Goal: Task Accomplishment & Management: Use online tool/utility

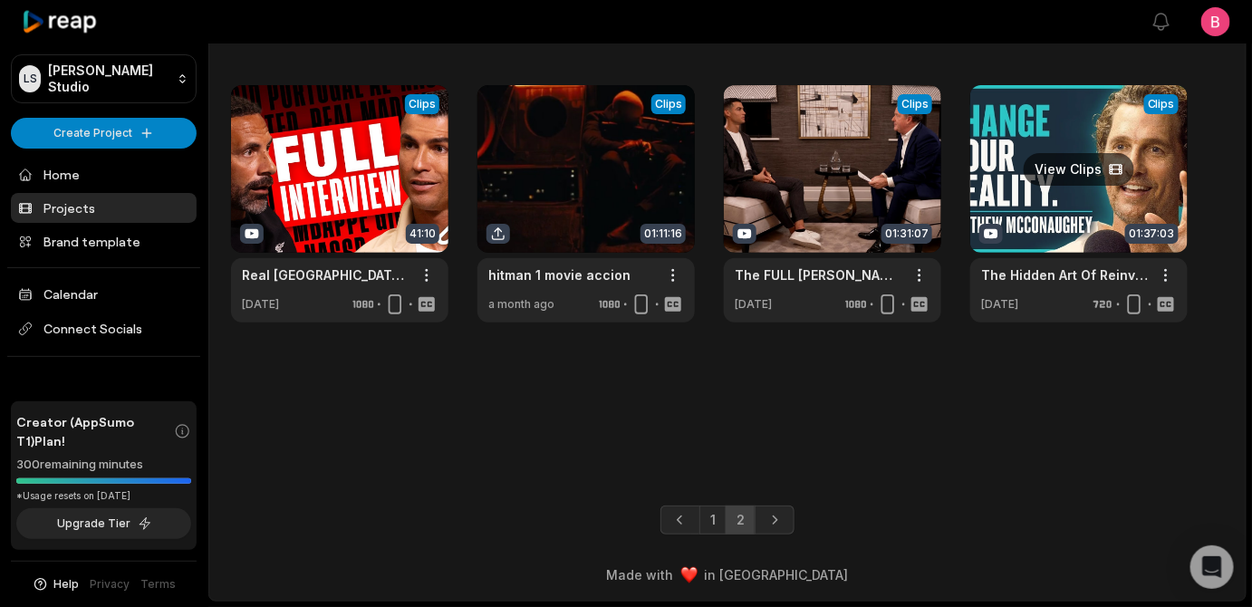
click at [1086, 147] on link at bounding box center [1079, 203] width 217 height 237
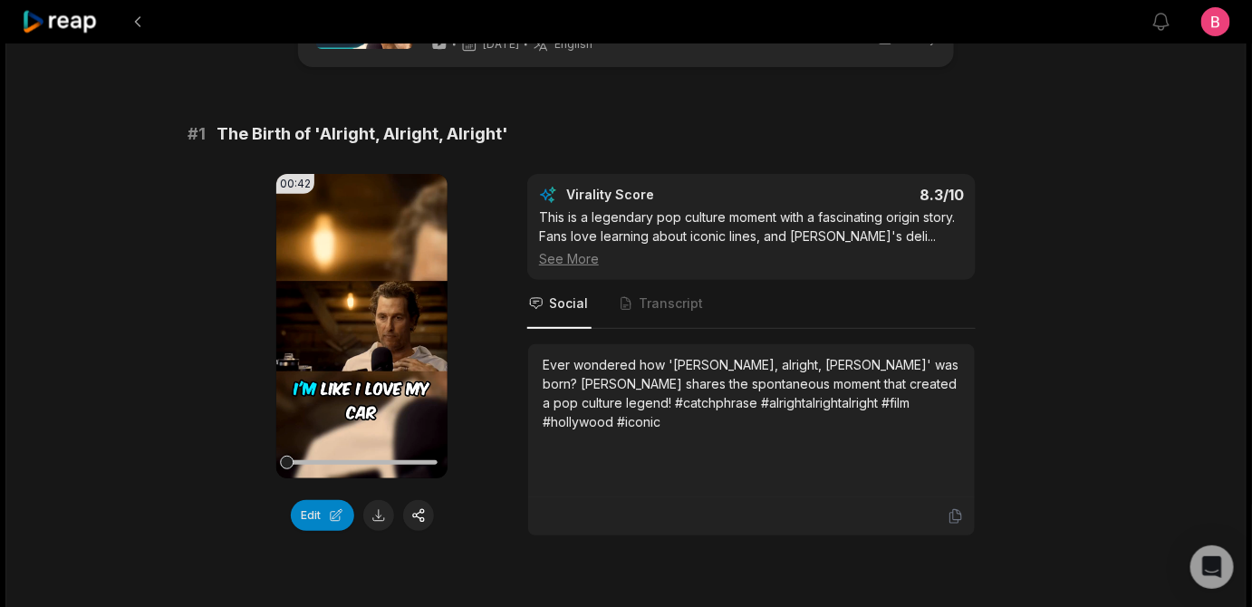
scroll to position [110, 0]
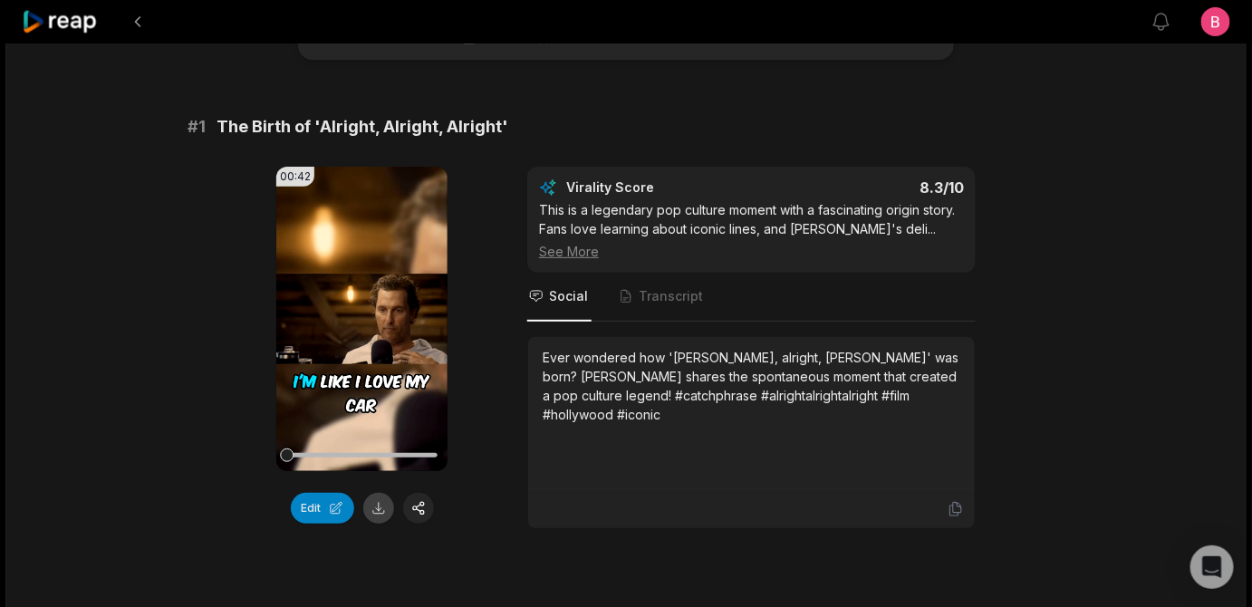
click at [391, 524] on button at bounding box center [378, 508] width 31 height 31
click at [904, 140] on div "# 1 The Birth of 'Alright, Alright, Alright'" at bounding box center [626, 126] width 877 height 25
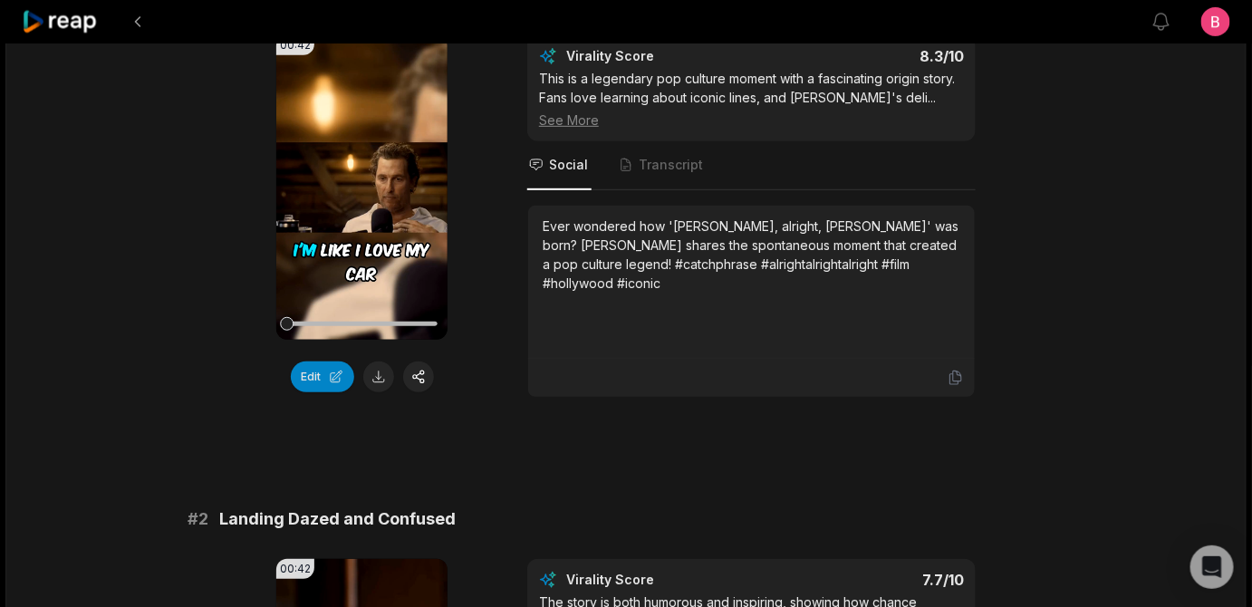
scroll to position [773, 0]
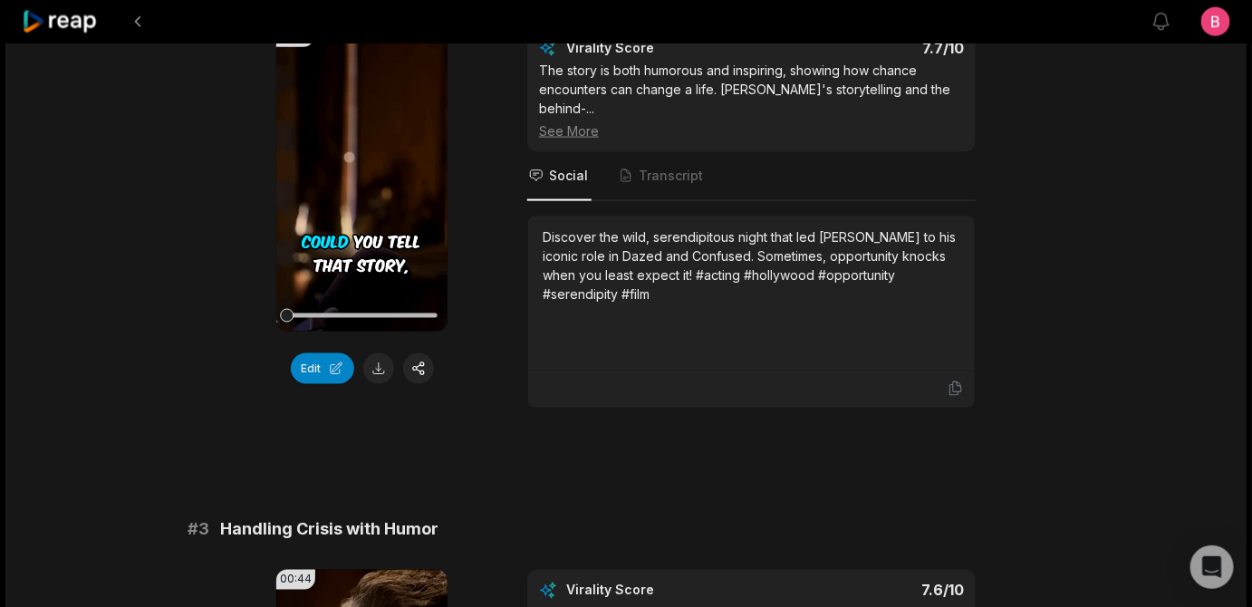
click at [1013, 391] on div "00:42 Your browser does not support mp4 format. Edit Virality Score 7.7 /10 The…" at bounding box center [626, 218] width 877 height 382
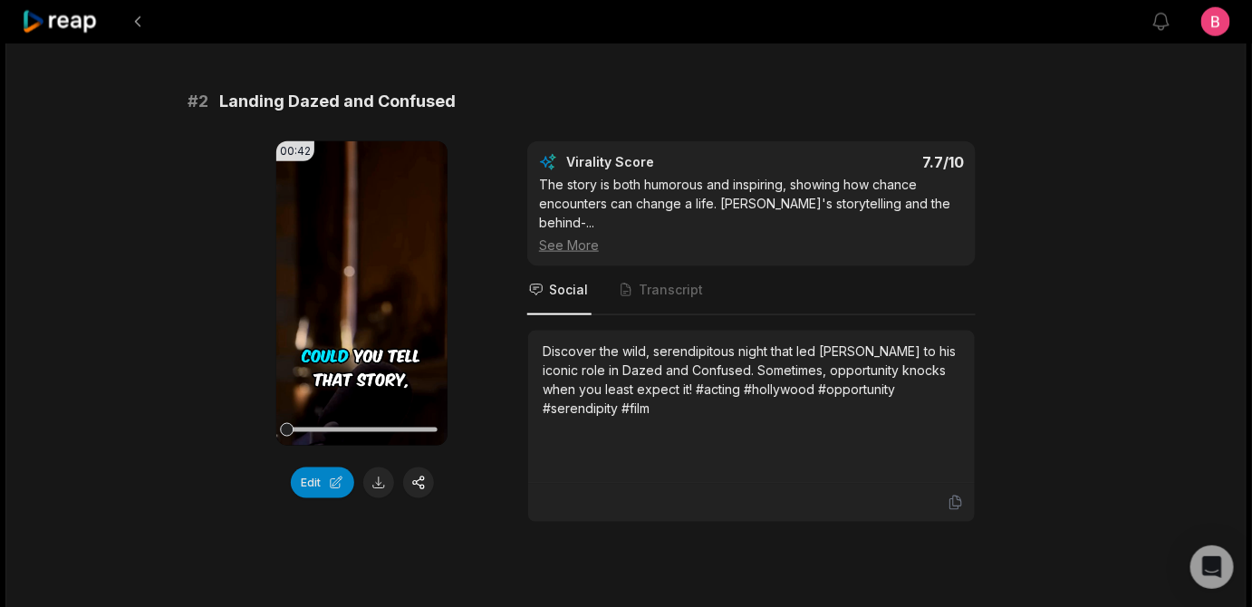
scroll to position [878, 0]
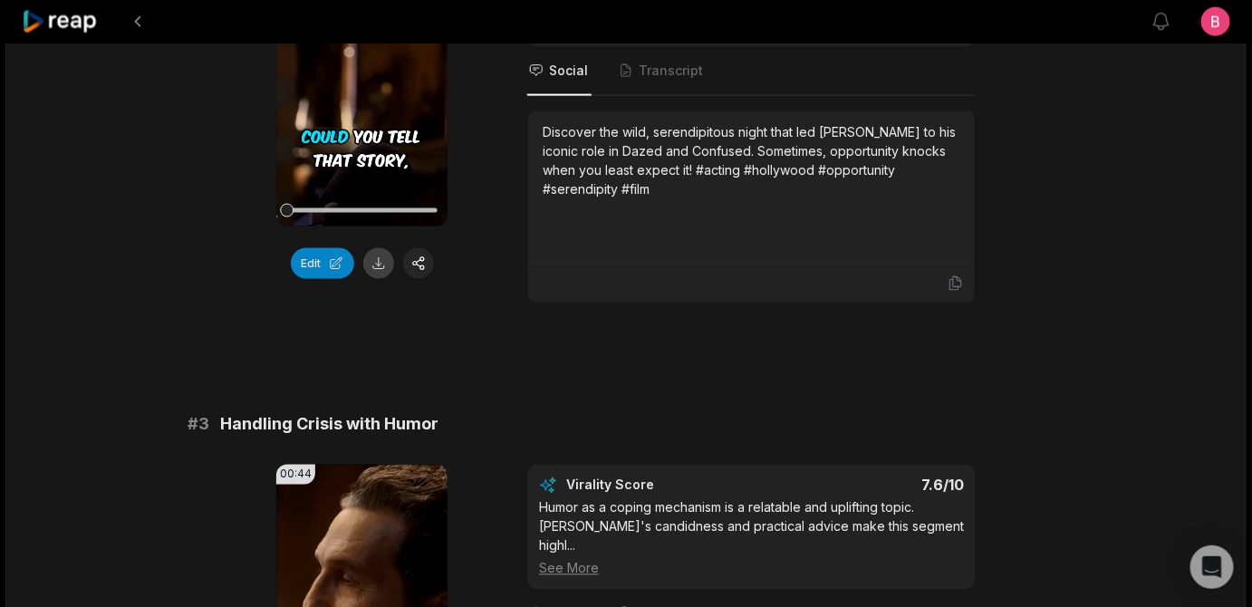
click at [379, 279] on button at bounding box center [378, 263] width 31 height 31
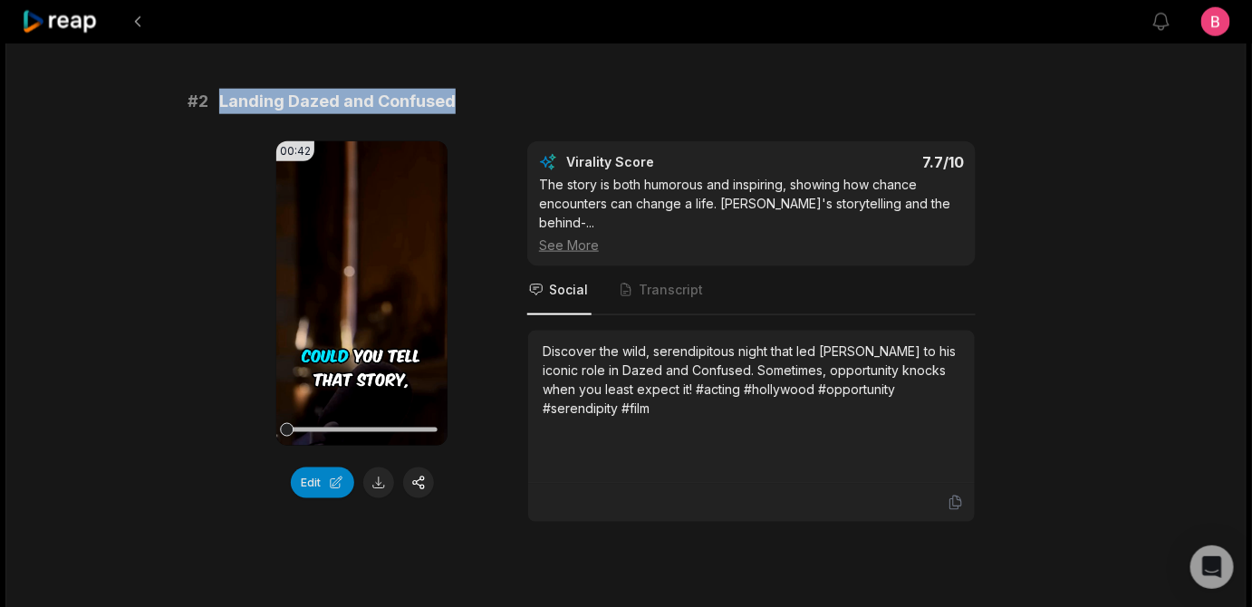
drag, startPoint x: 533, startPoint y: 219, endPoint x: 229, endPoint y: 208, distance: 303.8
click at [229, 114] on div "# 2 Landing Dazed and Confused" at bounding box center [626, 101] width 877 height 25
copy span "Landing Dazed and Confused"
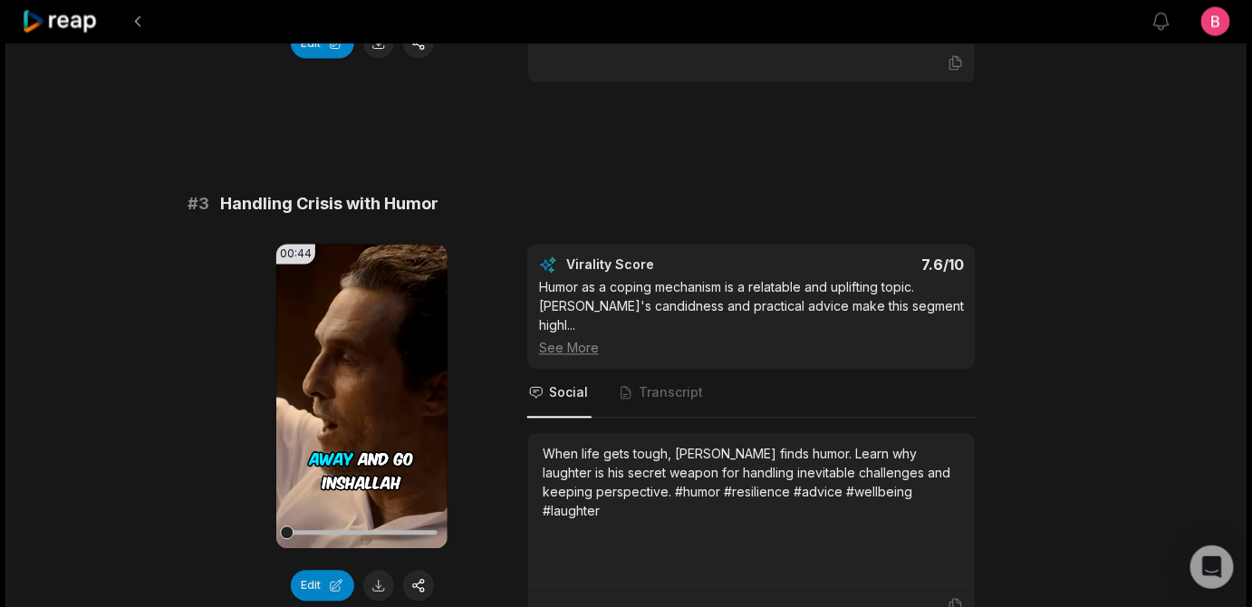
scroll to position [1318, 0]
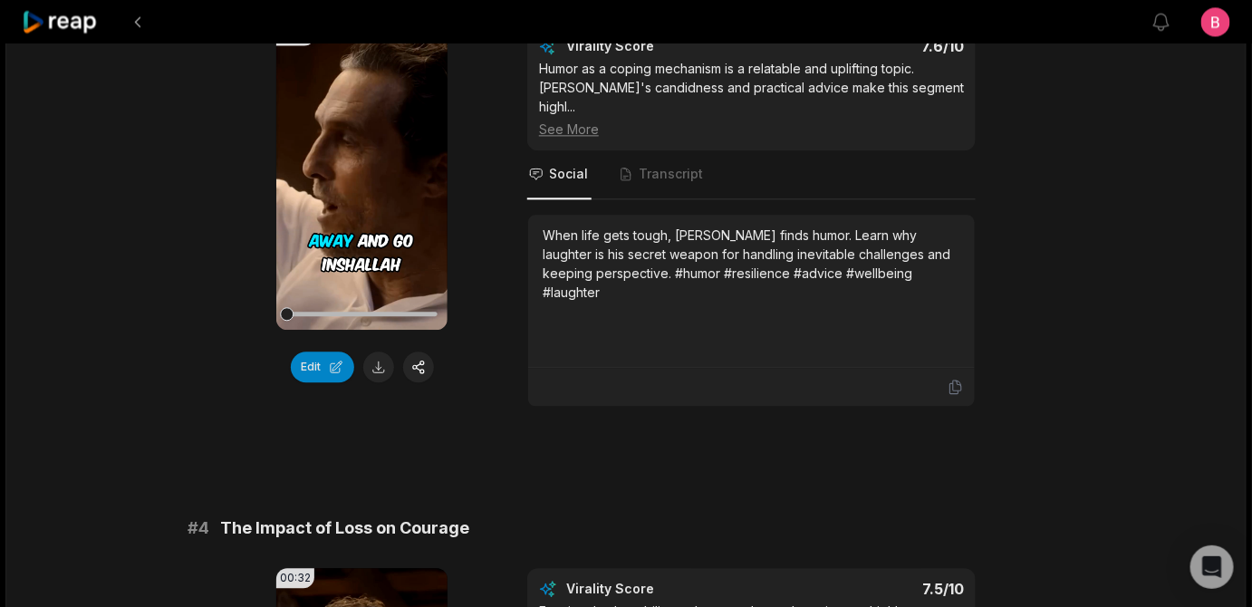
drag, startPoint x: 517, startPoint y: 167, endPoint x: 227, endPoint y: 169, distance: 290.9
copy span "Handling Crisis with Humor"
click at [370, 382] on button at bounding box center [378, 367] width 31 height 31
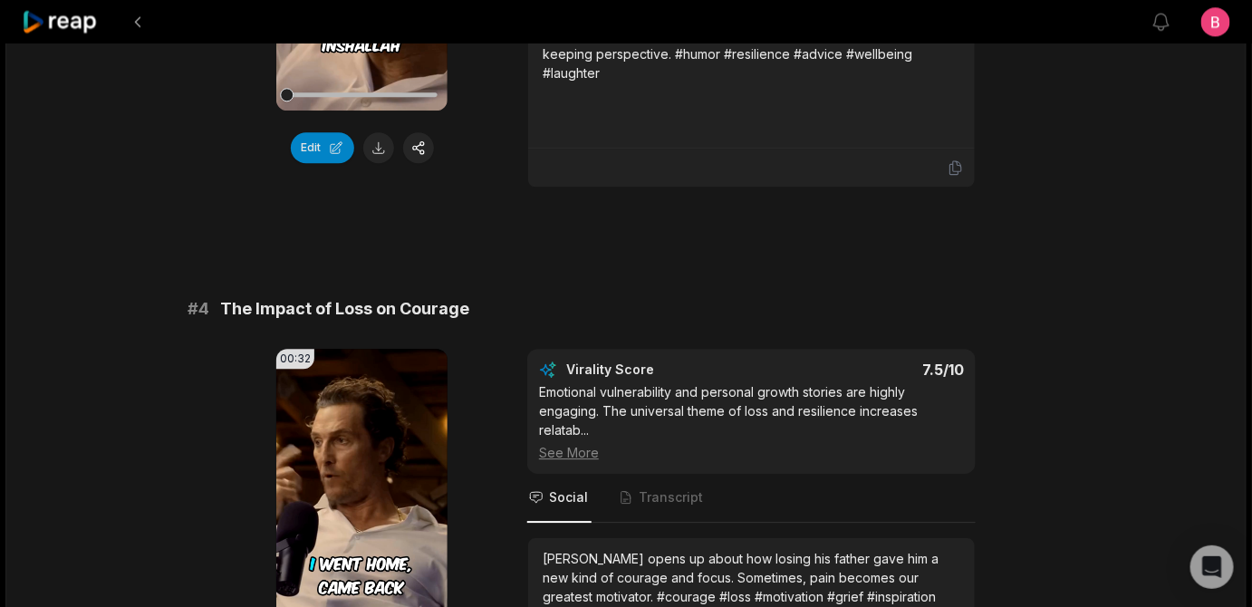
scroll to position [1757, 0]
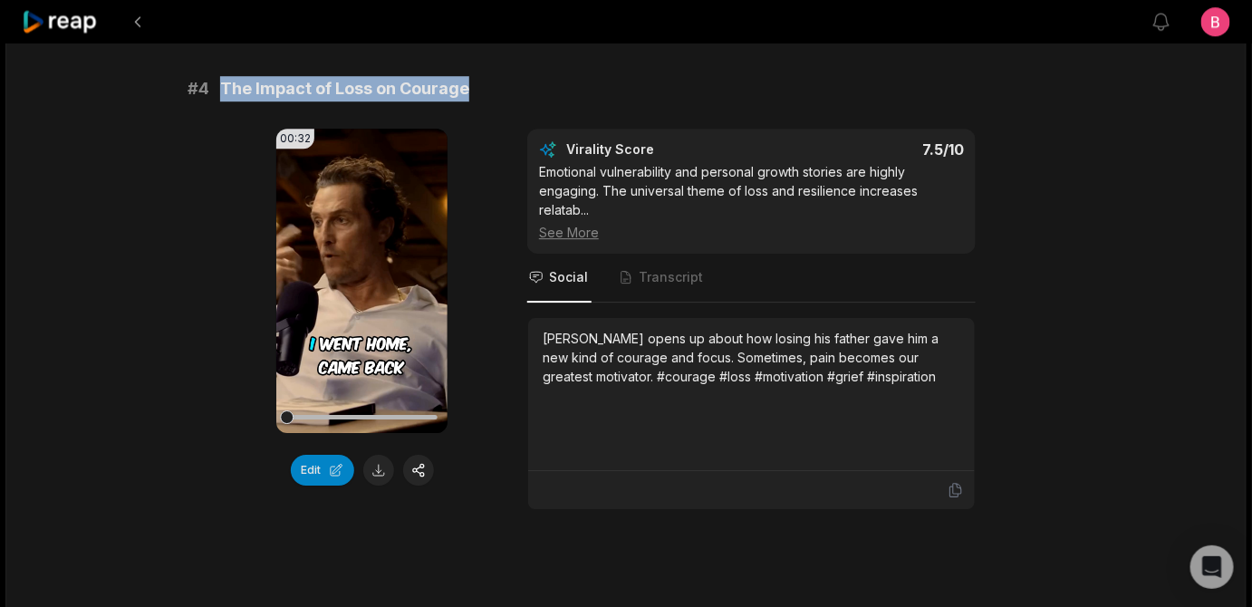
drag, startPoint x: 539, startPoint y: 312, endPoint x: 228, endPoint y: 304, distance: 310.9
click at [228, 101] on div "# 4 The Impact of Loss on Courage" at bounding box center [626, 88] width 877 height 25
copy span "The Impact of Loss on Courage"
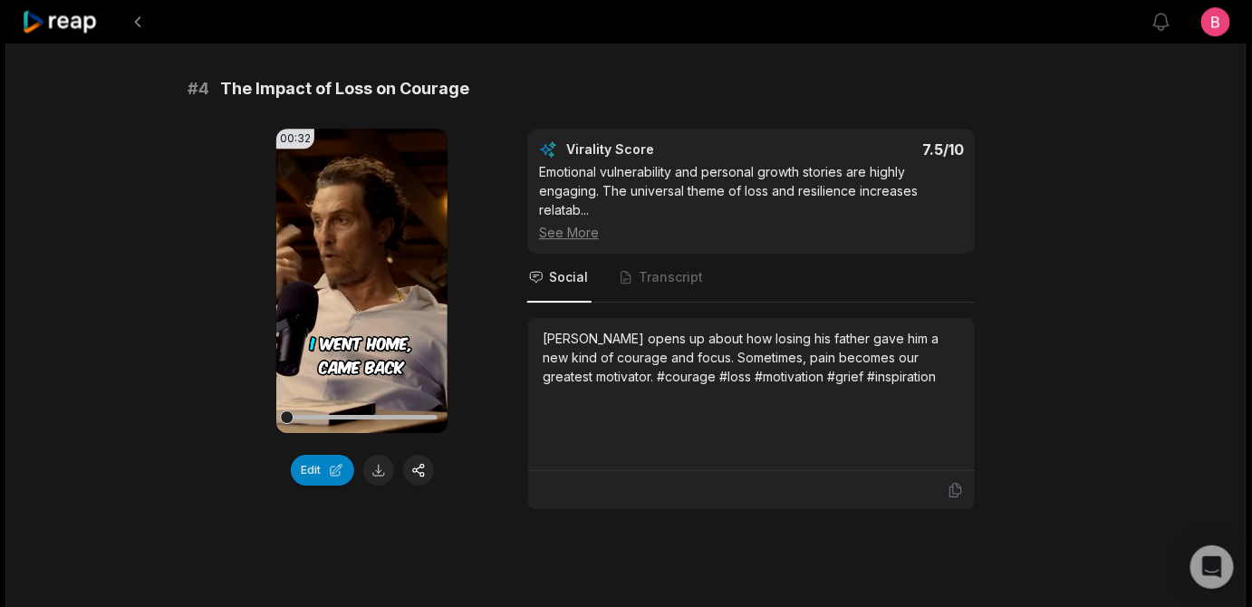
click at [527, 430] on div "00:32 Your browser does not support mp4 format. Edit Virality Score 7.5 /10 Emo…" at bounding box center [626, 320] width 877 height 382
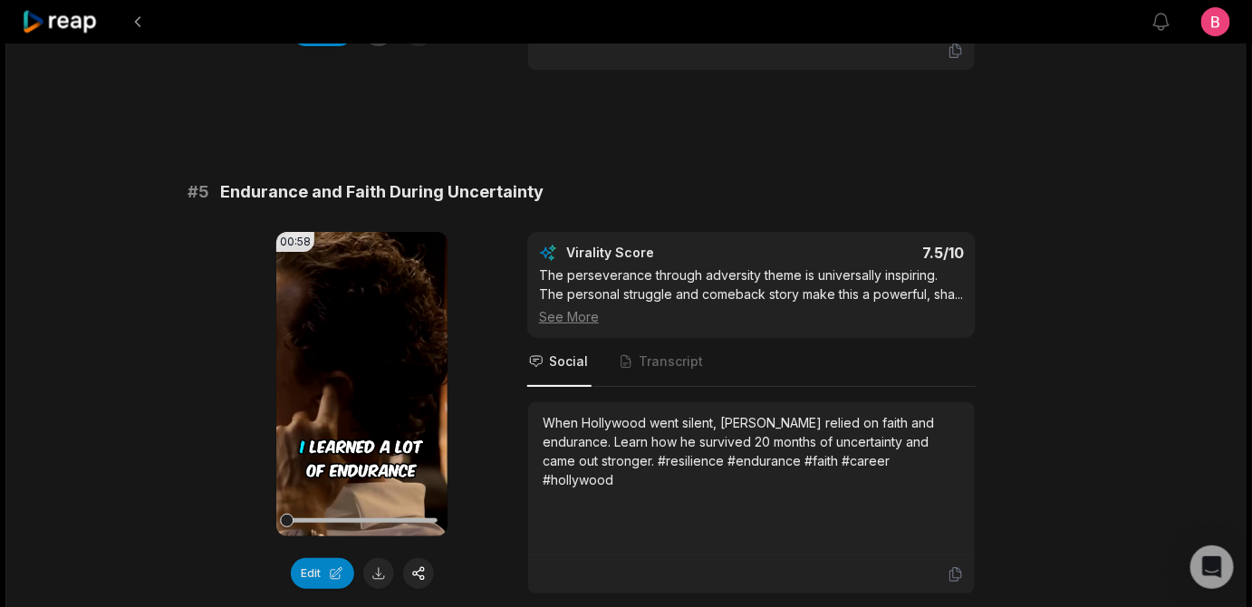
click at [385, 46] on button at bounding box center [378, 30] width 31 height 31
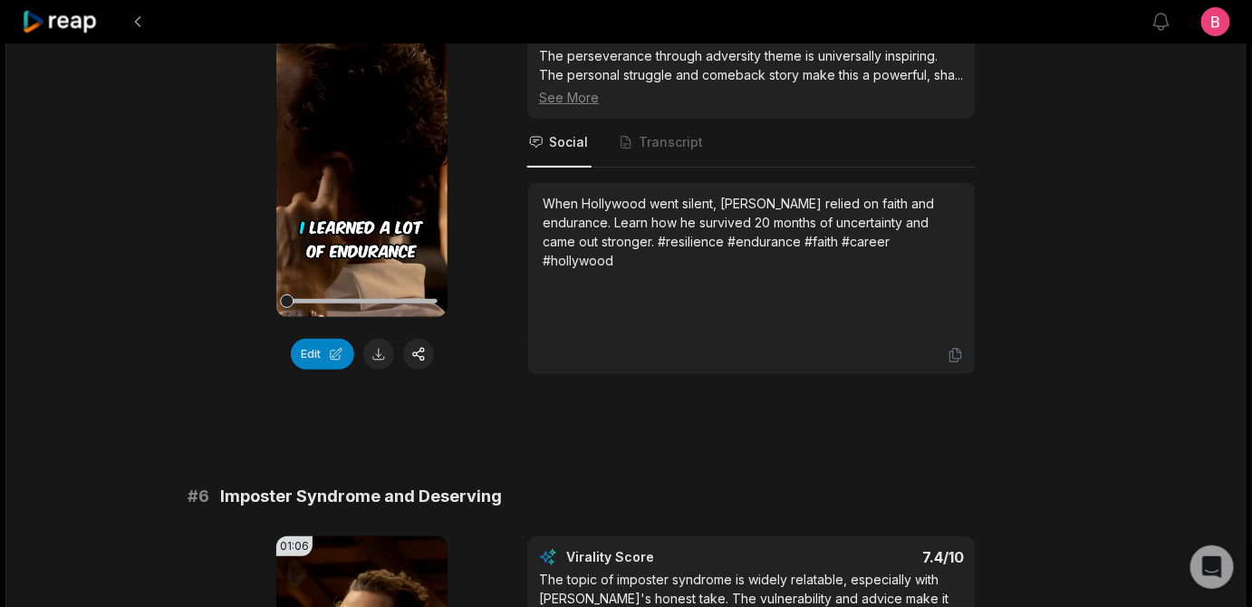
scroll to position [2636, 0]
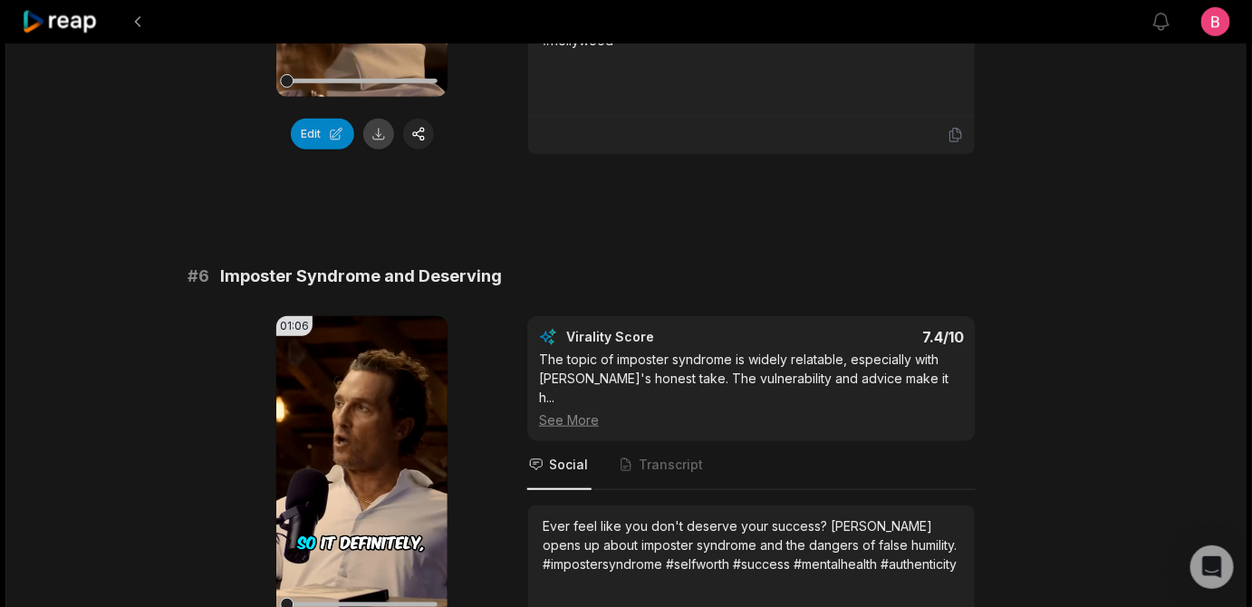
click at [380, 150] on button at bounding box center [378, 134] width 31 height 31
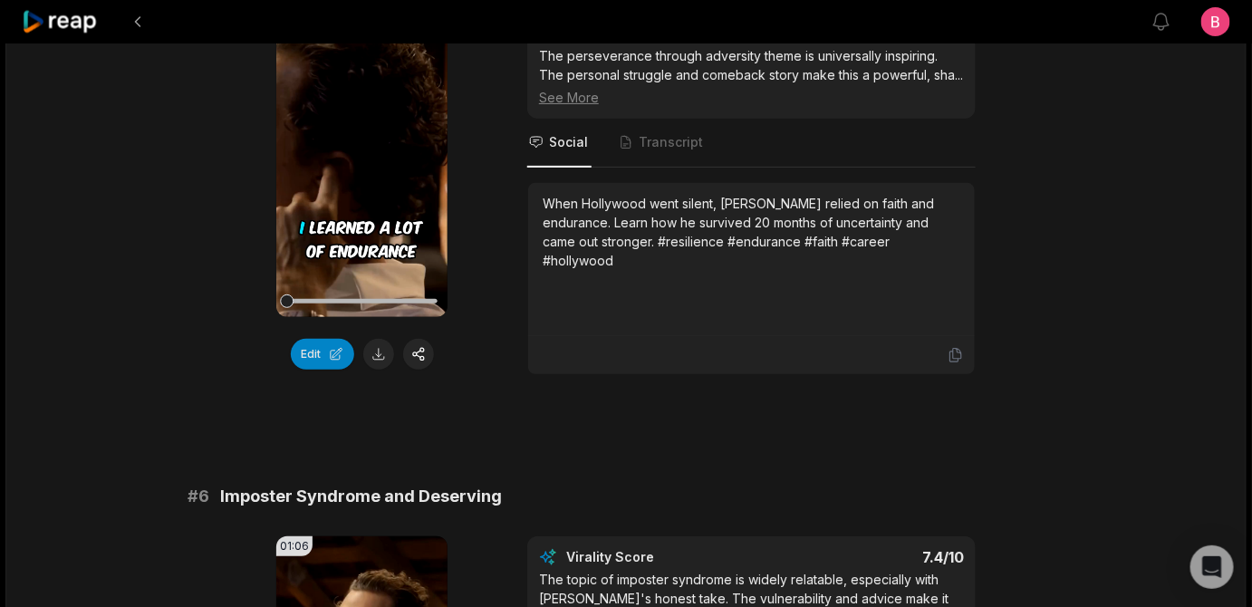
click at [1015, 186] on div "# 1 The Birth of 'Alright, Alright, Alright' 00:42 Your browser does not suppor…" at bounding box center [626, 408] width 877 height 5200
drag, startPoint x: 674, startPoint y: 266, endPoint x: 227, endPoint y: 259, distance: 447.7
copy span "Endurance and Faith During Uncertainty"
click at [1087, 191] on div "01:48:46 The Hidden Art Of Reinventing Yourself - Matthew McConaughey (4K) 3 mo…" at bounding box center [625, 405] width 1241 height 5555
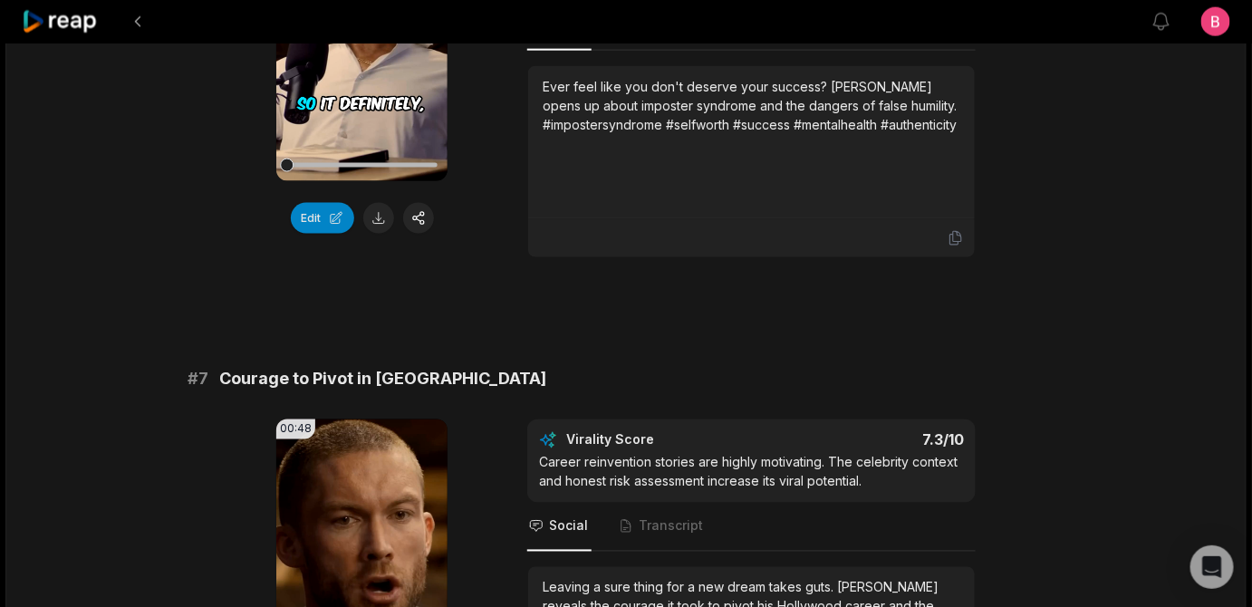
scroll to position [3295, 0]
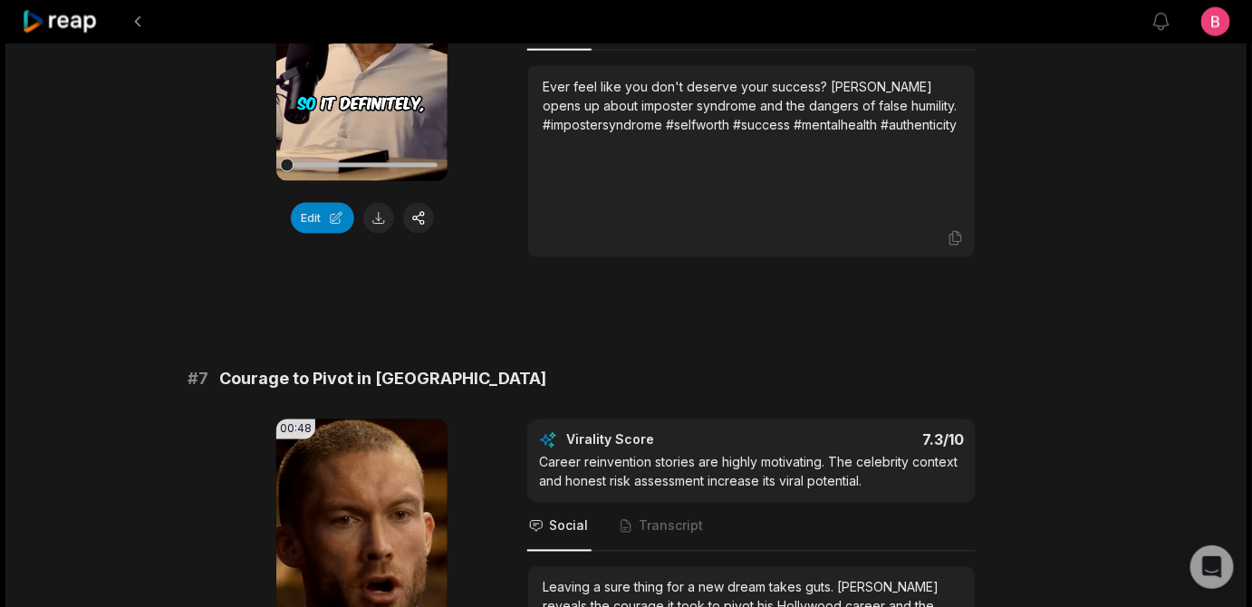
drag, startPoint x: 575, startPoint y: 198, endPoint x: 219, endPoint y: 203, distance: 356.2
copy div "Imposter Syndrome and Deserving"
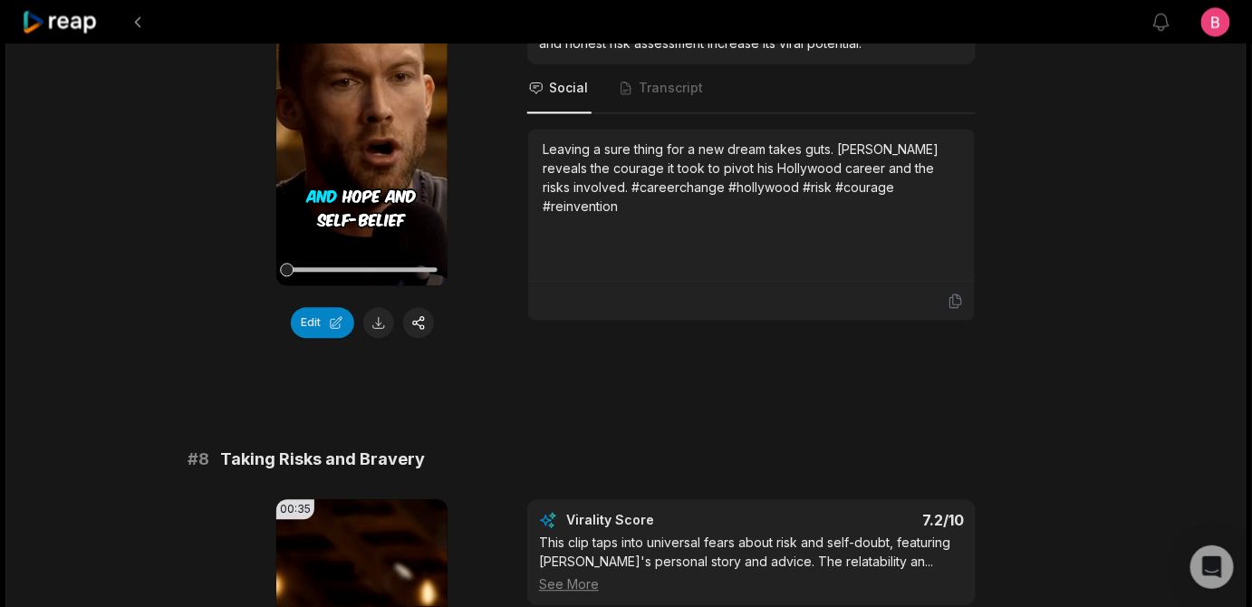
scroll to position [3734, 0]
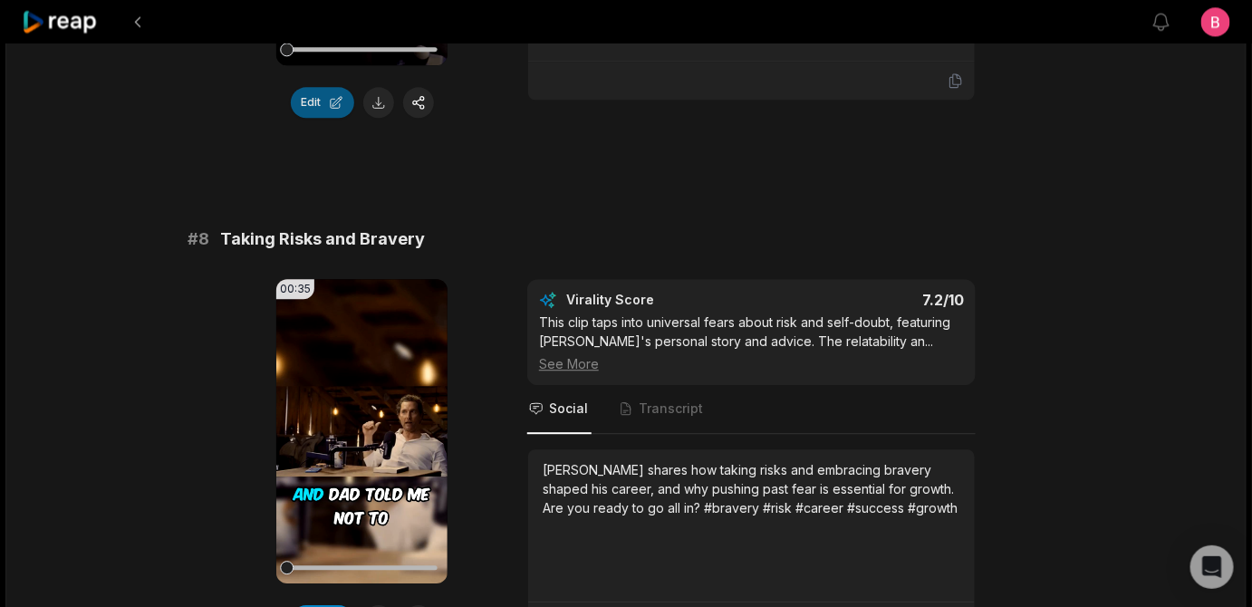
click at [331, 118] on button "Edit" at bounding box center [322, 102] width 63 height 31
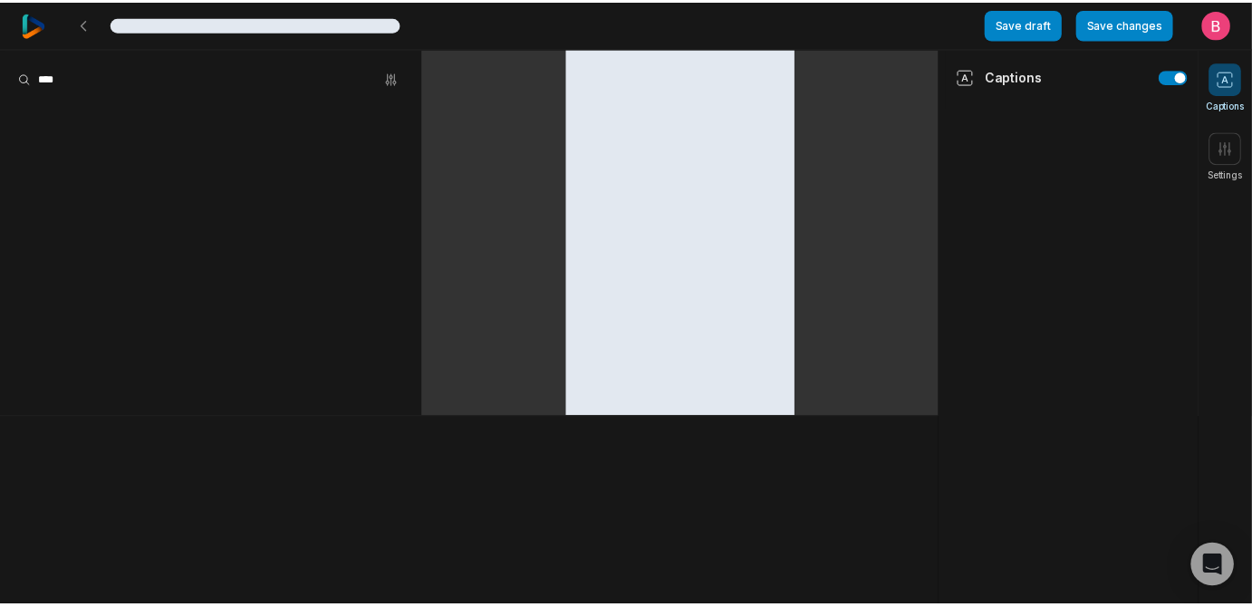
scroll to position [3734, 0]
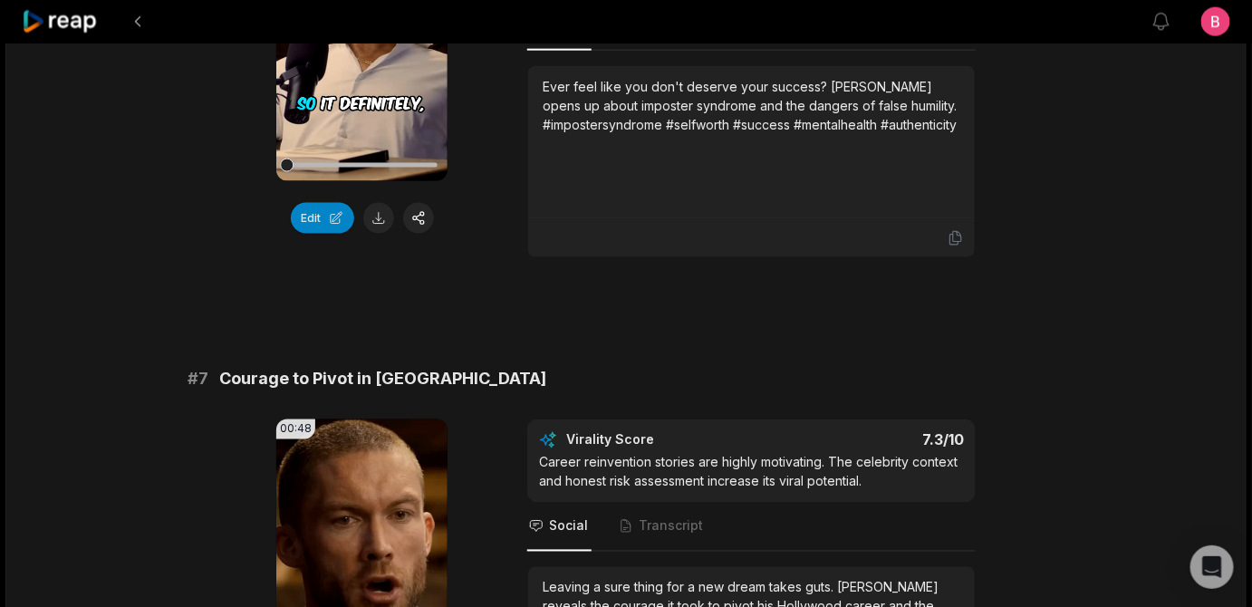
drag, startPoint x: 586, startPoint y: 201, endPoint x: 229, endPoint y: 200, distance: 357.0
copy span "Imposter Syndrome and Deserving"
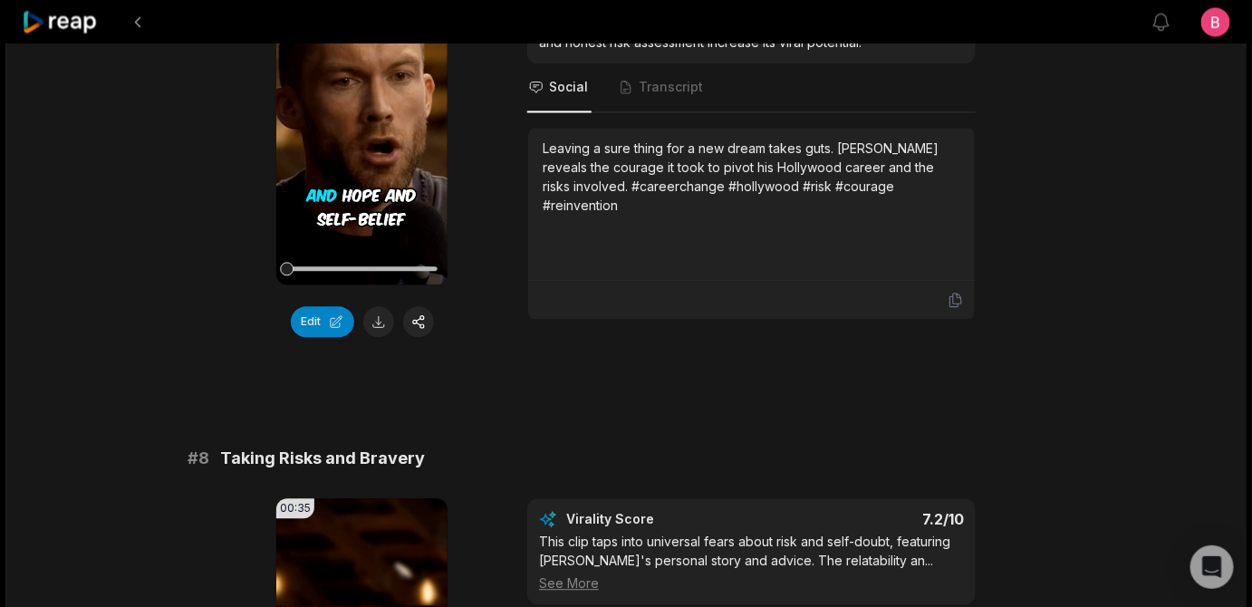
scroll to position [3734, 0]
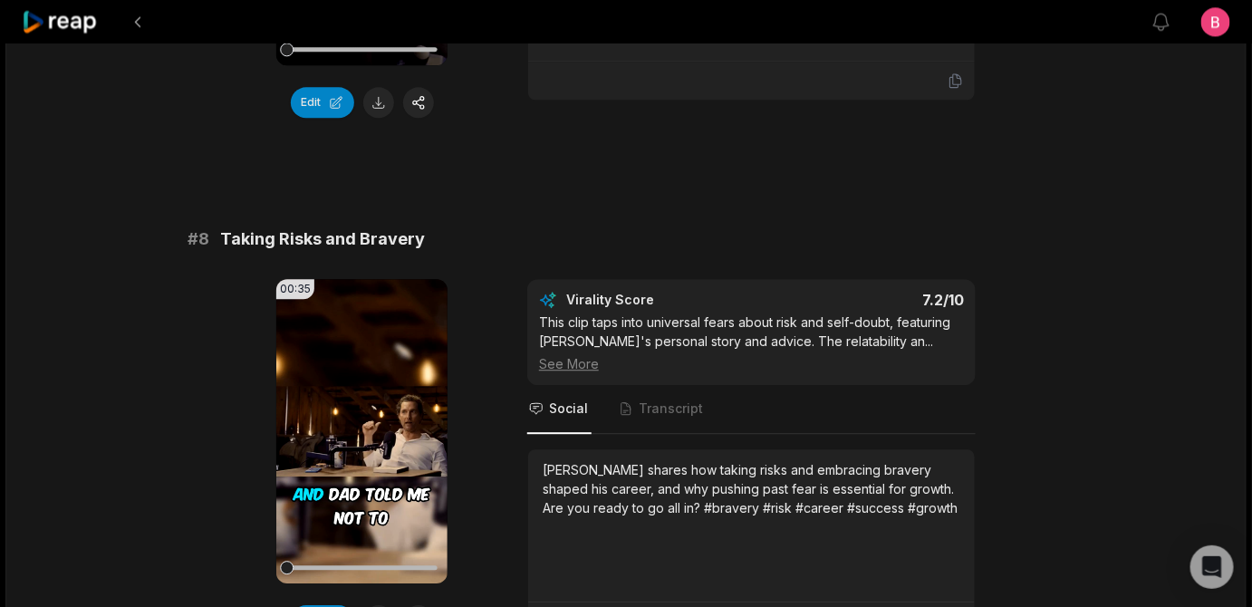
drag, startPoint x: 536, startPoint y: 133, endPoint x: 230, endPoint y: 141, distance: 305.5
copy span "Courage to Pivot in [GEOGRAPHIC_DATA]"
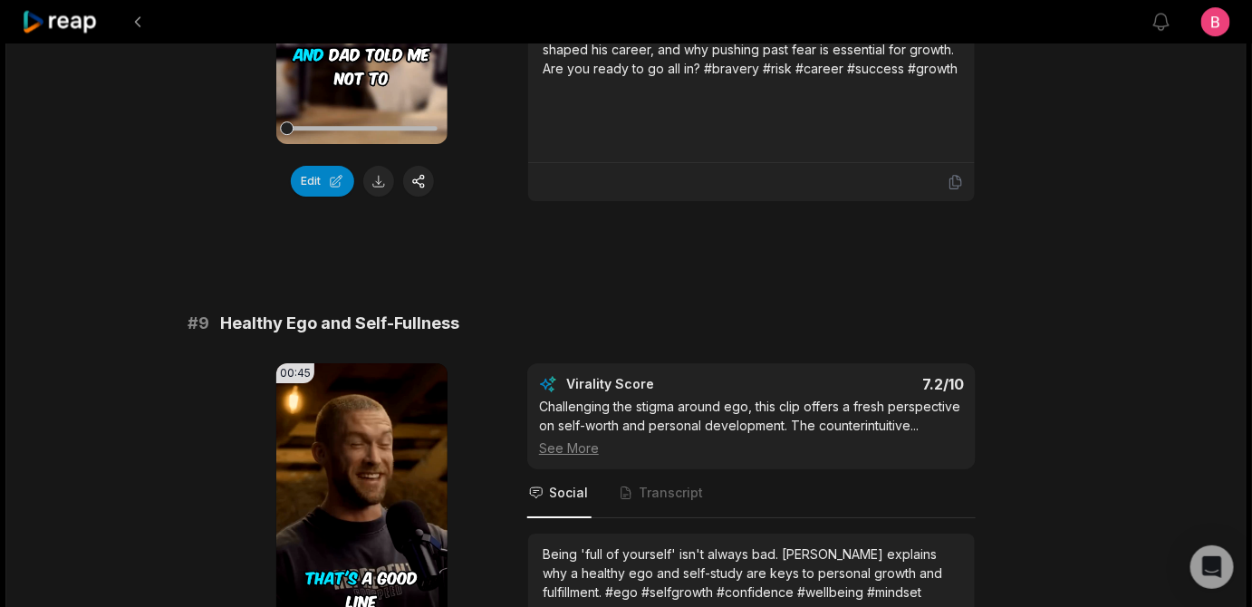
scroll to position [4393, 0]
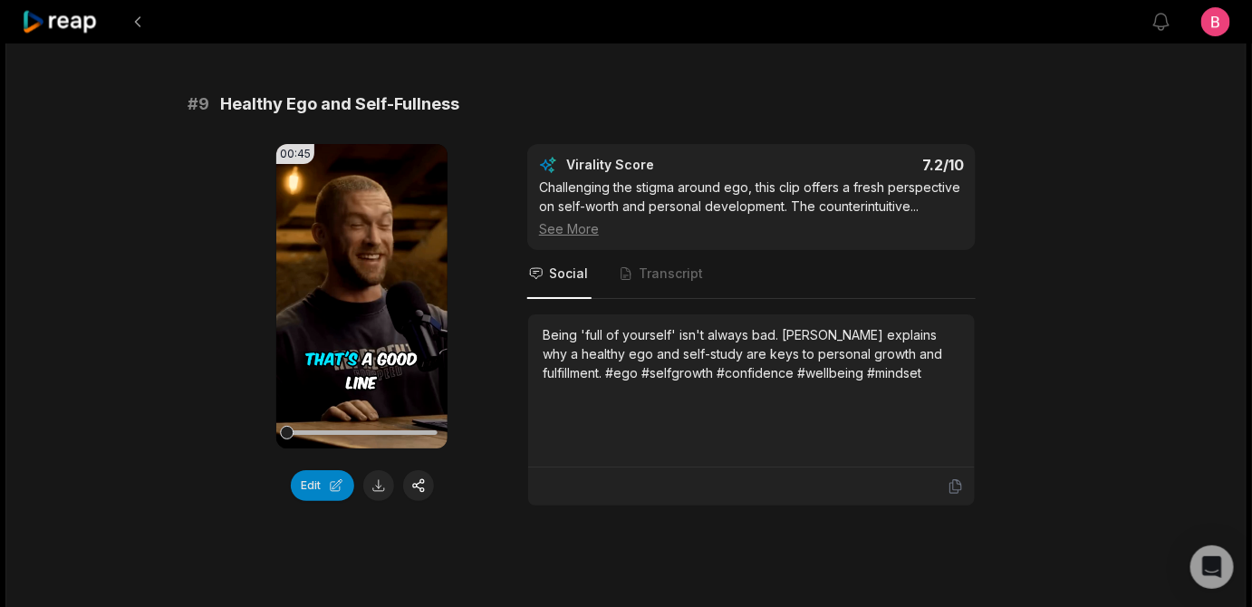
drag, startPoint x: 909, startPoint y: 353, endPoint x: 554, endPoint y: 343, distance: 355.4
copy div "Matthew McConaughey shares how taking risks"
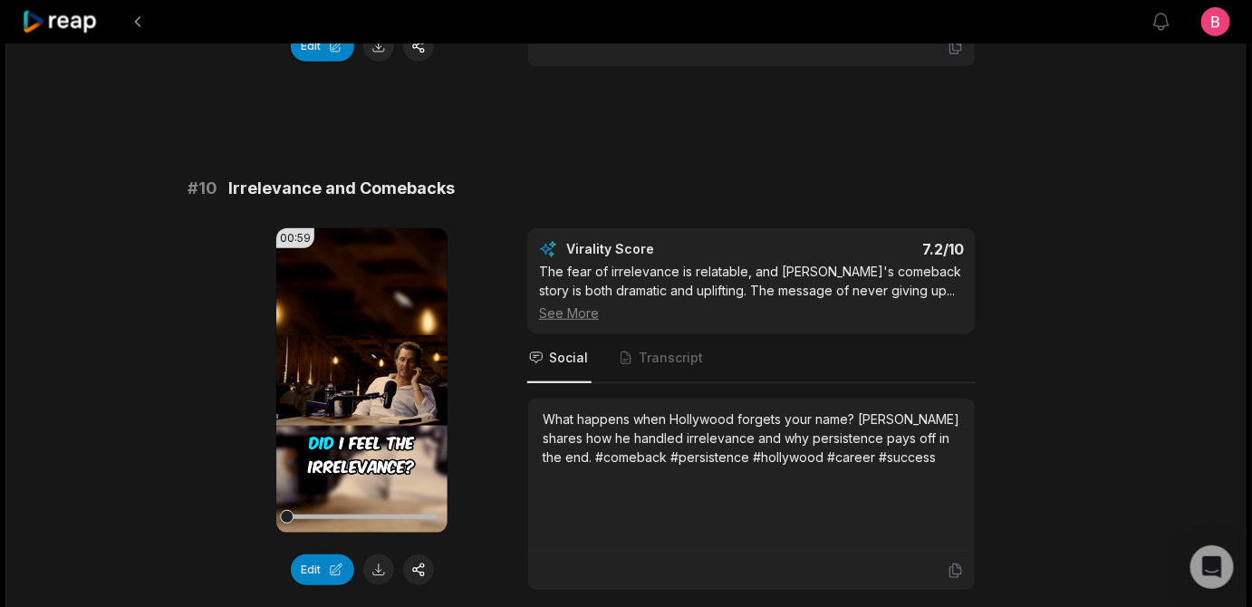
scroll to position [5053, 0]
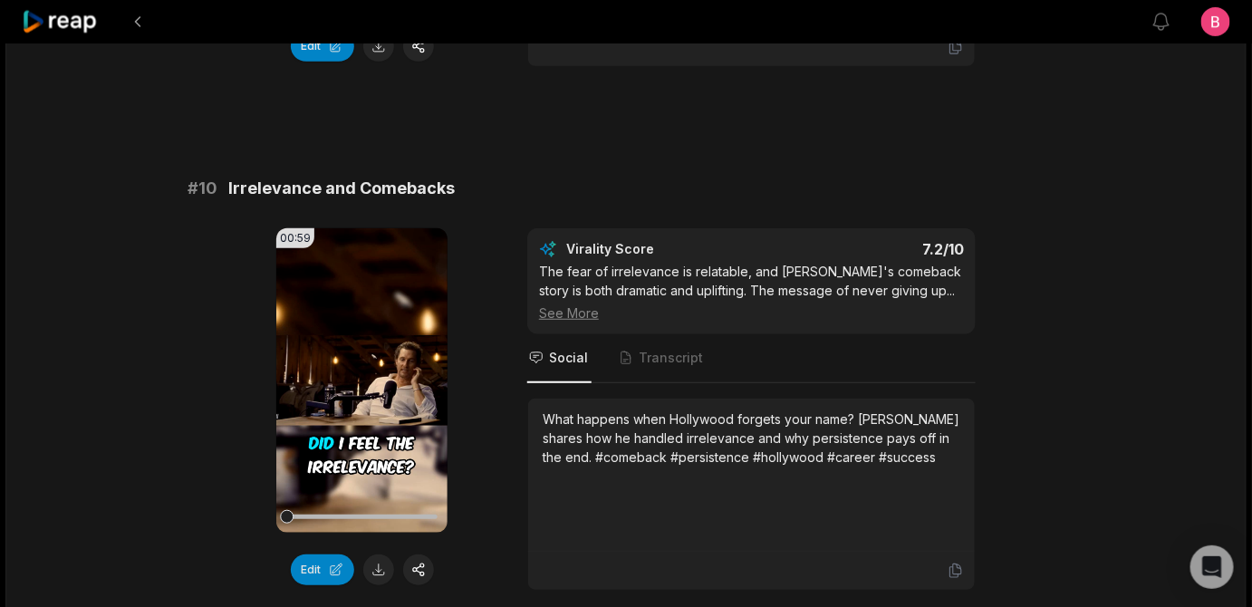
drag, startPoint x: 850, startPoint y: 507, endPoint x: 751, endPoint y: 531, distance: 101.5
copy div "McConaughey explains why a healthy ego"
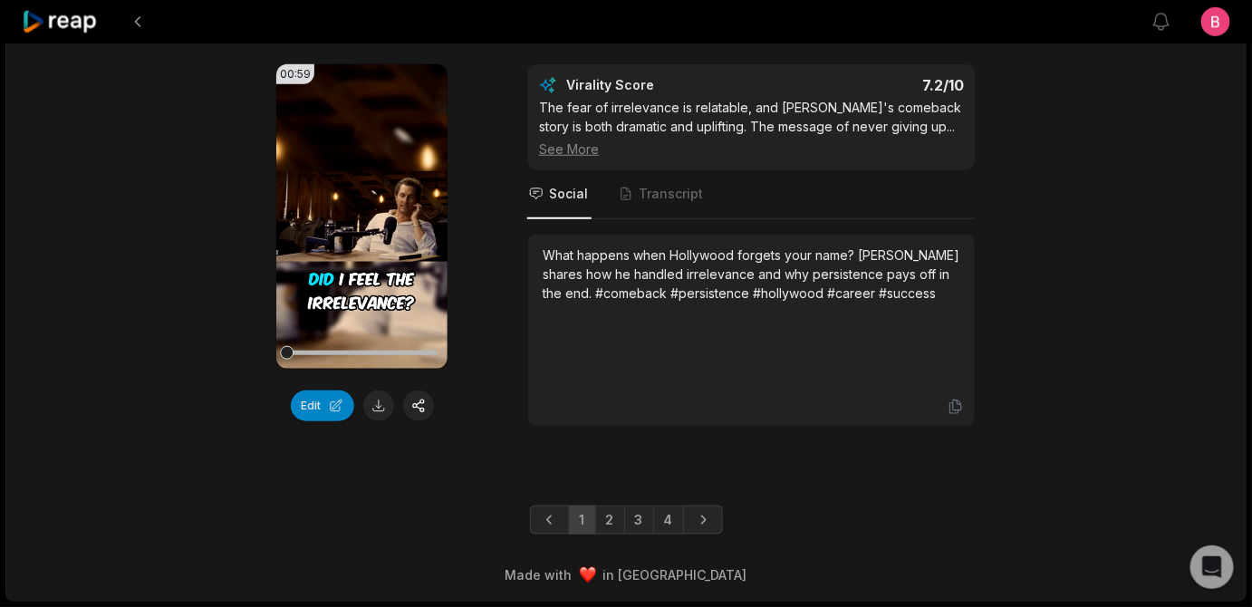
click at [382, 421] on button at bounding box center [378, 406] width 31 height 31
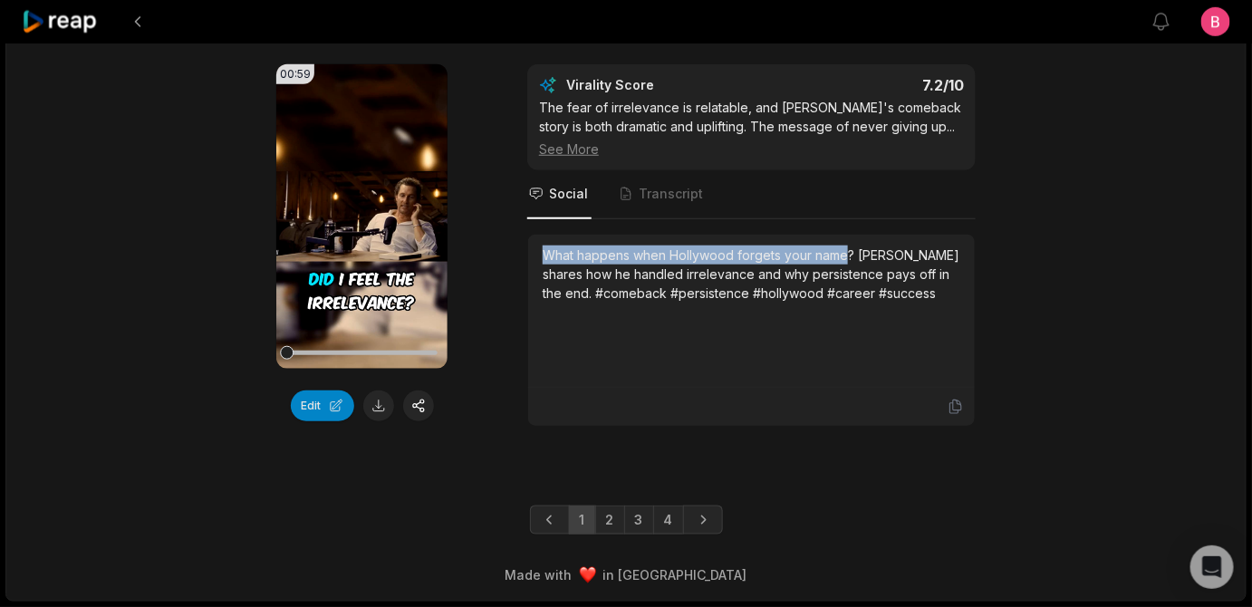
drag, startPoint x: 931, startPoint y: 448, endPoint x: 551, endPoint y: 448, distance: 379.7
click at [551, 303] on div "What happens when Hollywood forgets your name? [PERSON_NAME] shares how he hand…" at bounding box center [752, 274] width 418 height 57
copy div "What happens when Hollywood forgets your name"
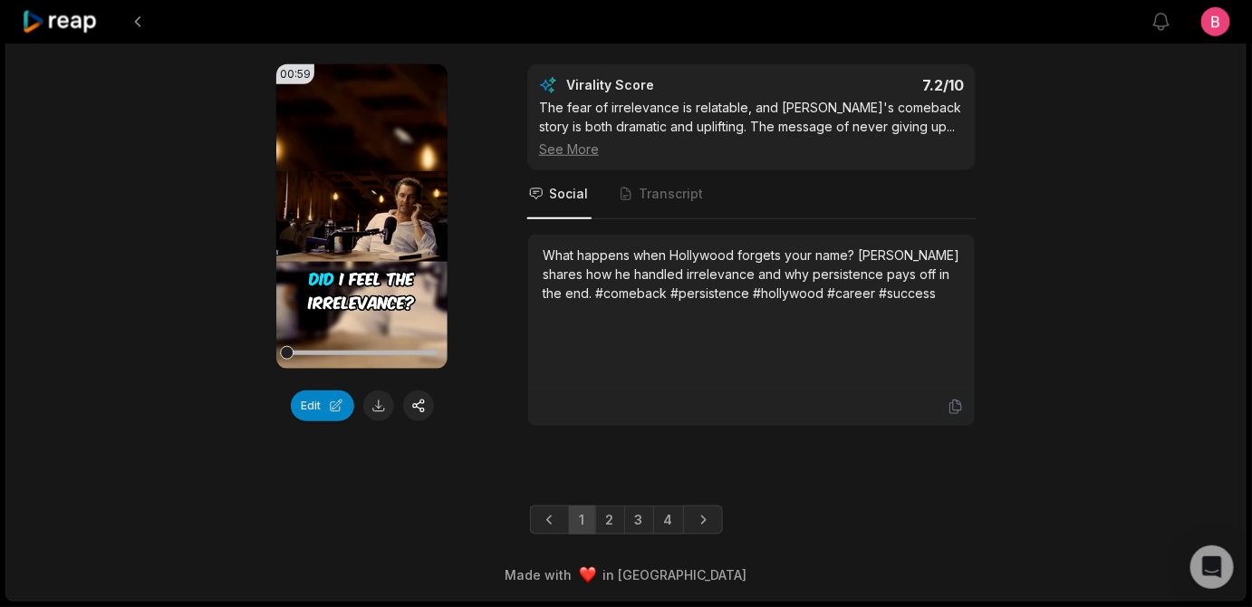
drag, startPoint x: 521, startPoint y: 159, endPoint x: 234, endPoint y: 150, distance: 287.4
click at [234, 37] on div "# 10 Irrelevance and Comebacks" at bounding box center [626, 24] width 877 height 25
click at [509, 355] on div "00:59 Your browser does not support mp4 format. Edit Virality Score 7.2 /10 The…" at bounding box center [626, 245] width 877 height 362
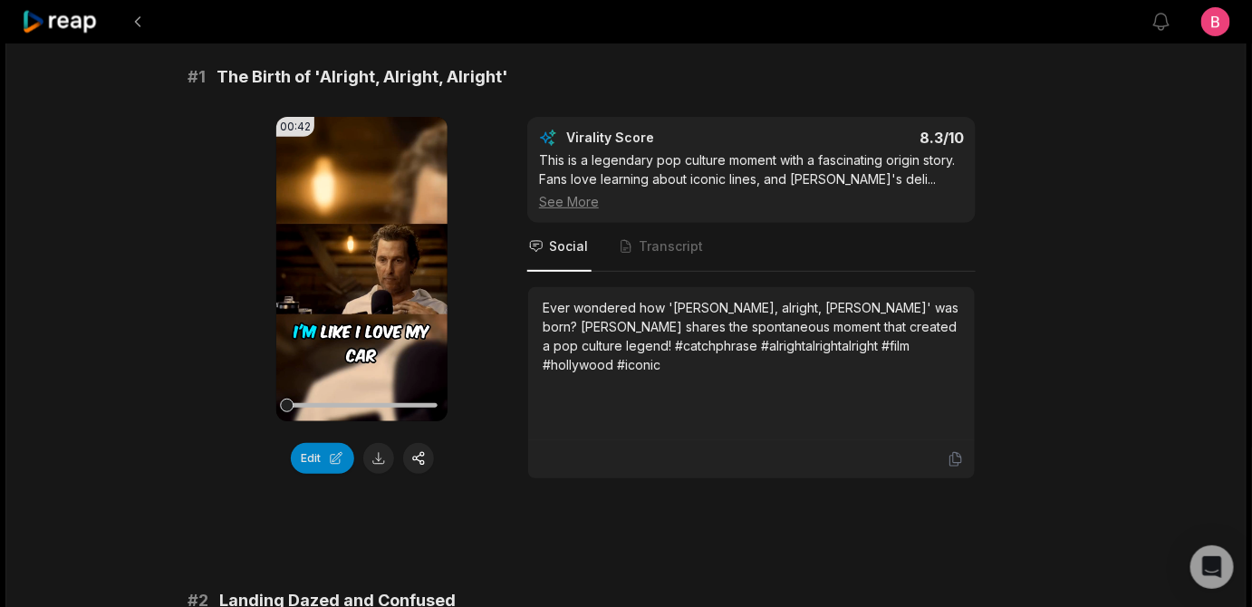
scroll to position [117, 0]
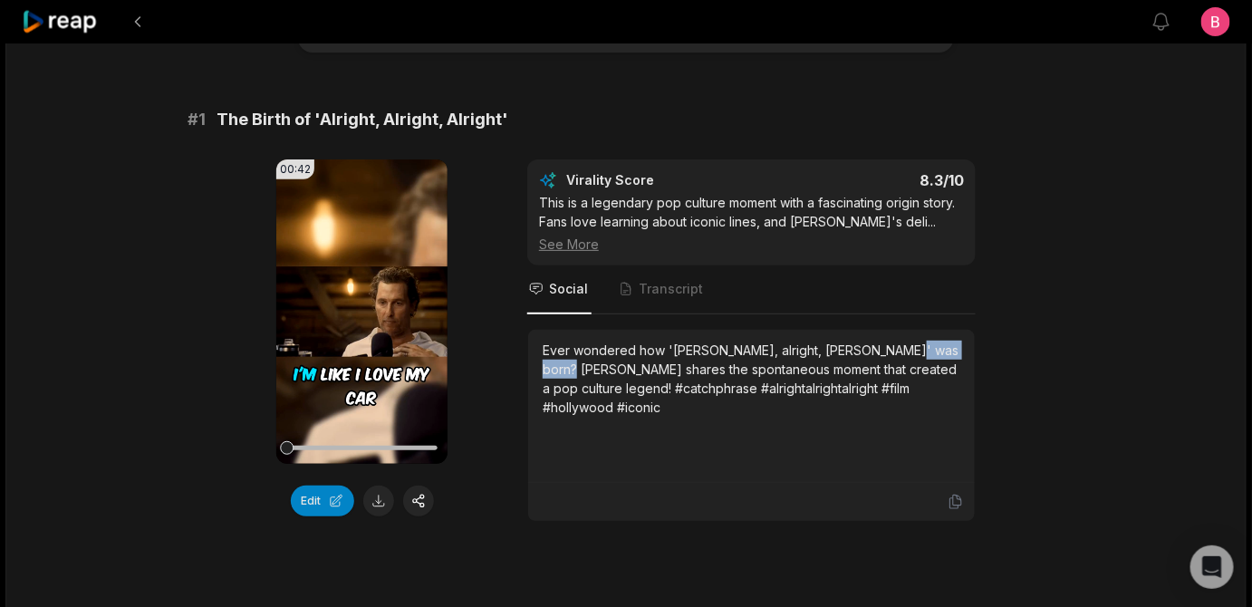
drag, startPoint x: 661, startPoint y: 479, endPoint x: 555, endPoint y: 479, distance: 105.1
click at [555, 417] on div "Ever wondered how '[PERSON_NAME], alright, [PERSON_NAME]' was born? [PERSON_NAM…" at bounding box center [752, 379] width 418 height 76
copy div "McConaughey"
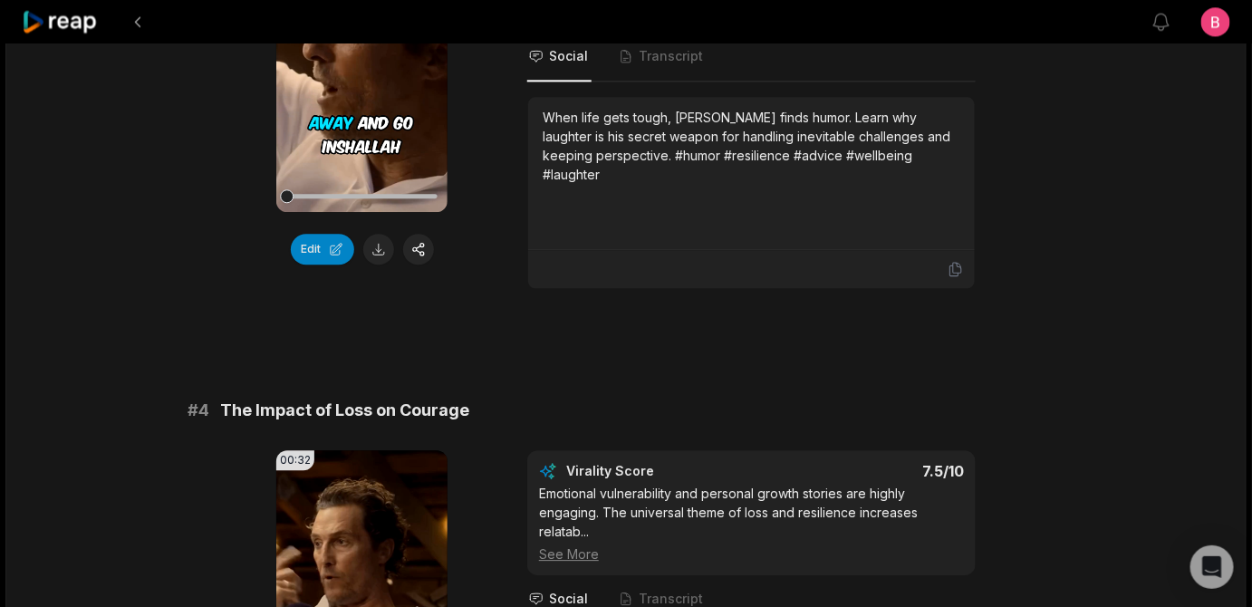
scroll to position [1655, 0]
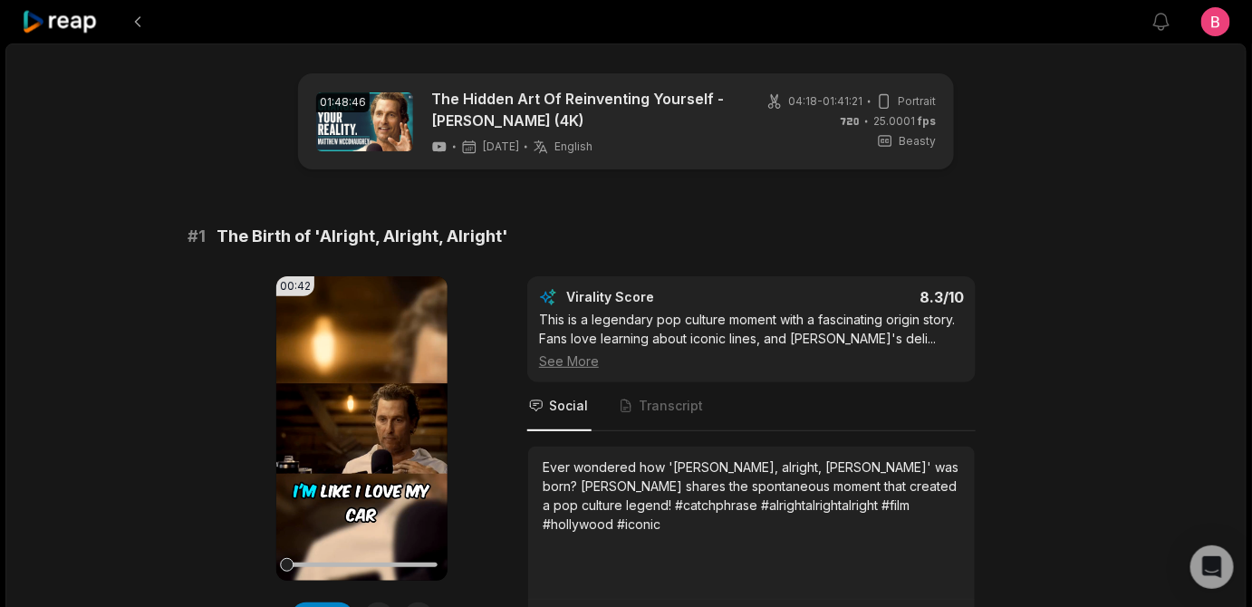
scroll to position [219, 0]
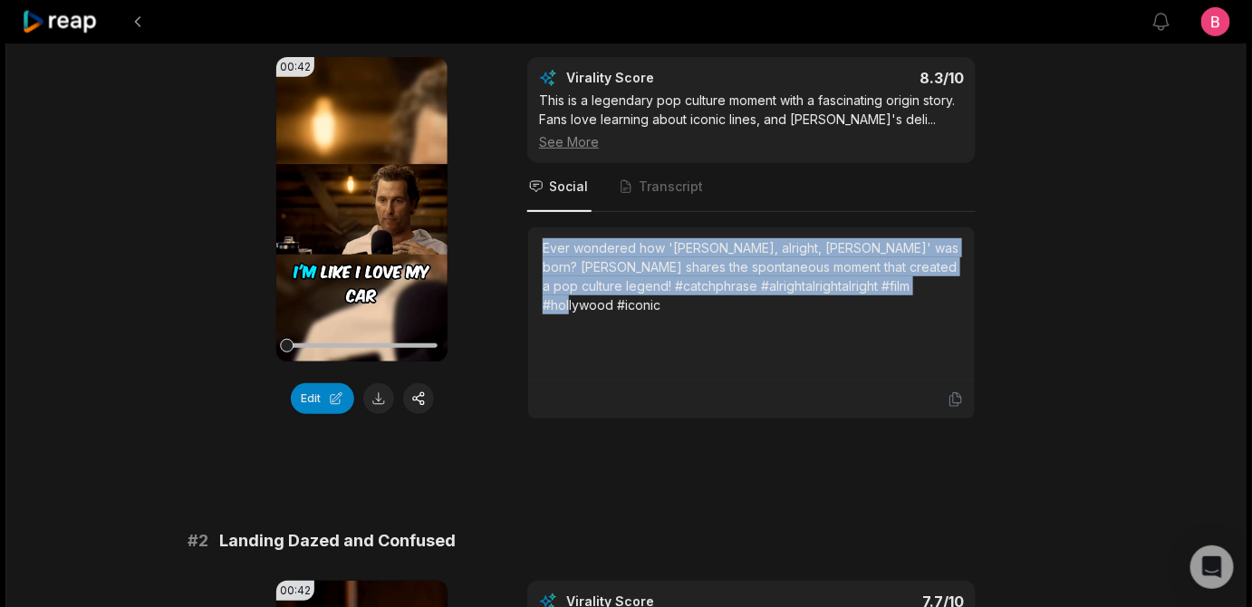
drag, startPoint x: 625, startPoint y: 356, endPoint x: 550, endPoint y: 346, distance: 75.9
click at [550, 346] on div "Ever wondered how 'Alright, alright, alright' was born? McConaughey shares the …" at bounding box center [751, 303] width 447 height 153
copy div "Ever wondered how 'Alright, alright, alright' was born? McConaughey shares the …"
click at [524, 420] on div "00:42 Your browser does not support mp4 format. Edit Virality Score 8.3 /10 Thi…" at bounding box center [626, 238] width 877 height 362
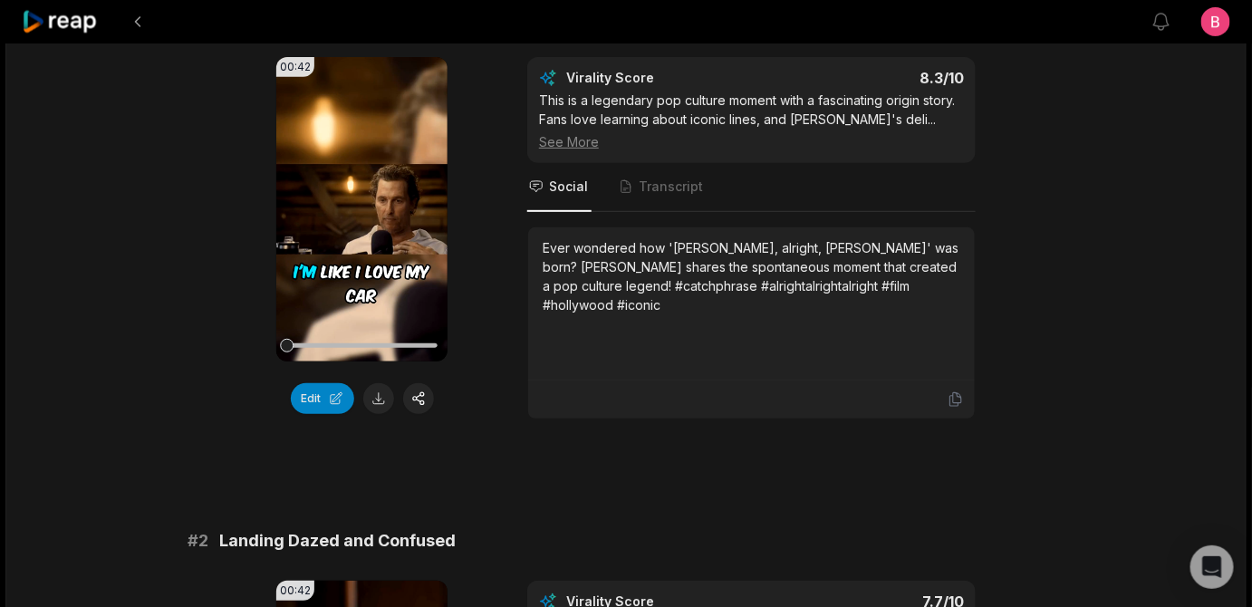
scroll to position [878, 0]
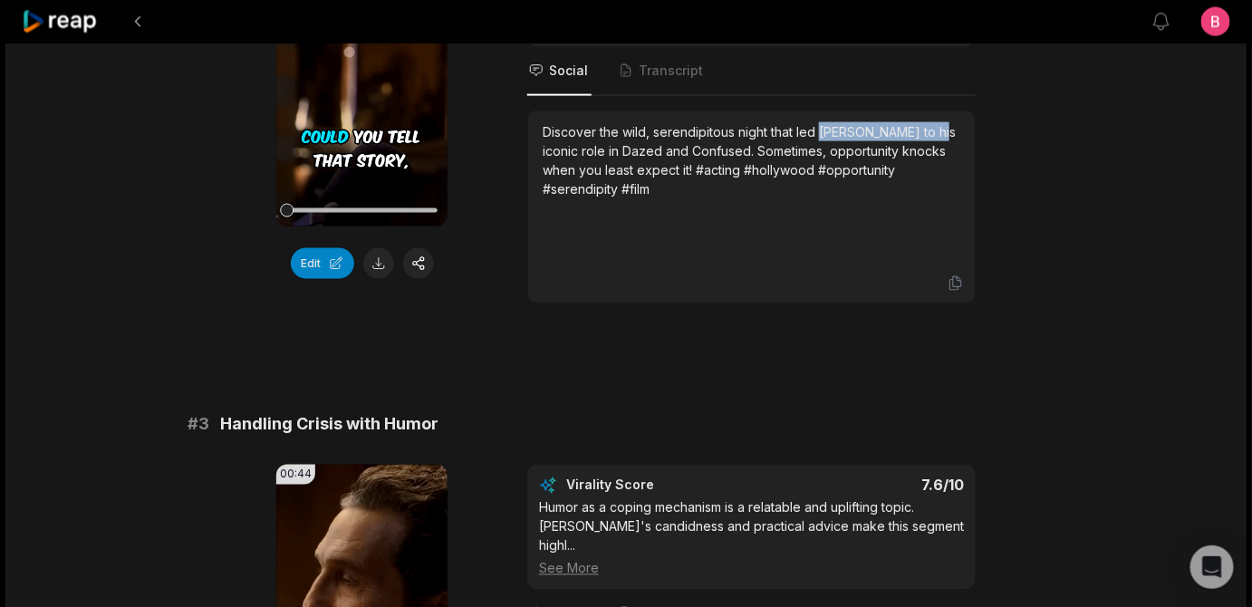
drag, startPoint x: 657, startPoint y: 324, endPoint x: 896, endPoint y: 288, distance: 242.0
click at [896, 265] on div "Discover the wild, serendipitous night that led [PERSON_NAME] to his iconic rol…" at bounding box center [751, 187] width 447 height 153
copy div "Matthew McConaughey"
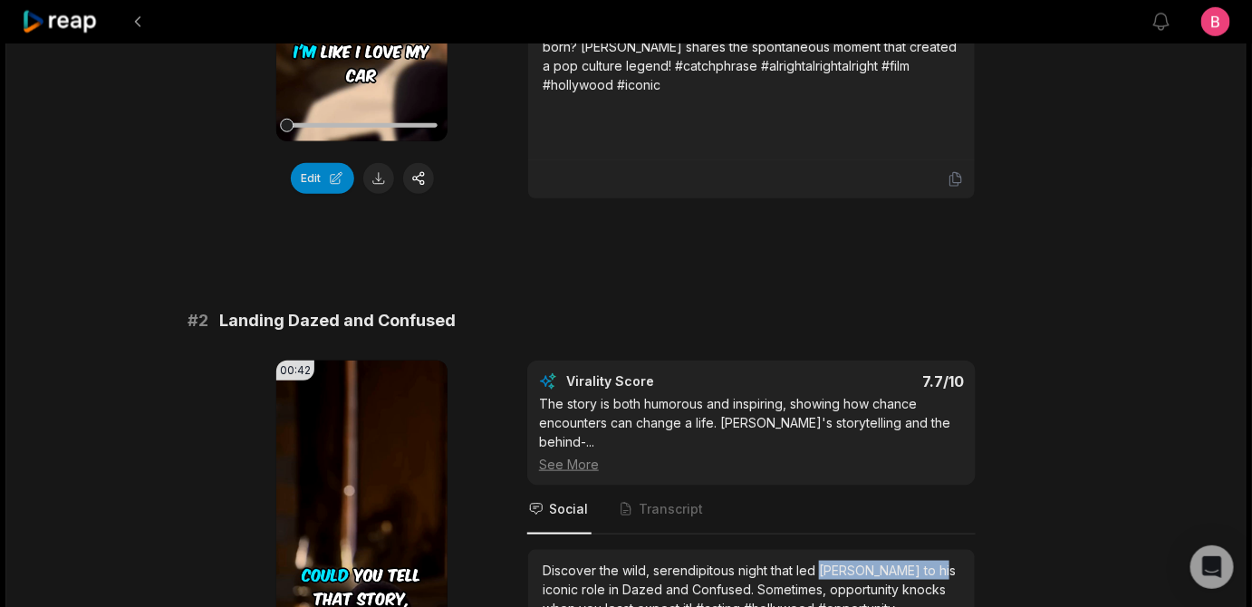
scroll to position [219, 0]
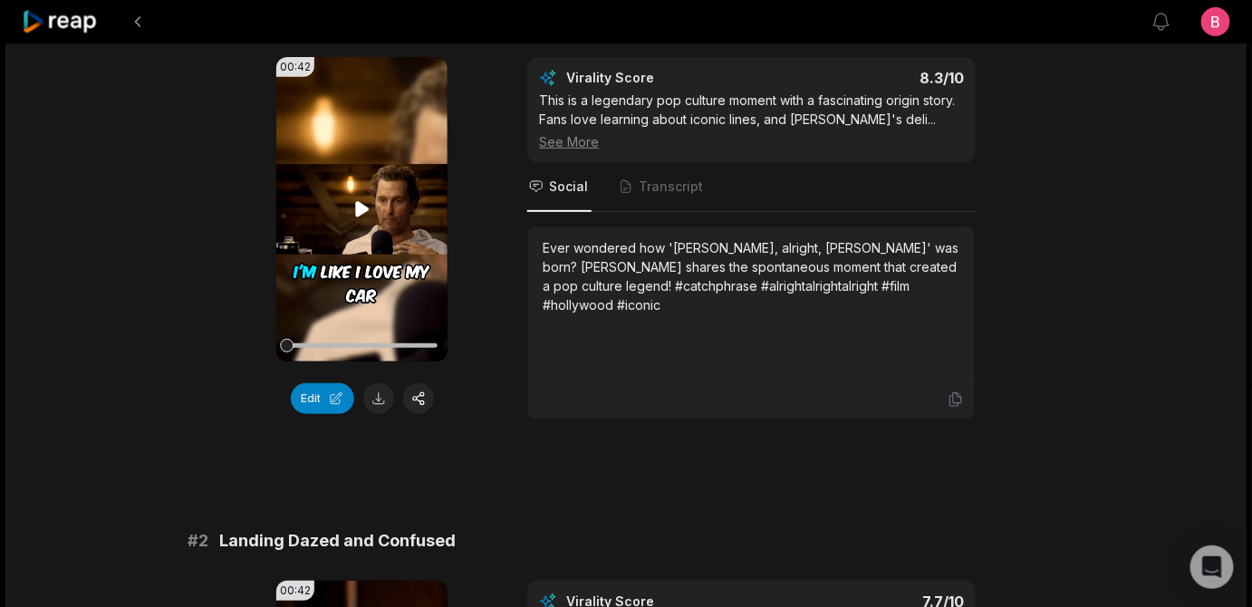
click at [365, 217] on icon at bounding box center [362, 208] width 14 height 15
click at [503, 339] on div "00:42 Your browser does not support mp4 format. Edit Virality Score 8.3 /10 Thi…" at bounding box center [626, 238] width 877 height 362
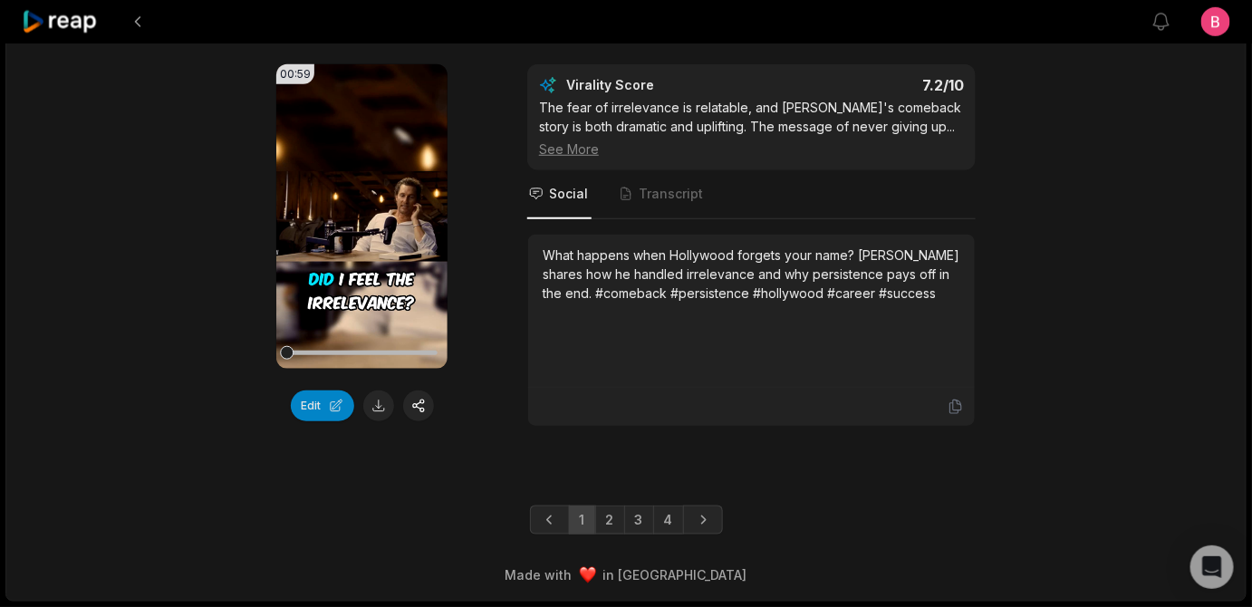
scroll to position [5707, 0]
click at [679, 506] on link "4" at bounding box center [668, 520] width 31 height 29
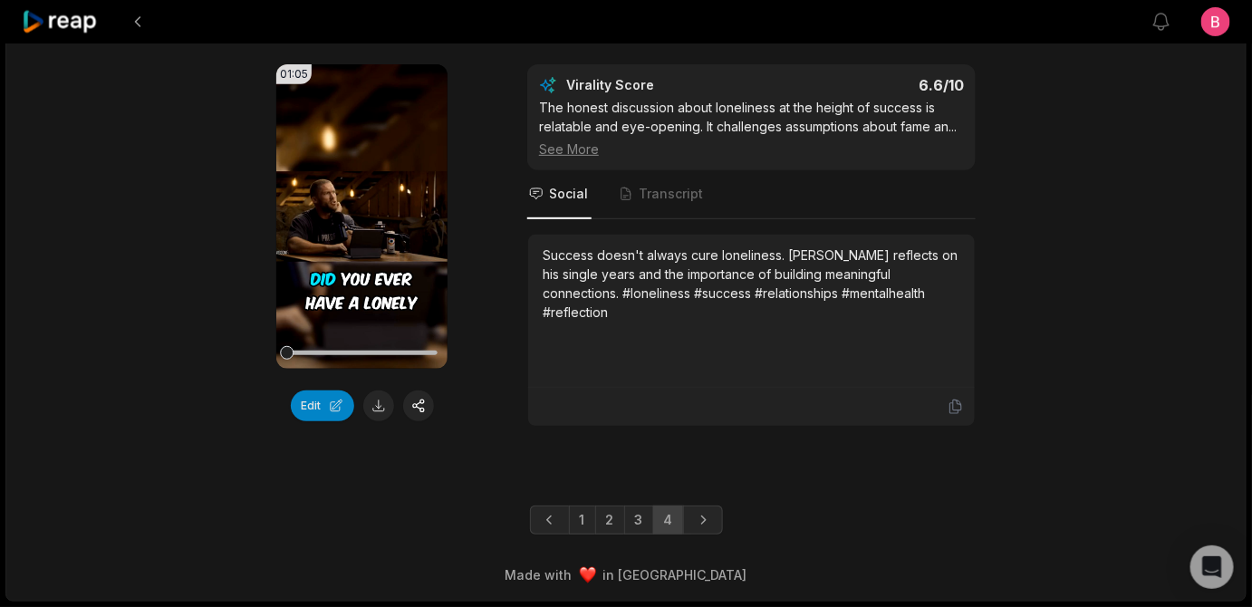
scroll to position [124, 0]
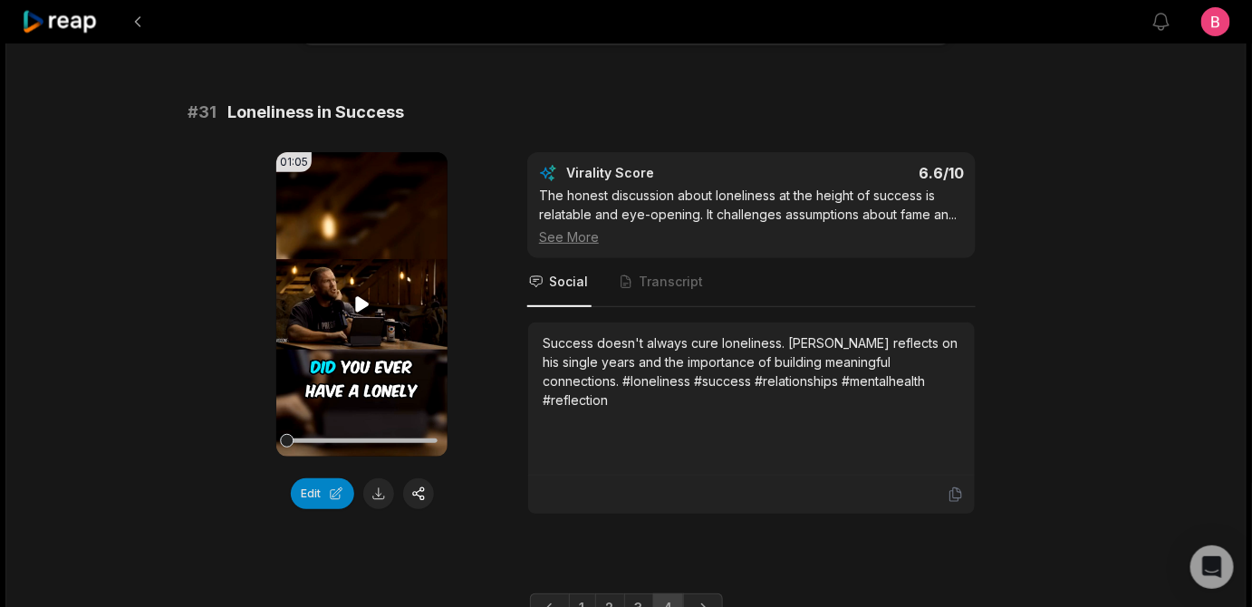
click at [362, 315] on icon at bounding box center [363, 305] width 22 height 22
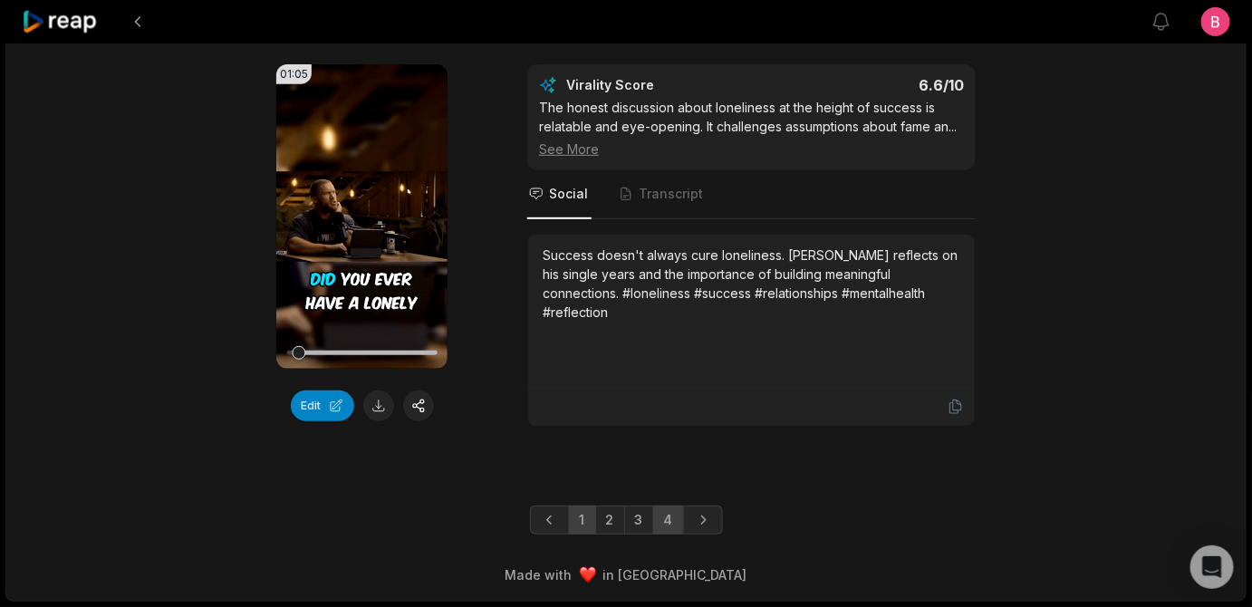
click at [572, 506] on link "1" at bounding box center [582, 520] width 27 height 29
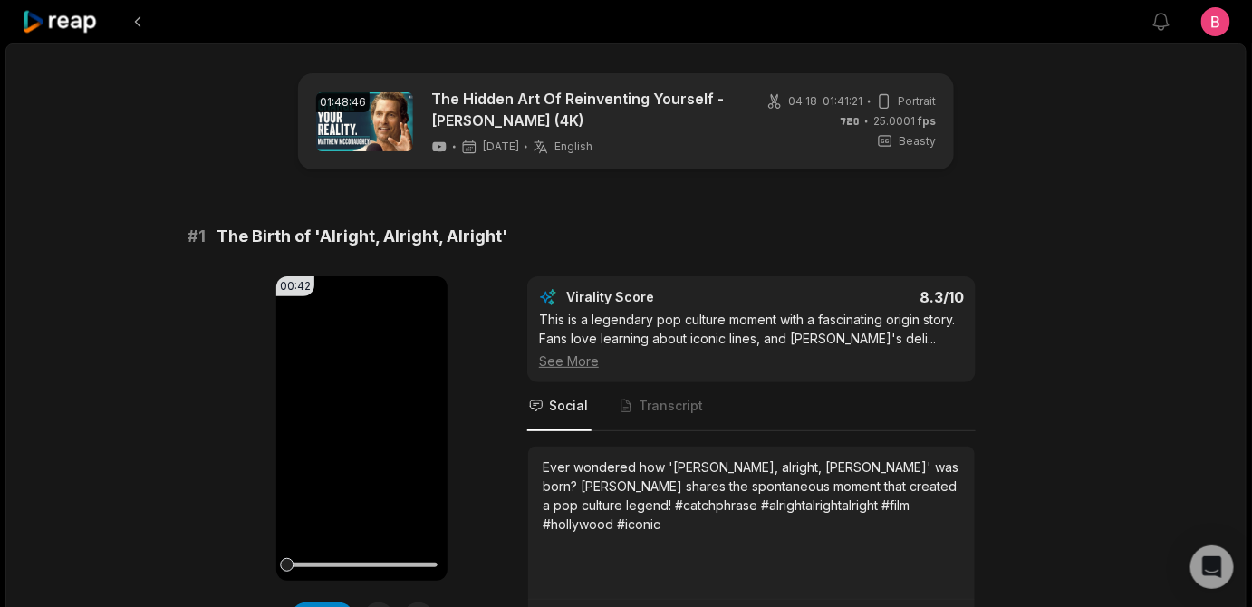
scroll to position [219, 0]
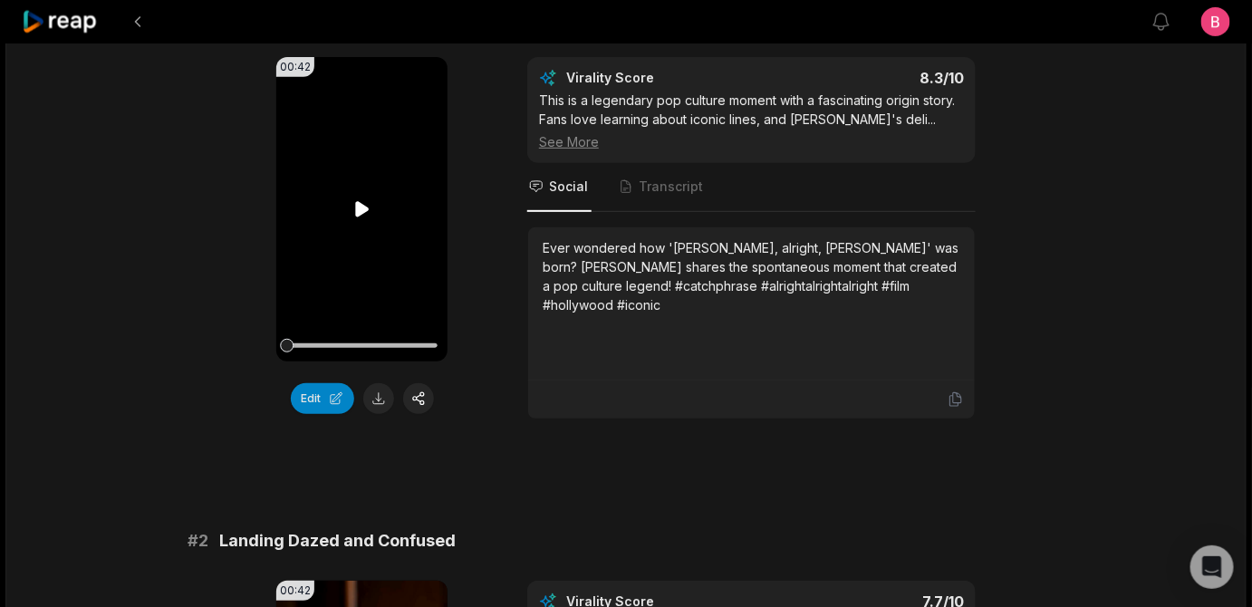
click at [362, 217] on icon at bounding box center [362, 208] width 14 height 15
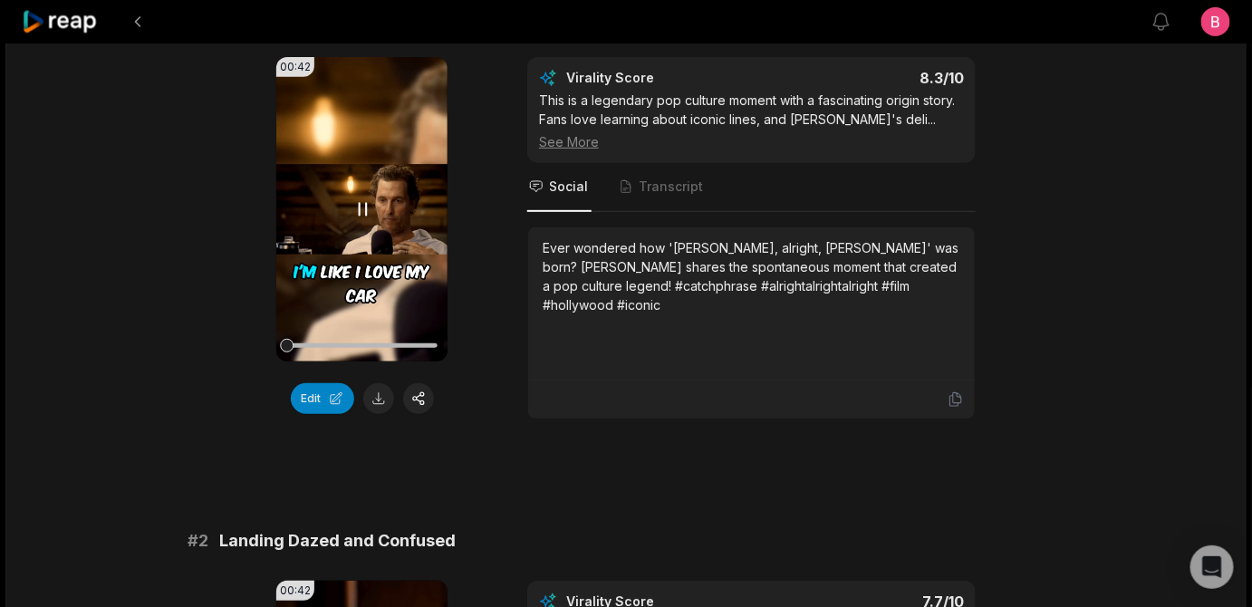
click at [287, 348] on div at bounding box center [361, 345] width 150 height 5
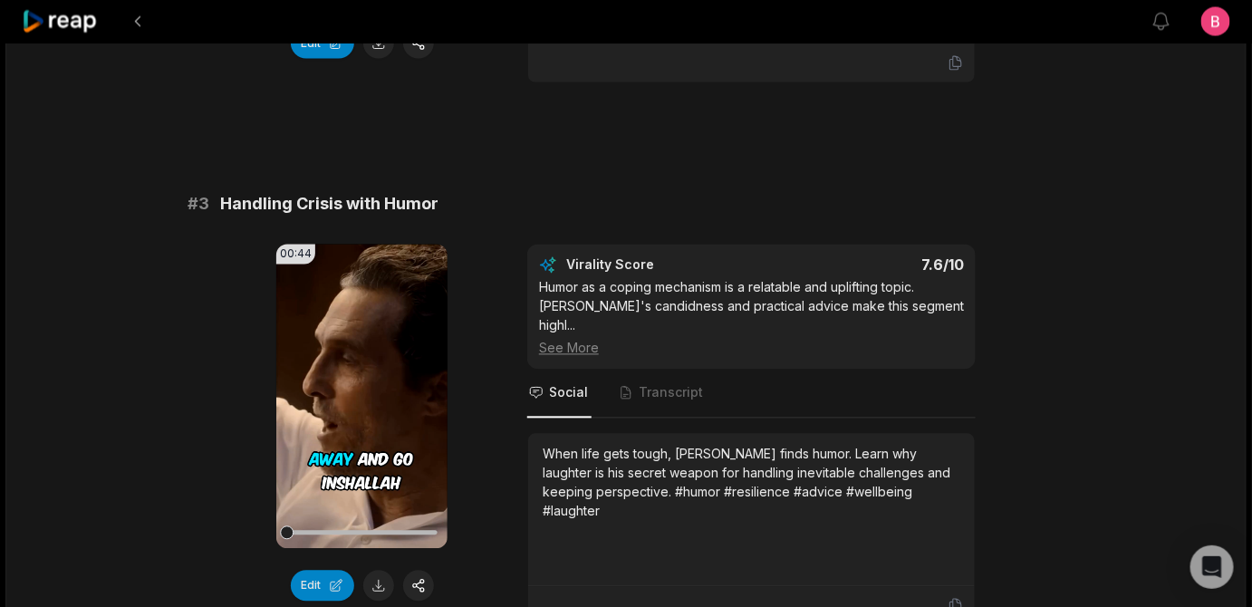
scroll to position [1318, 0]
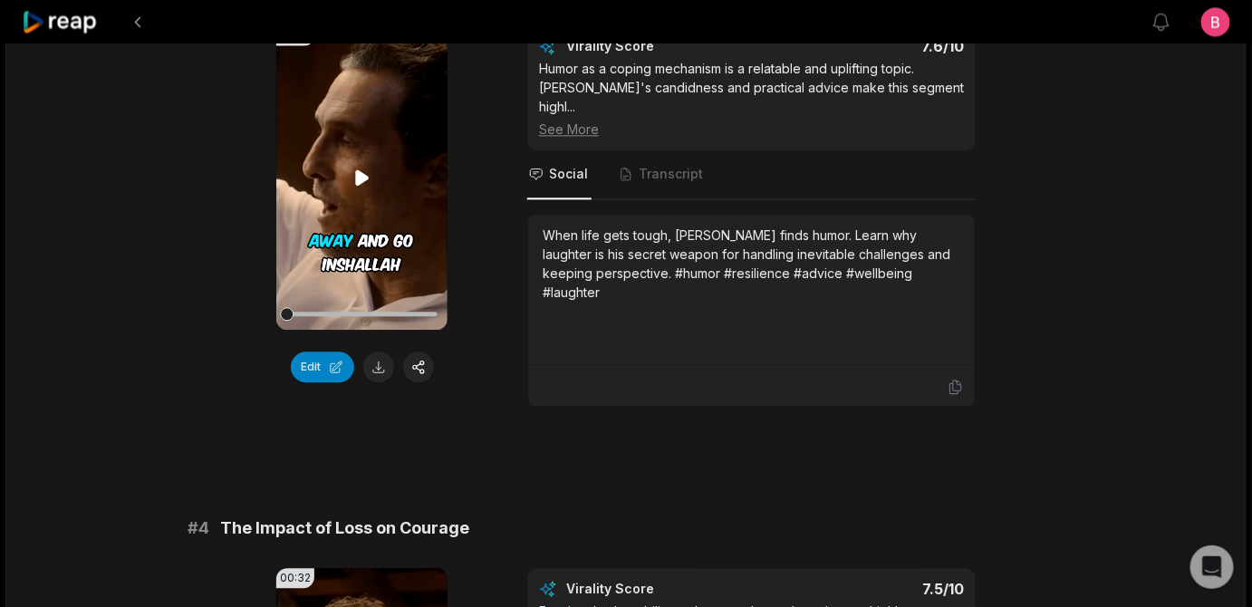
click at [357, 185] on icon at bounding box center [362, 176] width 14 height 15
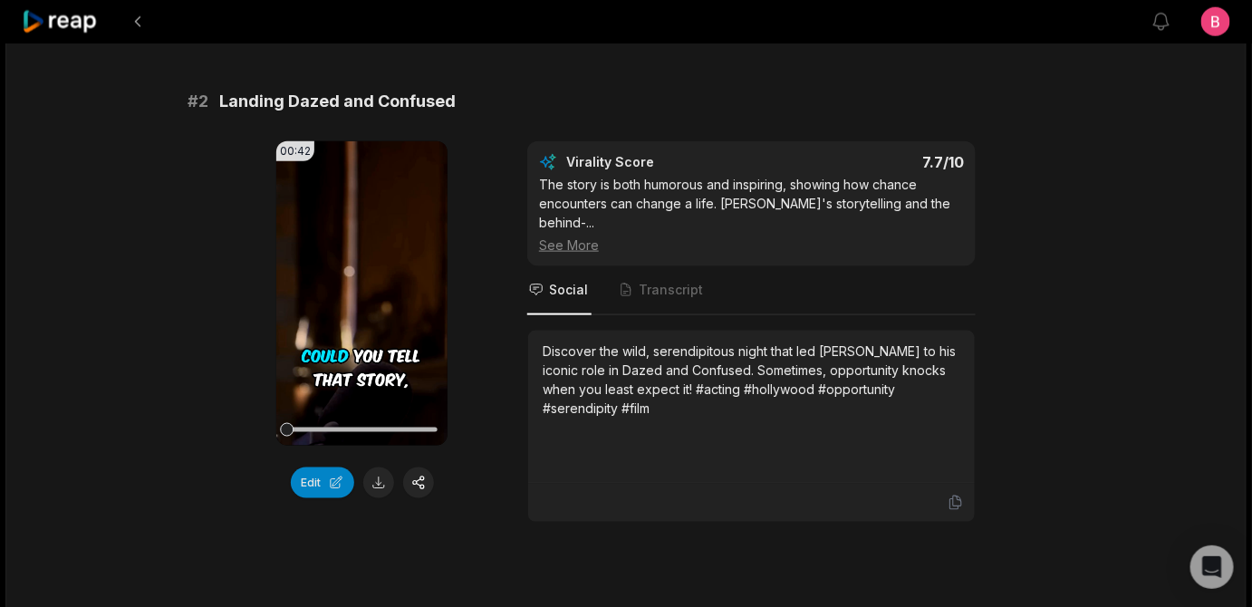
scroll to position [878, 0]
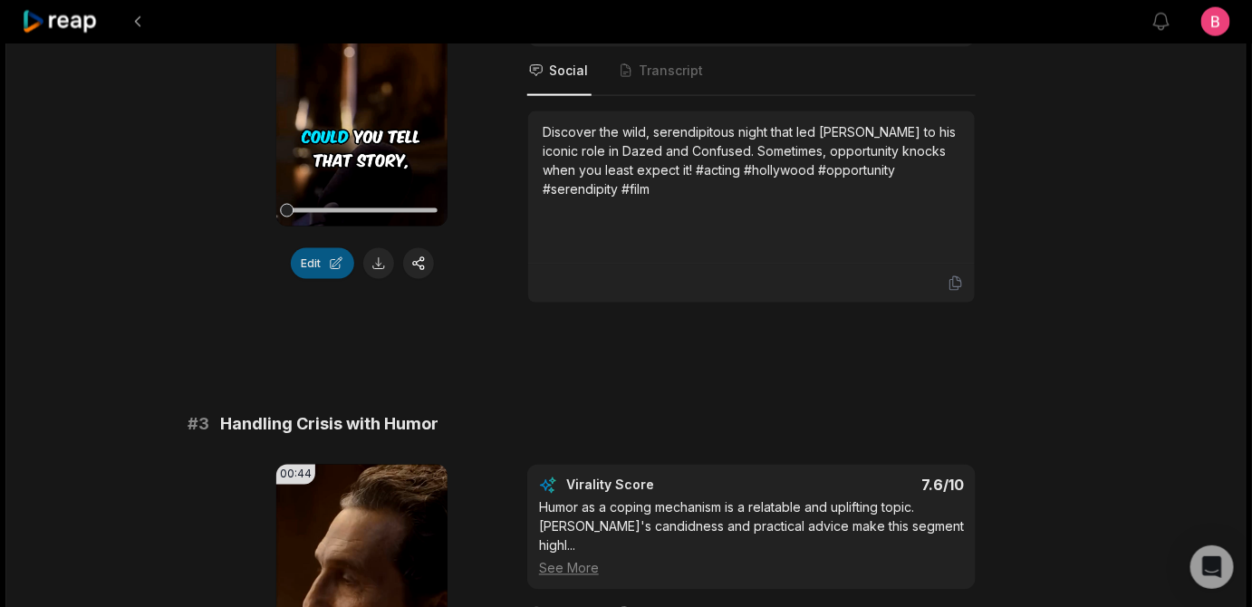
click at [310, 279] on button "Edit" at bounding box center [322, 263] width 63 height 31
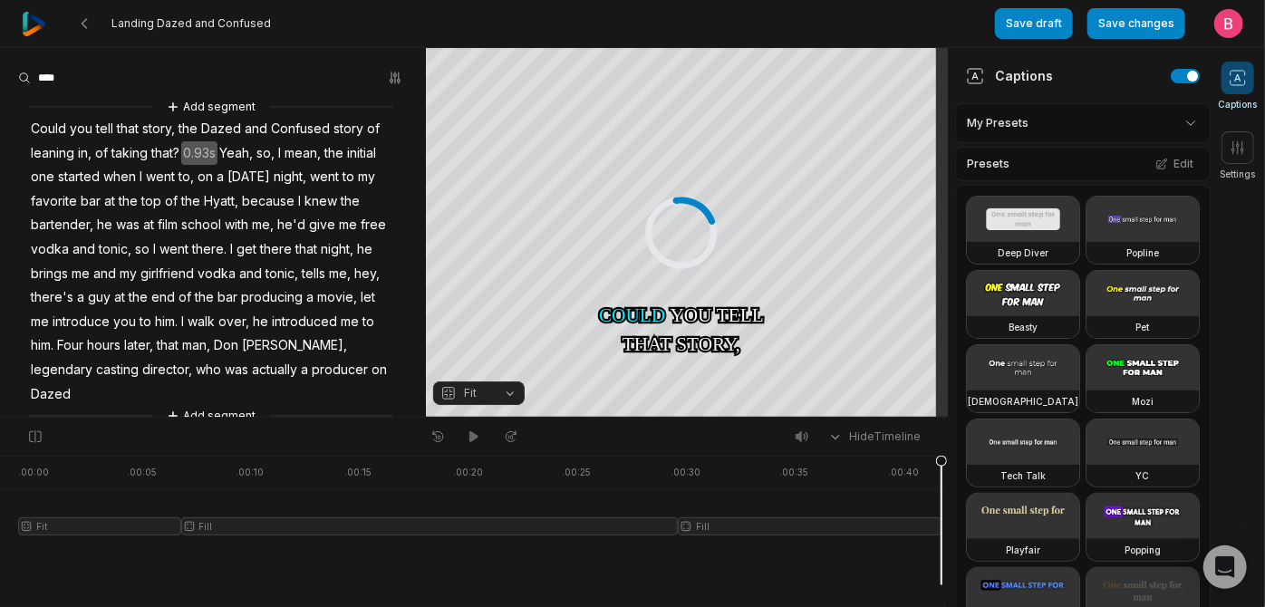
click at [1164, 130] on html "Landing Dazed and Confused Save draft Save changes Open user menu Captions Sett…" at bounding box center [632, 303] width 1265 height 607
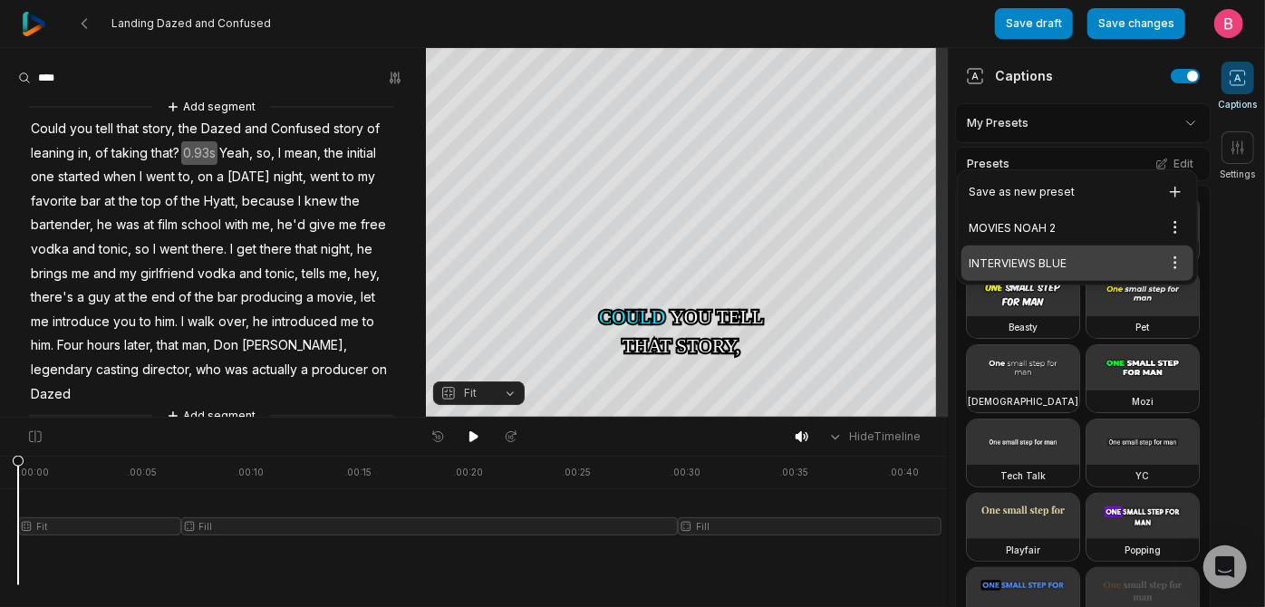
click at [205, 113] on html "Landing Dazed and Confused Save draft Save changes Open user menu Captions Sett…" at bounding box center [632, 303] width 1265 height 607
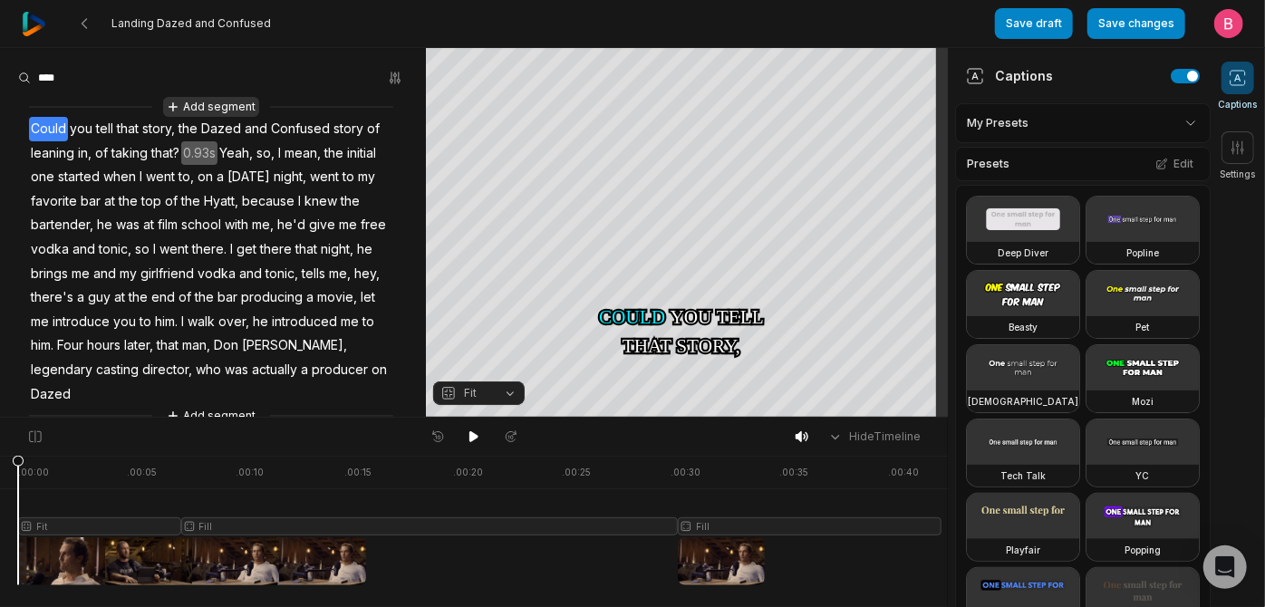
click at [207, 115] on button "Add segment" at bounding box center [211, 107] width 96 height 20
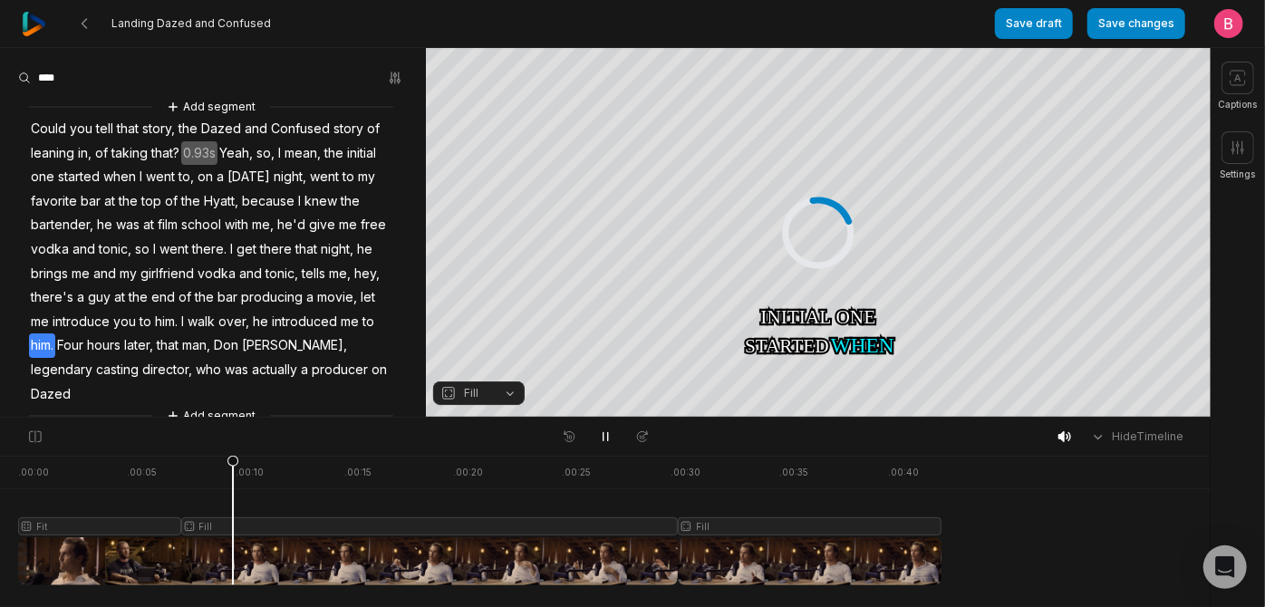
click at [237, 555] on div at bounding box center [479, 521] width 923 height 130
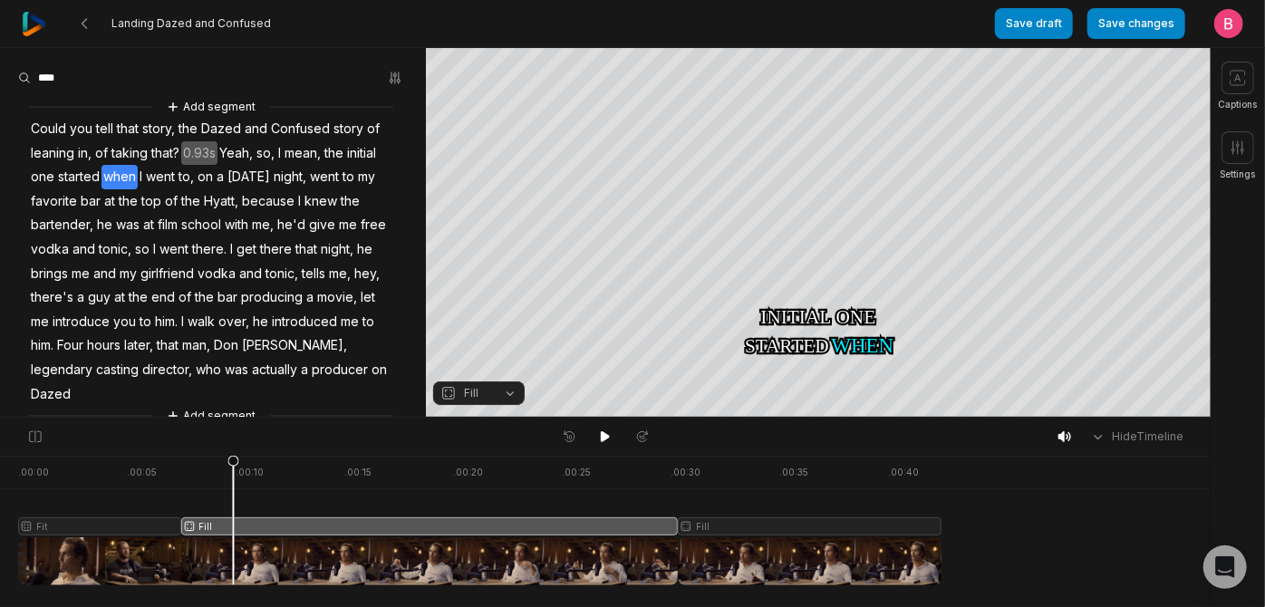
click at [511, 403] on button "Fill" at bounding box center [479, 394] width 92 height 24
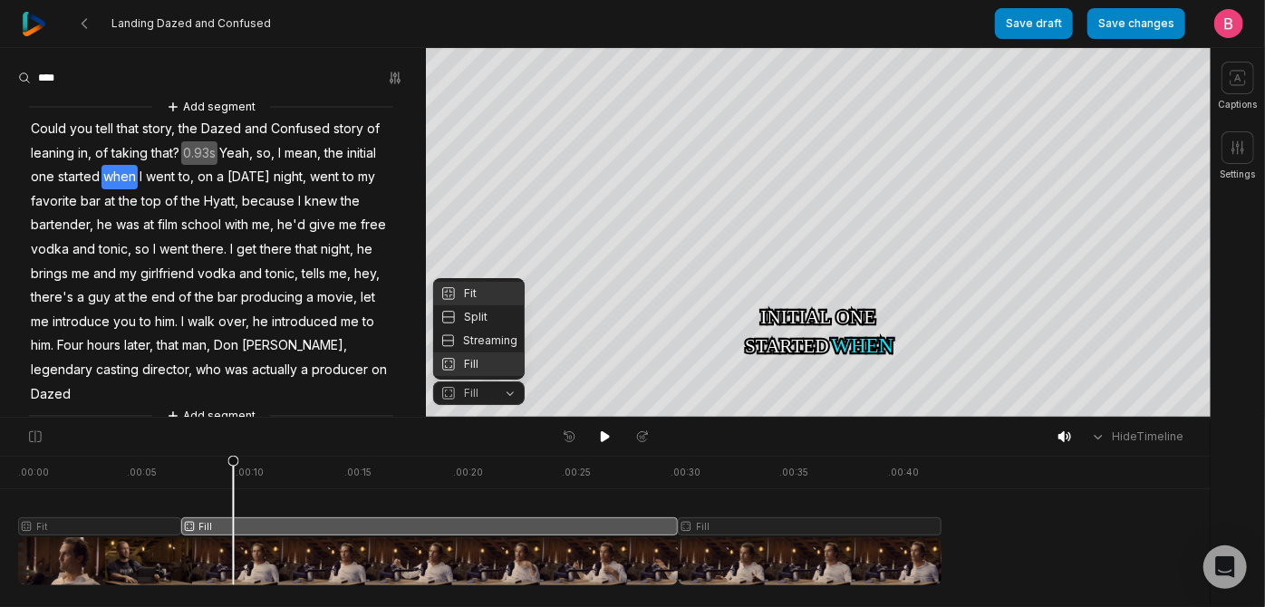
click at [479, 282] on div "Fit" at bounding box center [479, 294] width 92 height 24
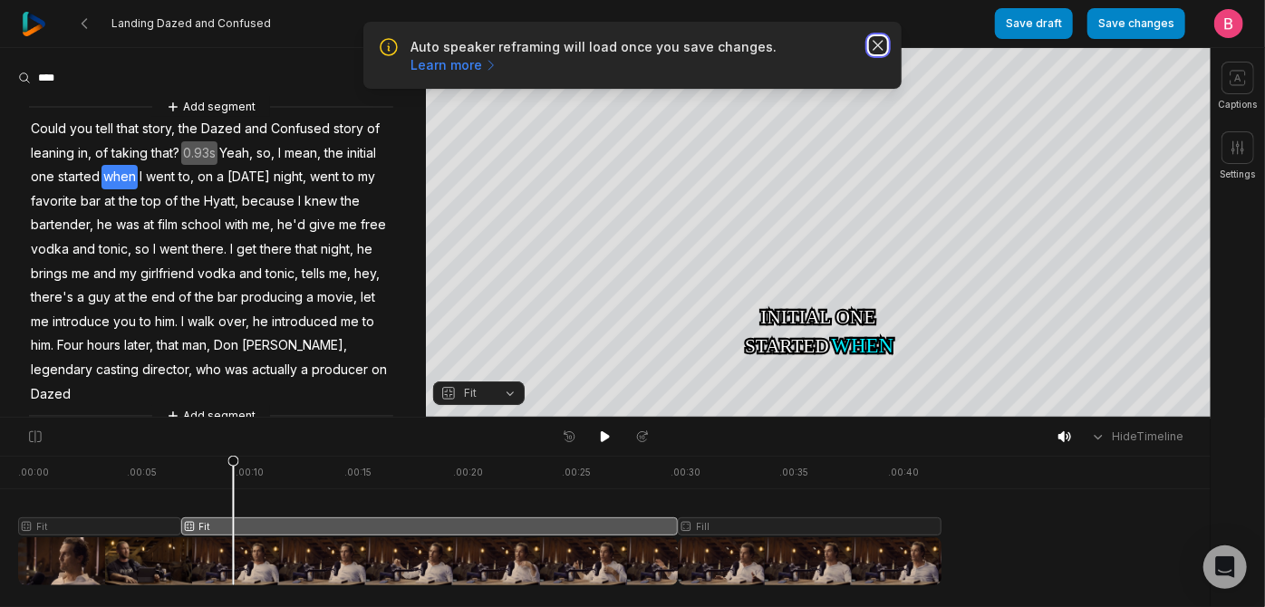
click at [882, 54] on icon "button" at bounding box center [878, 45] width 18 height 18
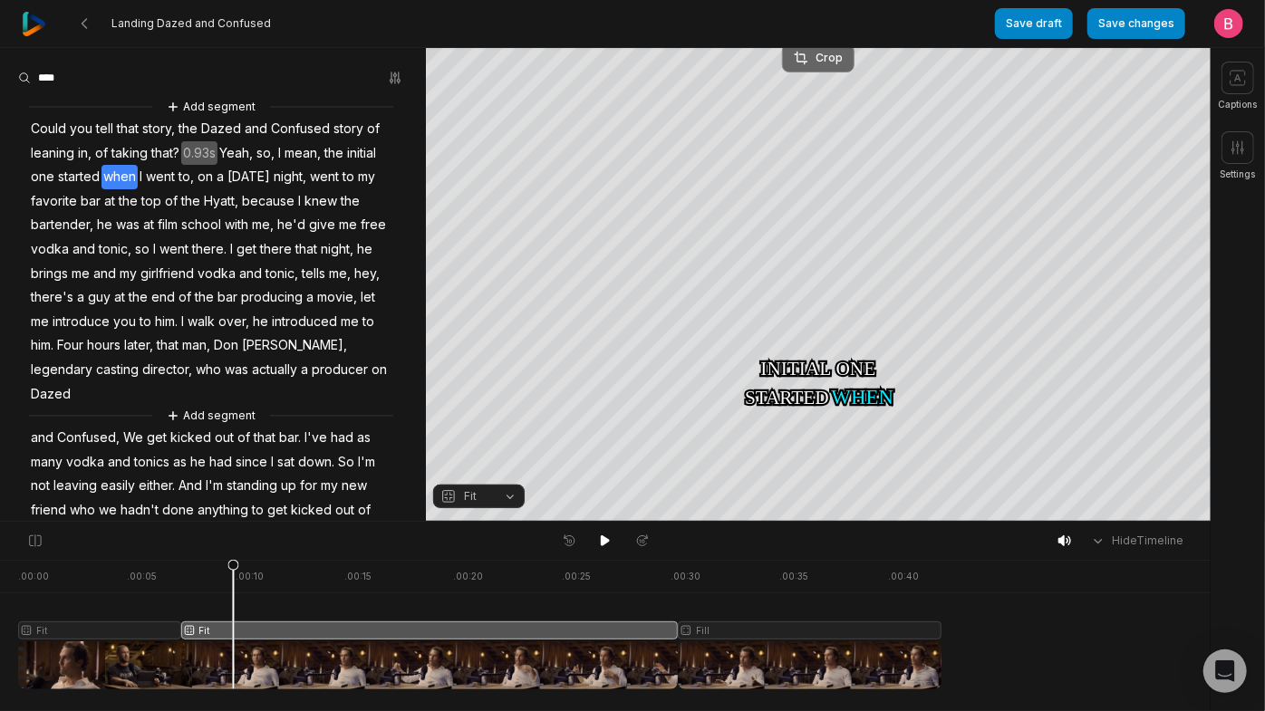
click at [831, 62] on div "Crop" at bounding box center [818, 58] width 49 height 16
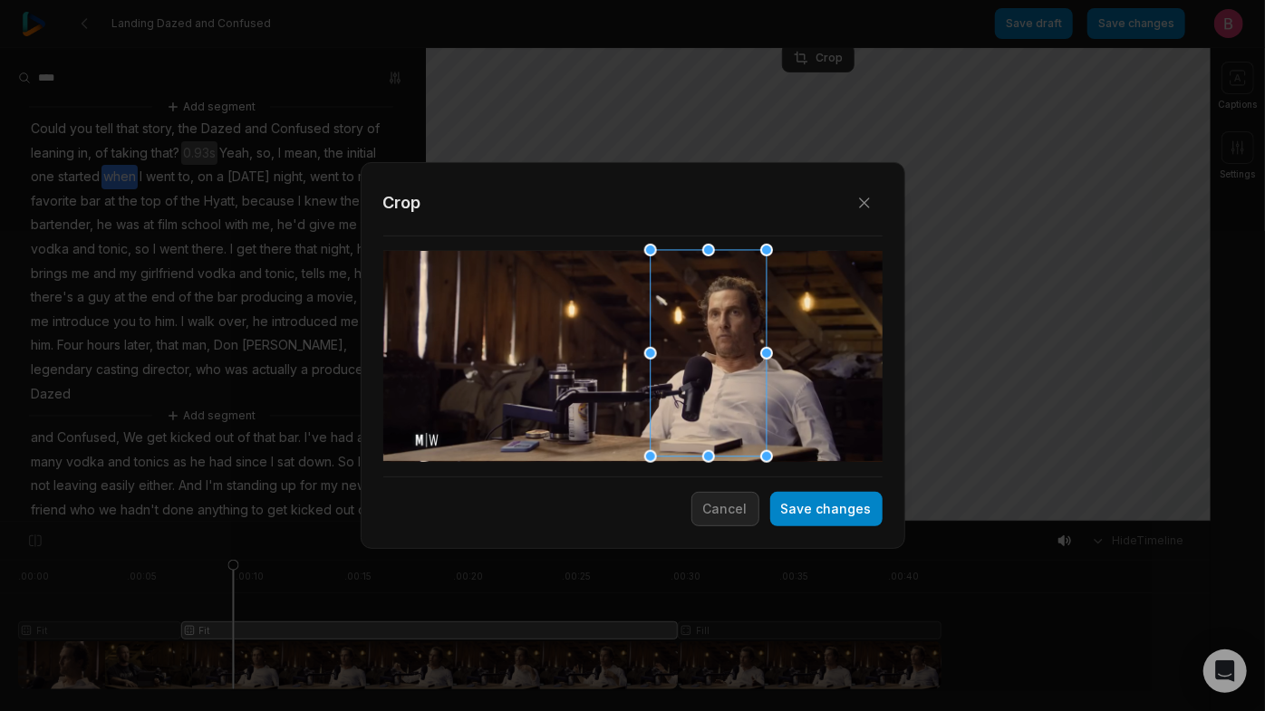
drag, startPoint x: 652, startPoint y: 372, endPoint x: 721, endPoint y: 375, distance: 69.0
click at [721, 375] on div at bounding box center [702, 354] width 116 height 207
click at [732, 403] on div at bounding box center [702, 354] width 116 height 207
click at [795, 505] on button "Save changes" at bounding box center [826, 509] width 112 height 34
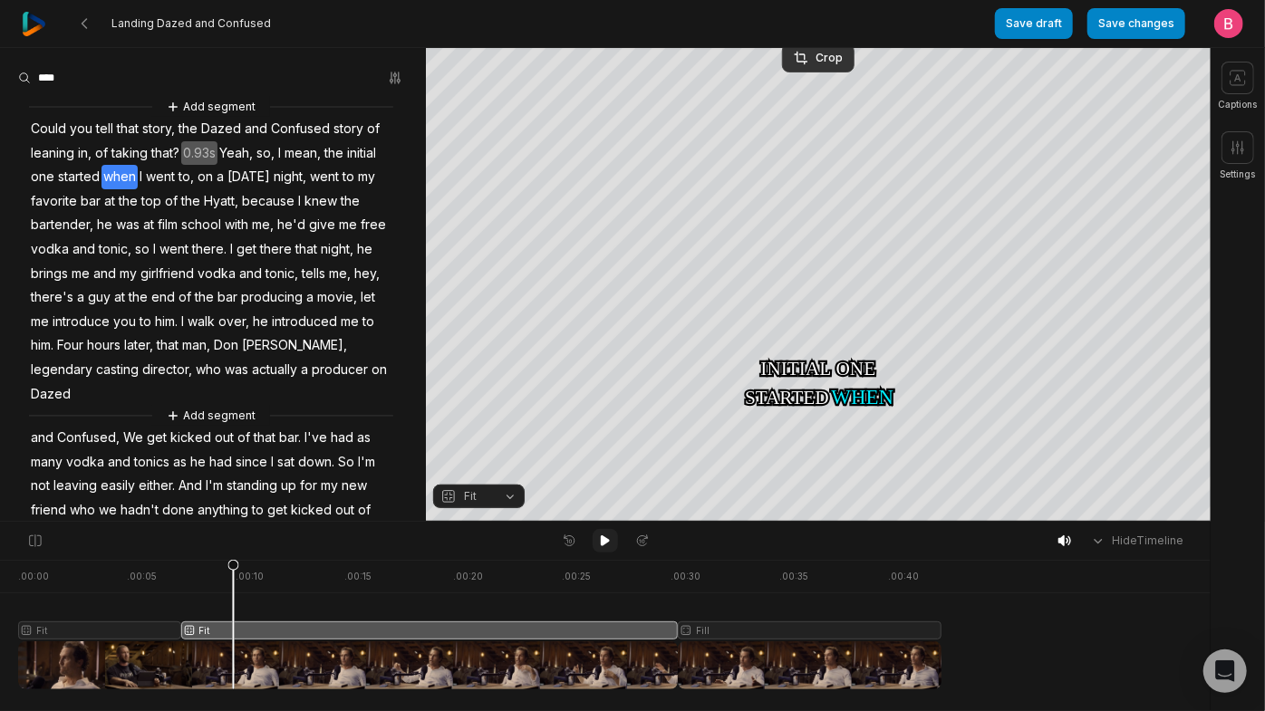
click at [607, 548] on icon at bounding box center [605, 541] width 14 height 14
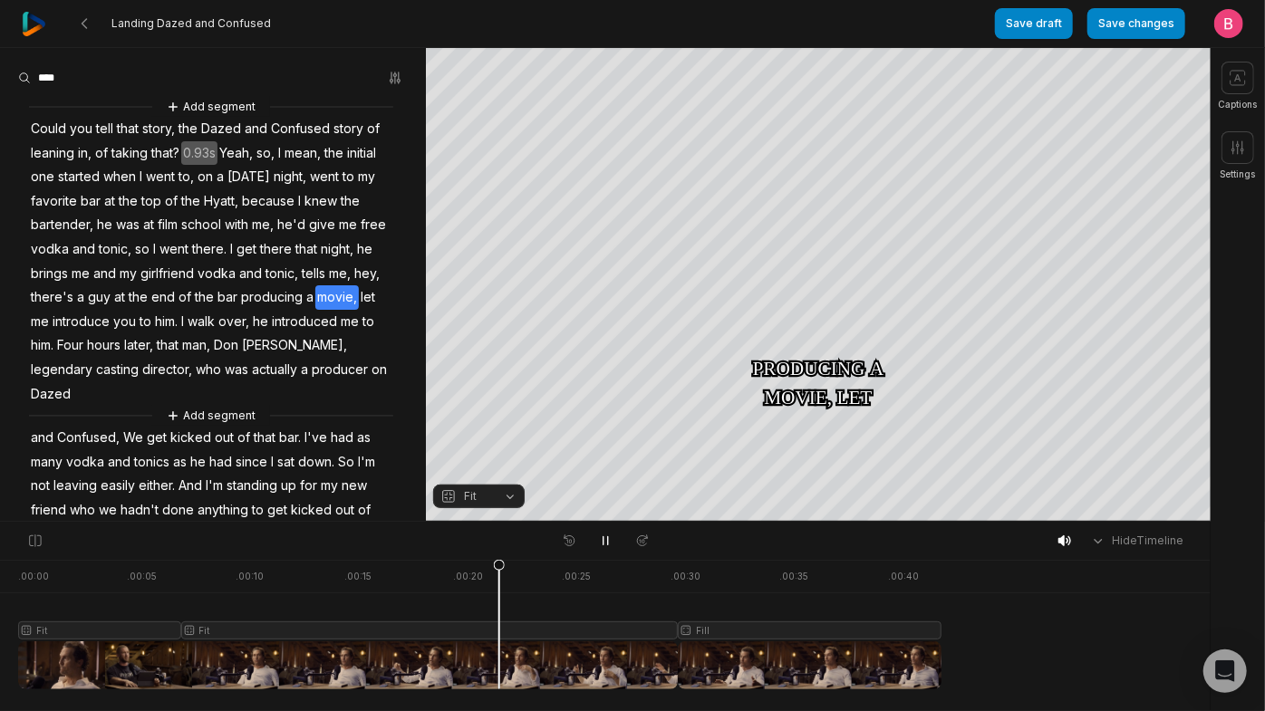
scroll to position [338, 0]
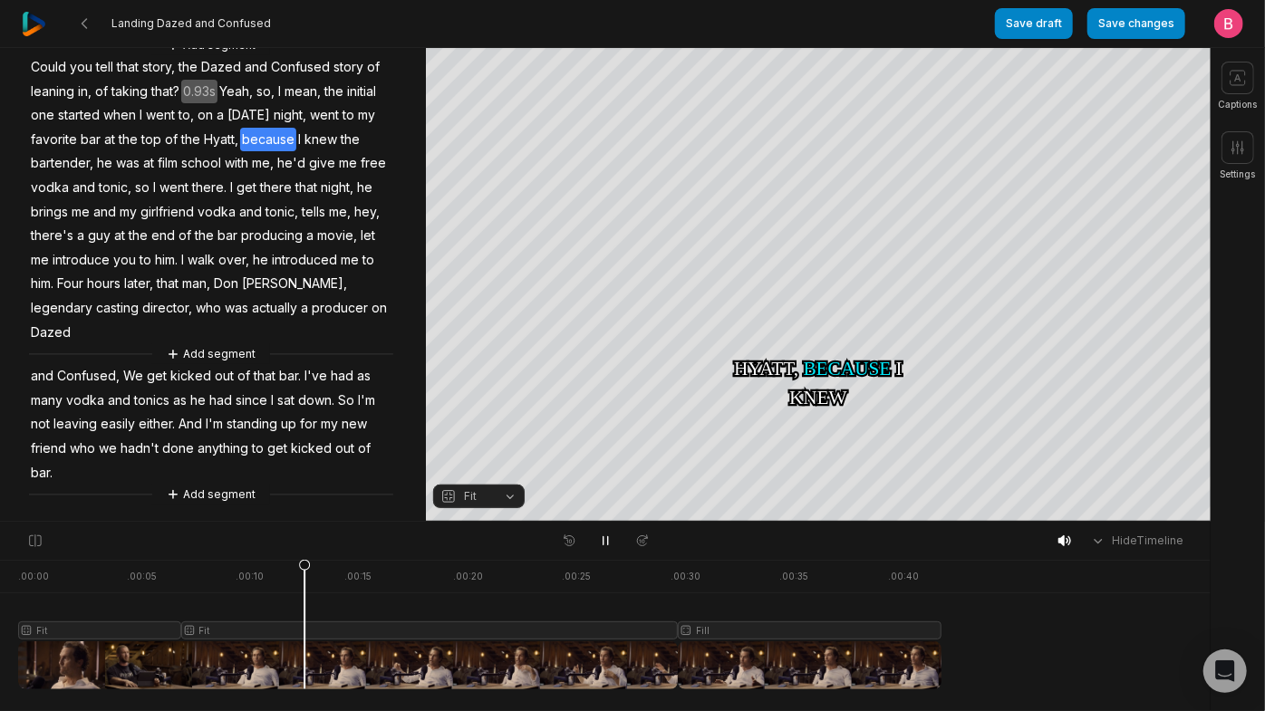
click at [309, 606] on div at bounding box center [479, 625] width 923 height 130
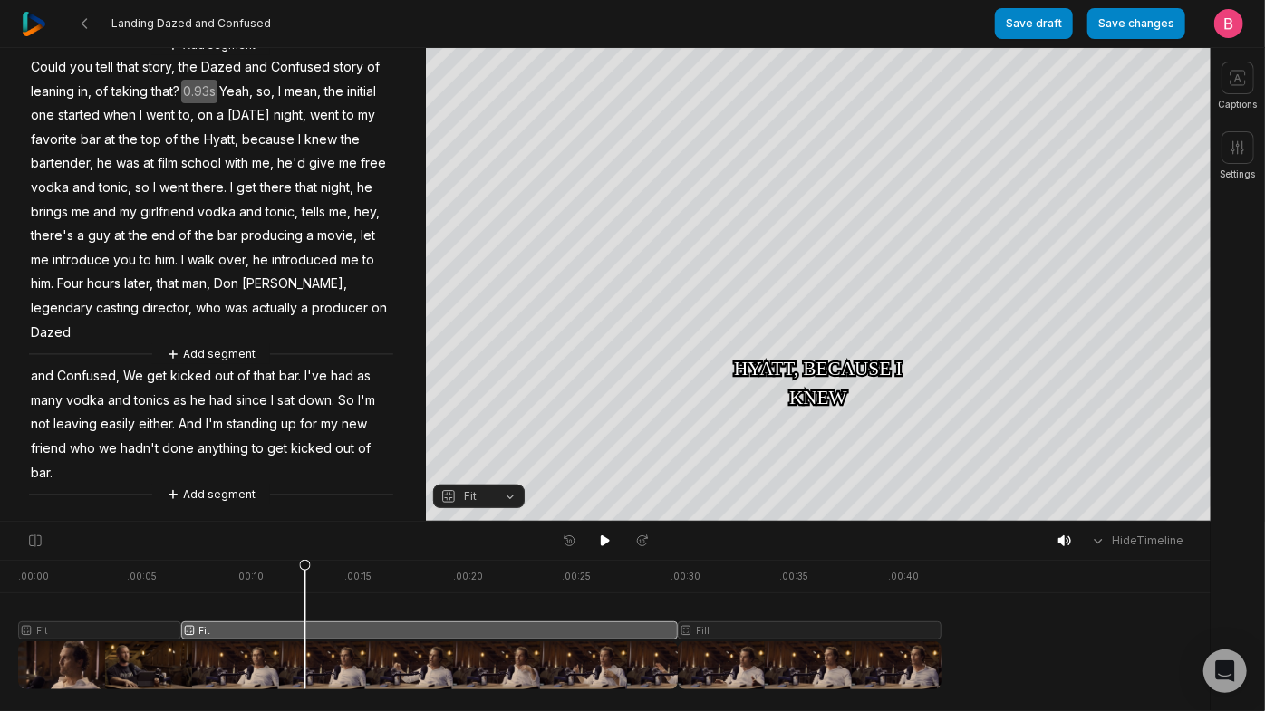
click at [211, 606] on div at bounding box center [479, 625] width 923 height 130
click at [596, 544] on button at bounding box center [605, 541] width 25 height 24
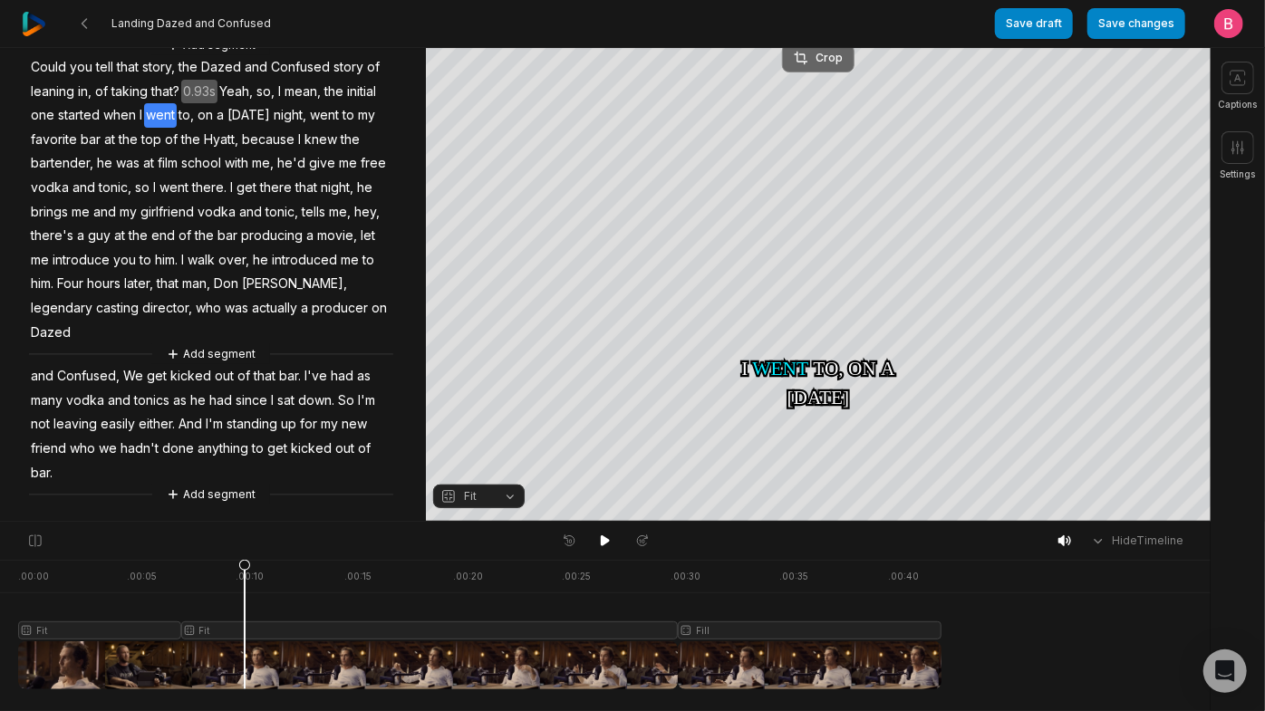
click at [836, 63] on div "Crop" at bounding box center [818, 58] width 49 height 16
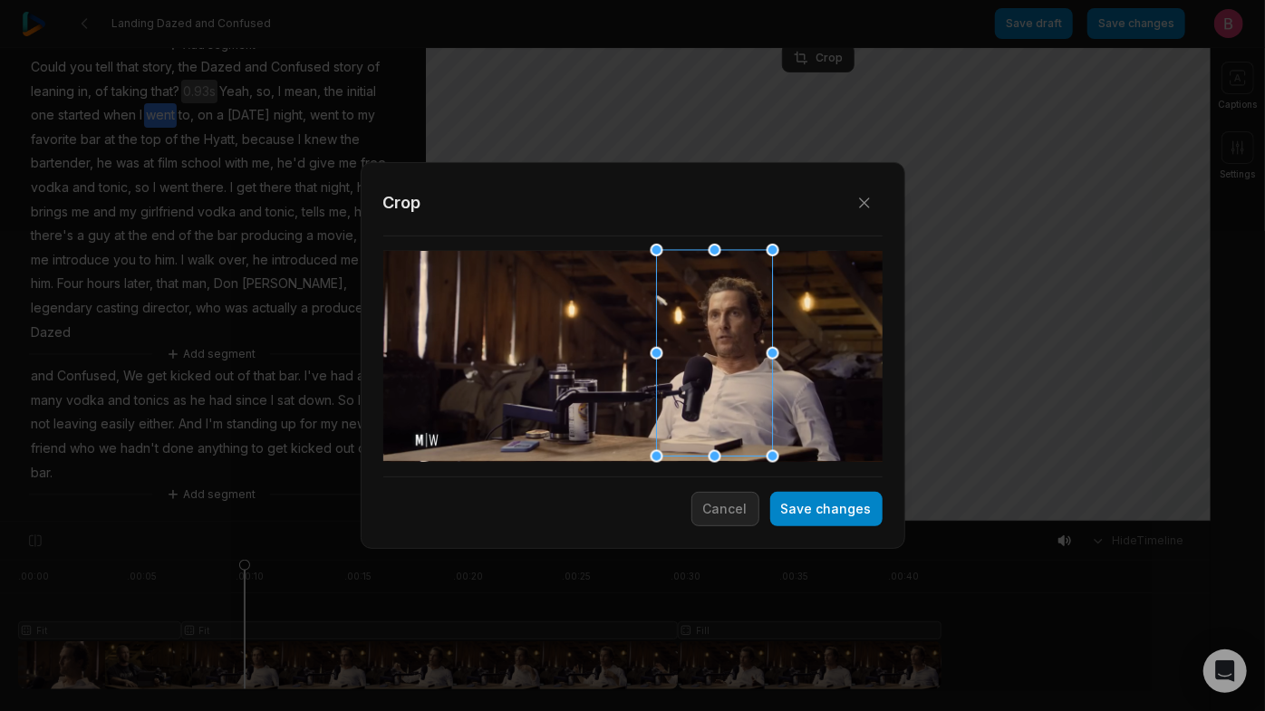
click at [700, 363] on div at bounding box center [709, 354] width 116 height 207
click at [770, 515] on button "Save changes" at bounding box center [826, 509] width 112 height 34
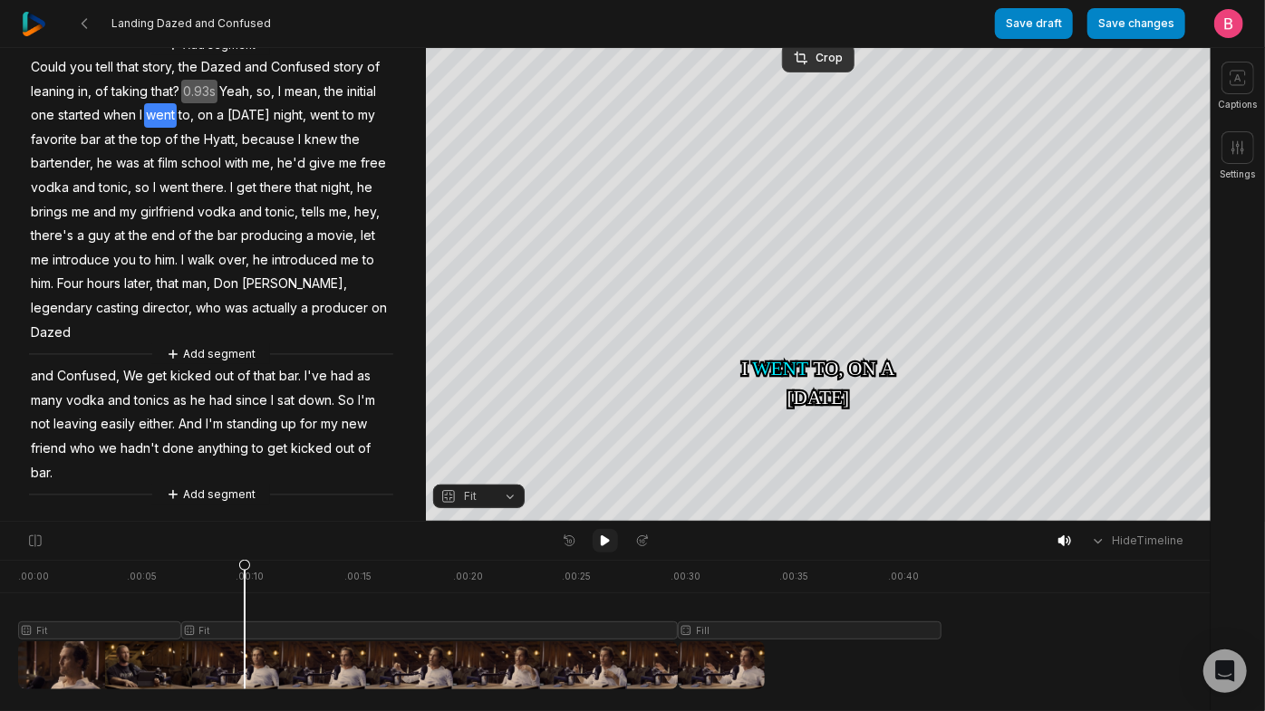
click at [602, 546] on icon at bounding box center [605, 541] width 9 height 11
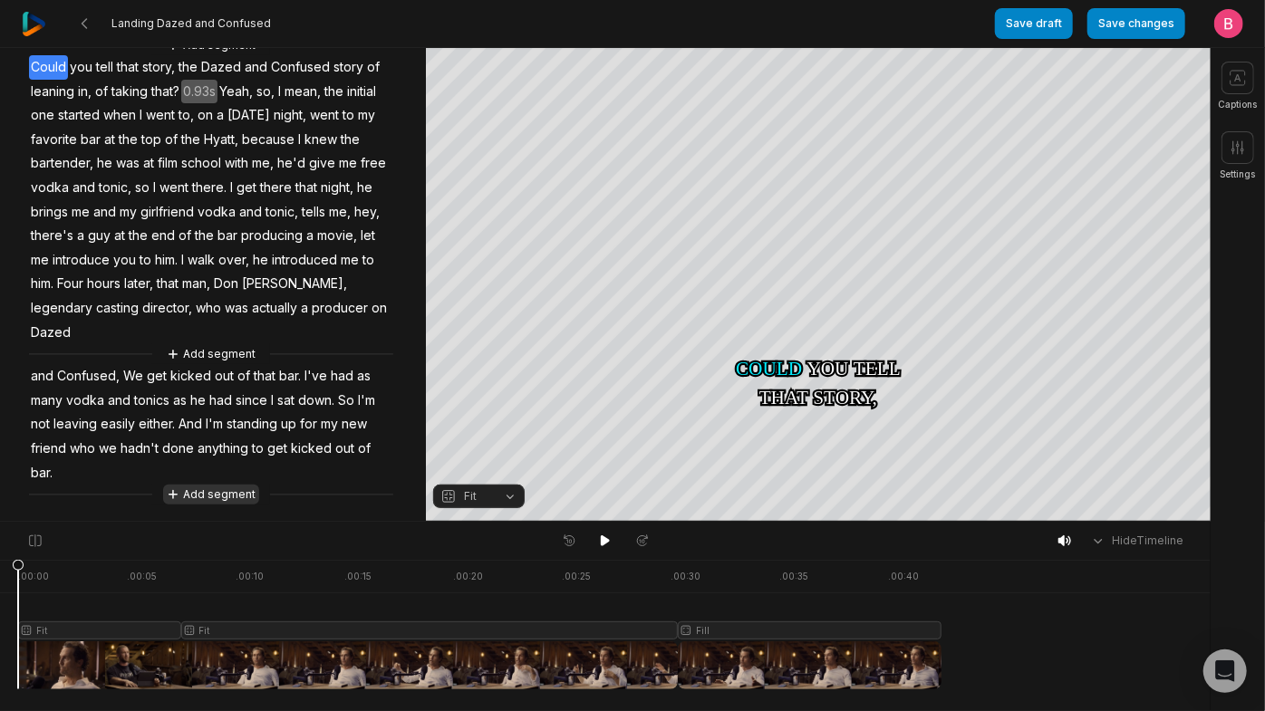
click at [236, 493] on button "Add segment" at bounding box center [211, 495] width 96 height 20
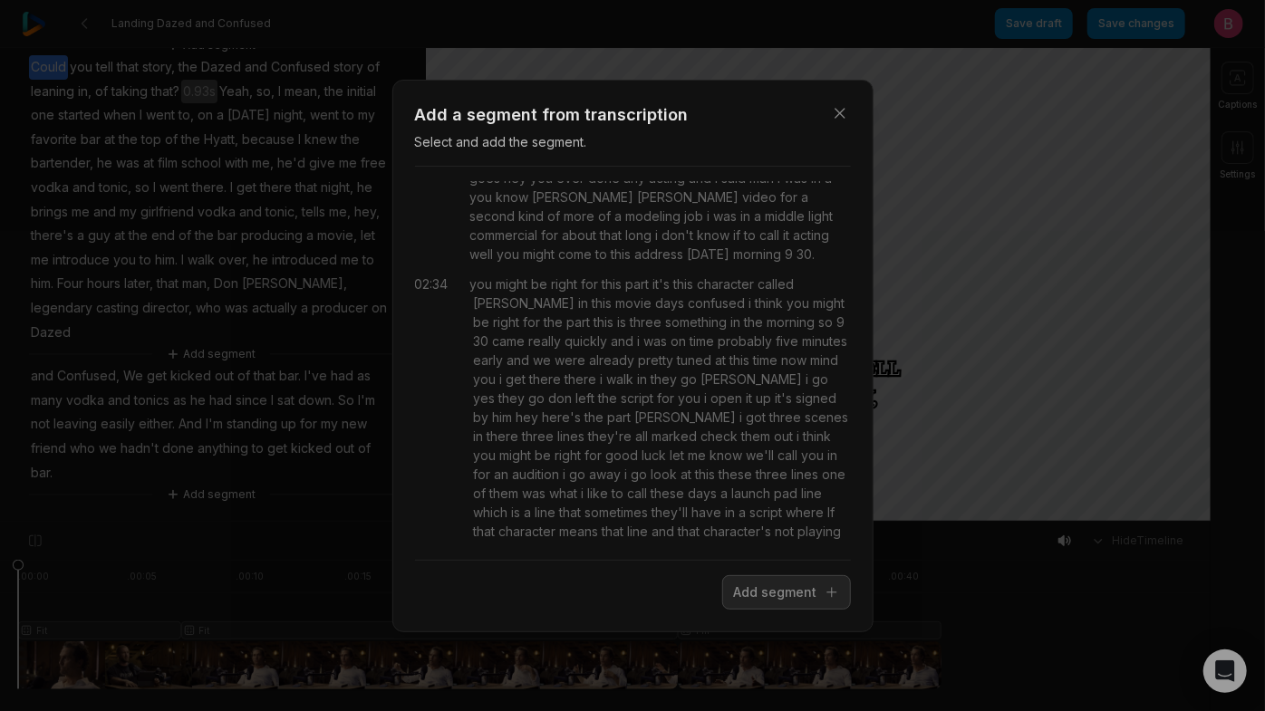
scroll to position [0, 0]
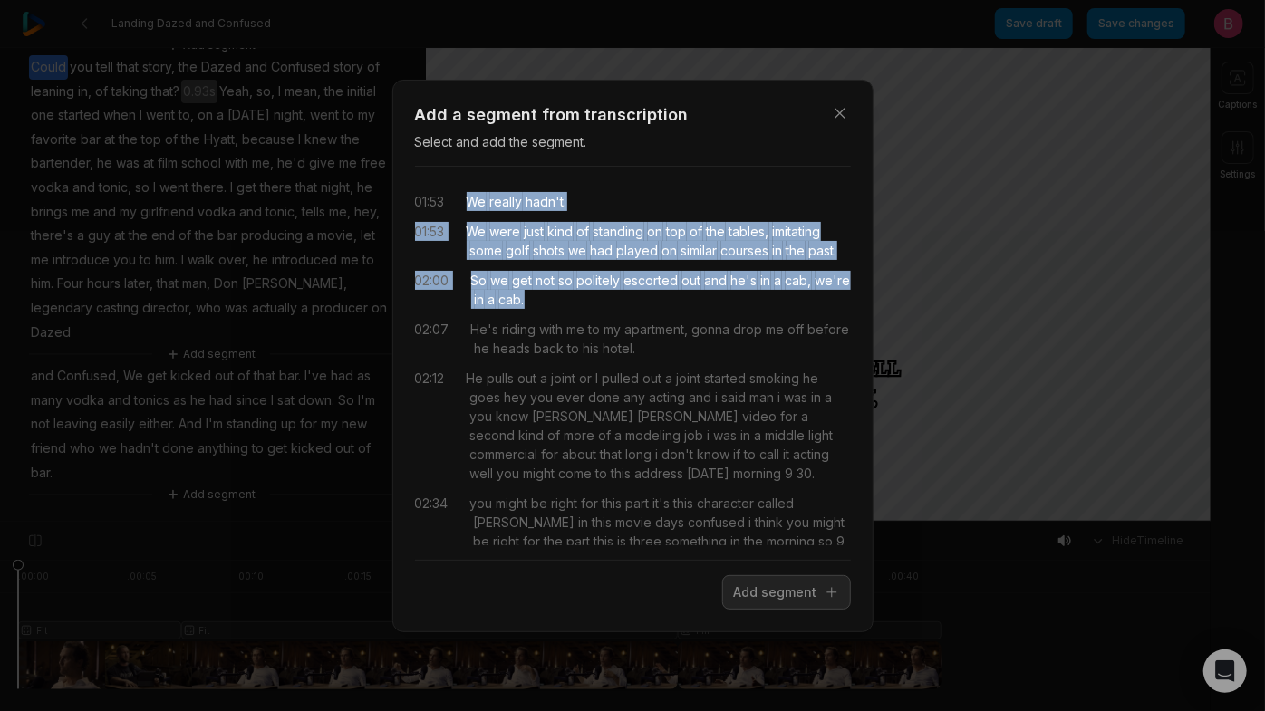
drag, startPoint x: 712, startPoint y: 358, endPoint x: 491, endPoint y: 203, distance: 270.0
click at [491, 203] on div "01:53 We really hadn't. 01:53 We were just kind of standing on top of the table…" at bounding box center [633, 363] width 436 height 364
click at [730, 602] on button "Add segment" at bounding box center [786, 592] width 129 height 34
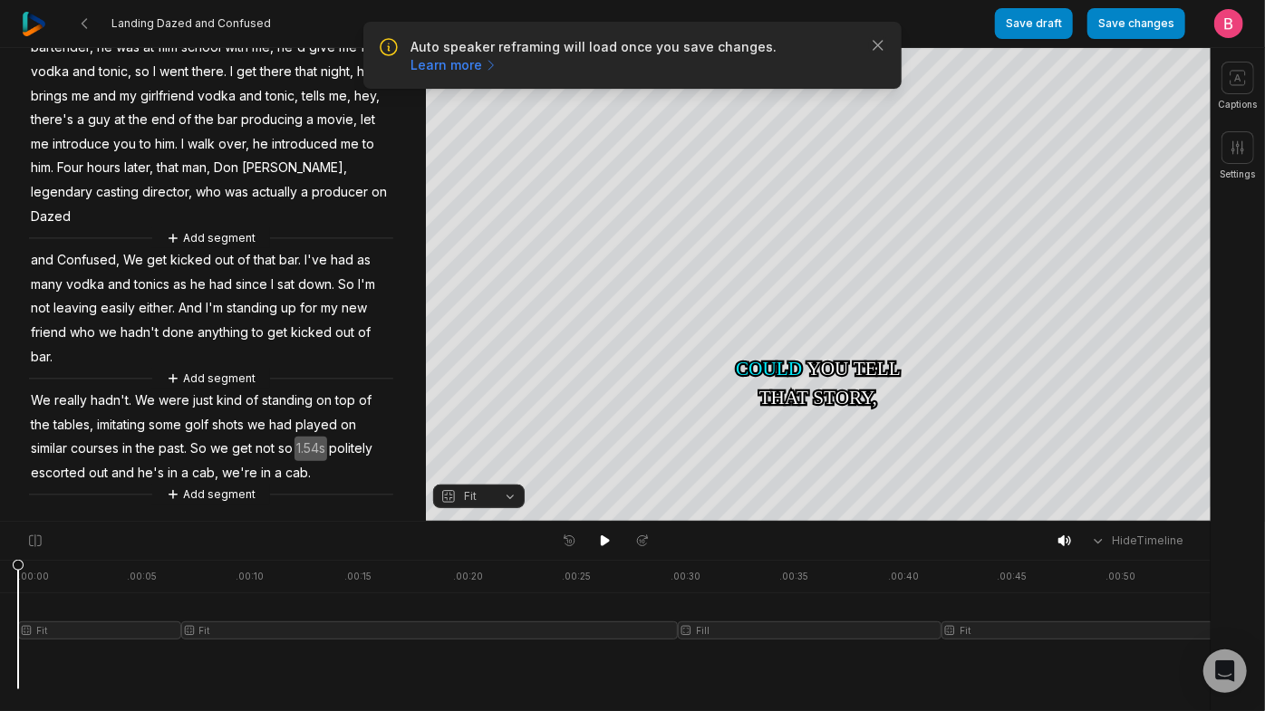
scroll to position [544, 0]
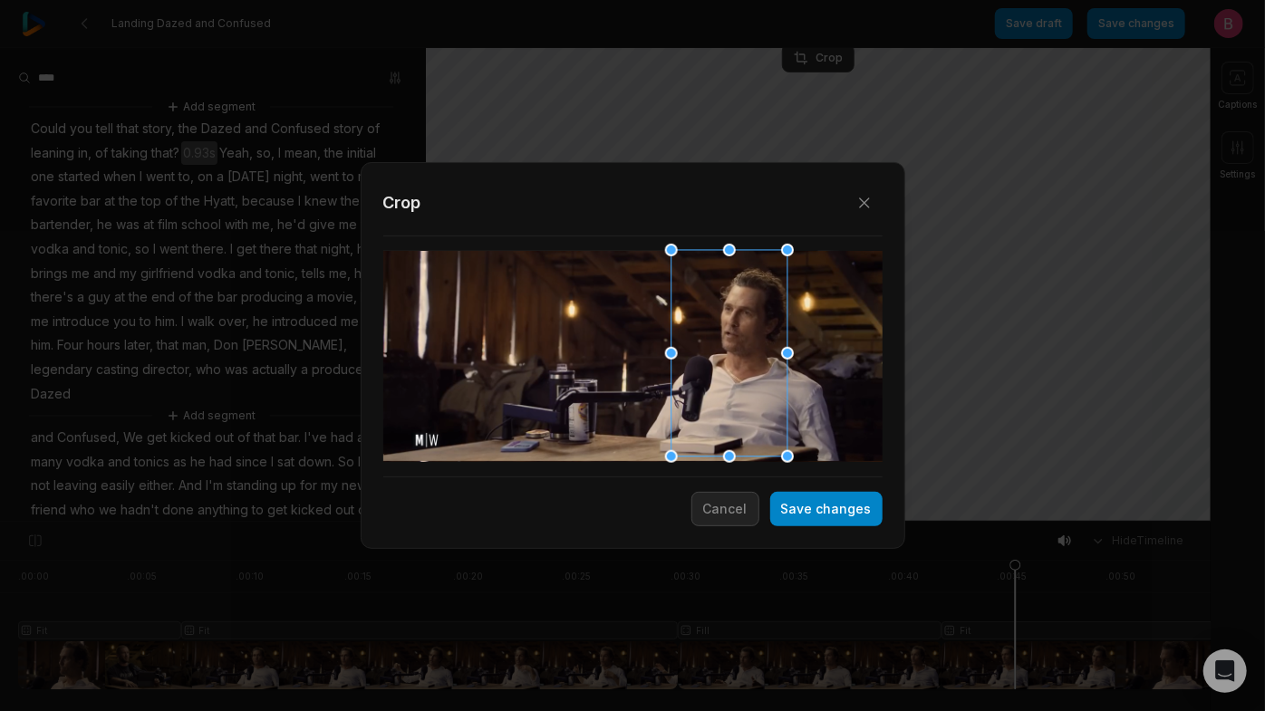
scroll to position [544, 0]
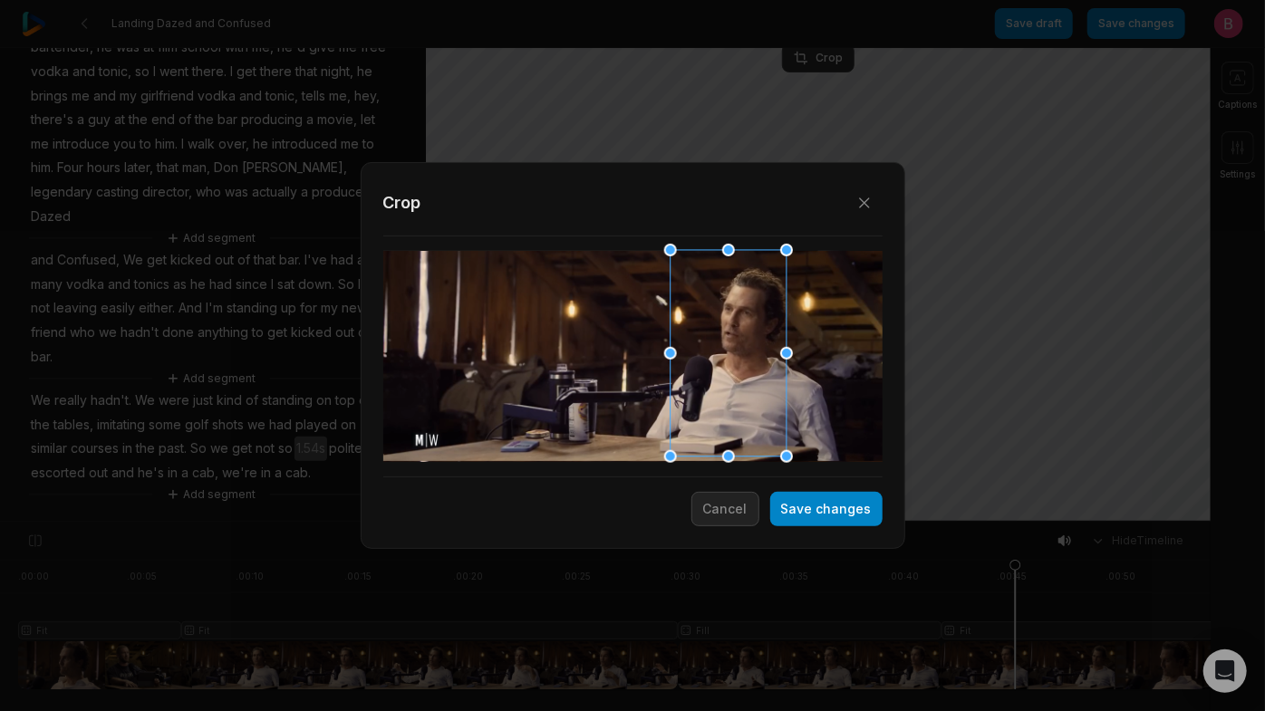
click at [720, 351] on div at bounding box center [722, 354] width 116 height 207
click at [796, 505] on button "Save changes" at bounding box center [826, 509] width 112 height 34
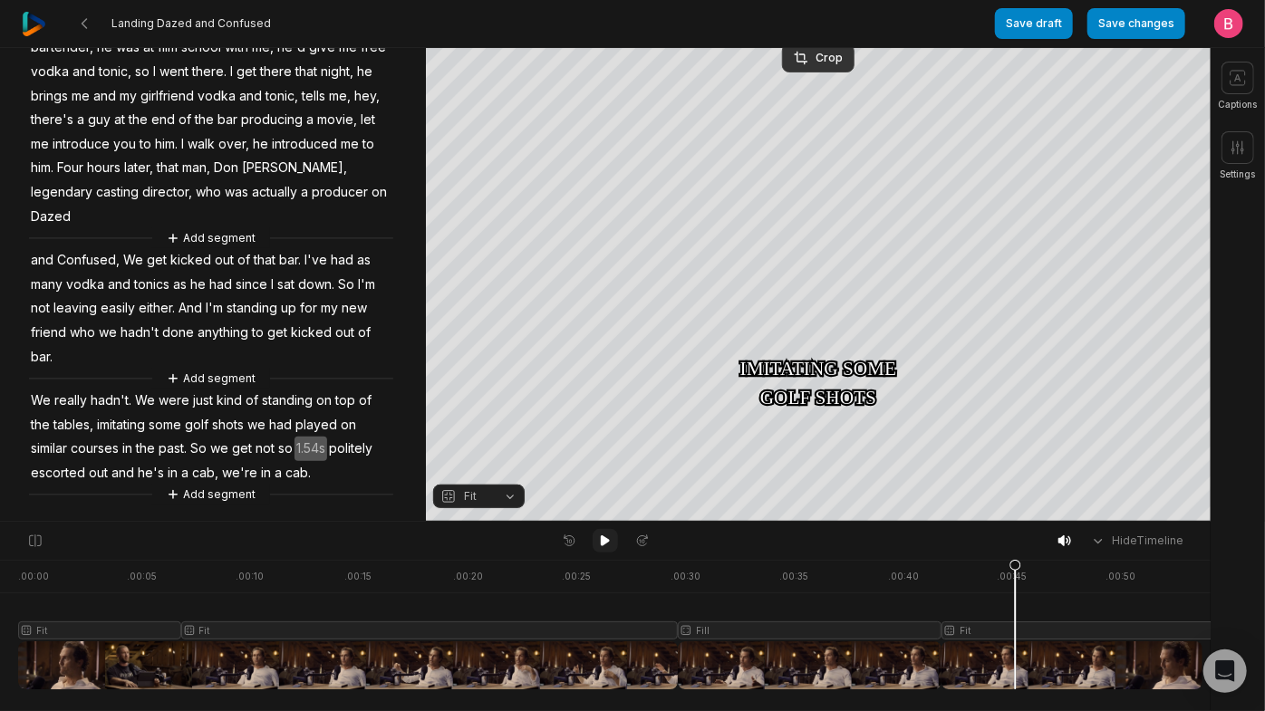
click at [601, 546] on icon at bounding box center [605, 541] width 9 height 11
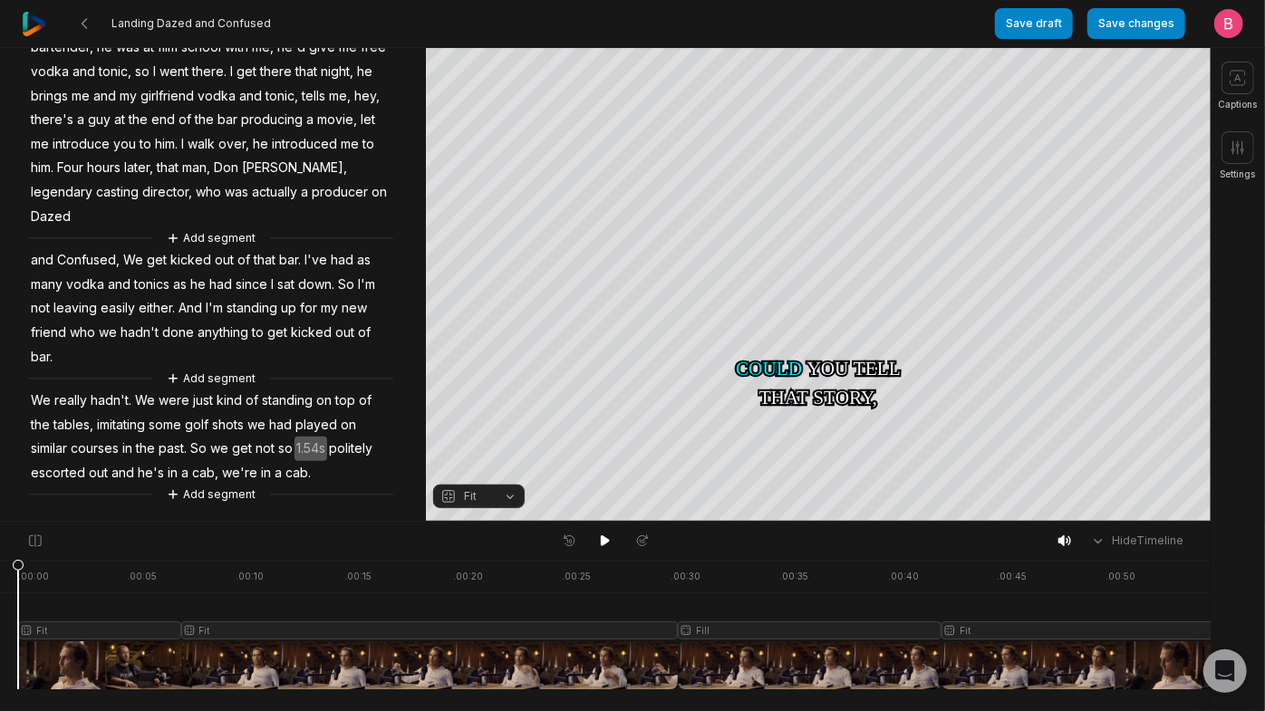
click at [157, 437] on span "past." at bounding box center [173, 449] width 32 height 24
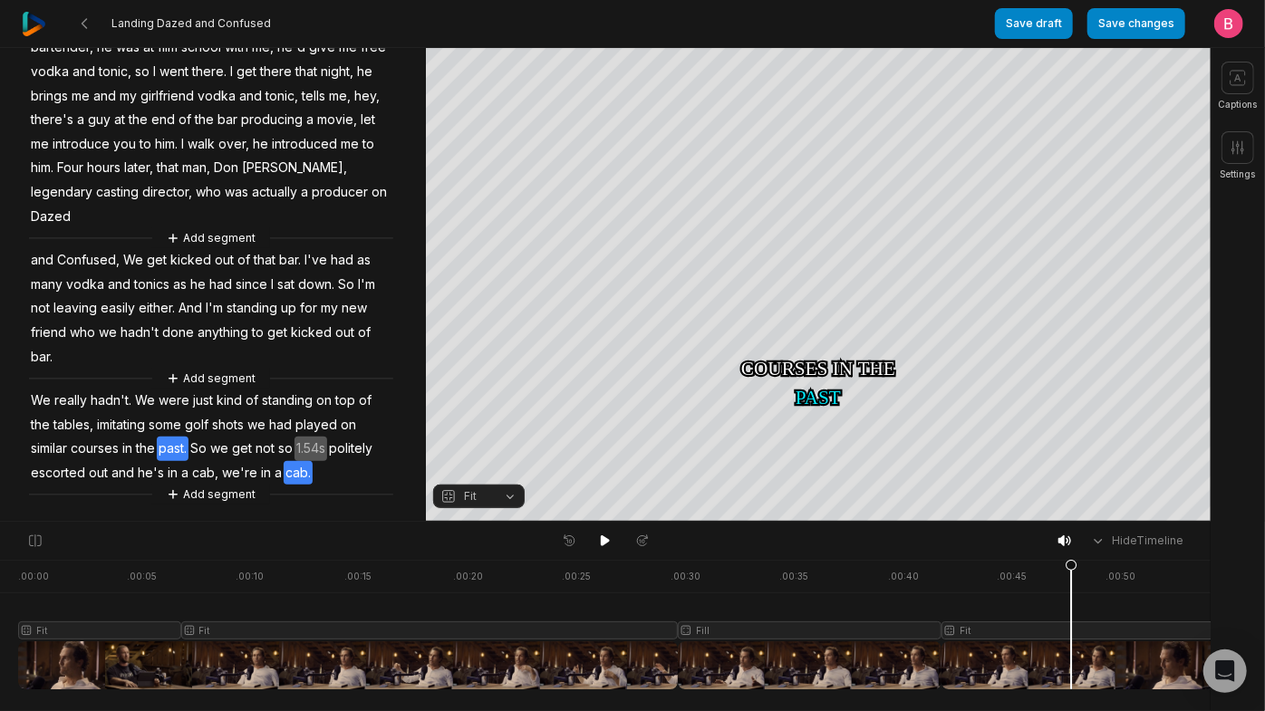
click at [333, 469] on div "Add segment Could you tell that story, the Dazed and Confused story of leaning …" at bounding box center [213, 211] width 426 height 585
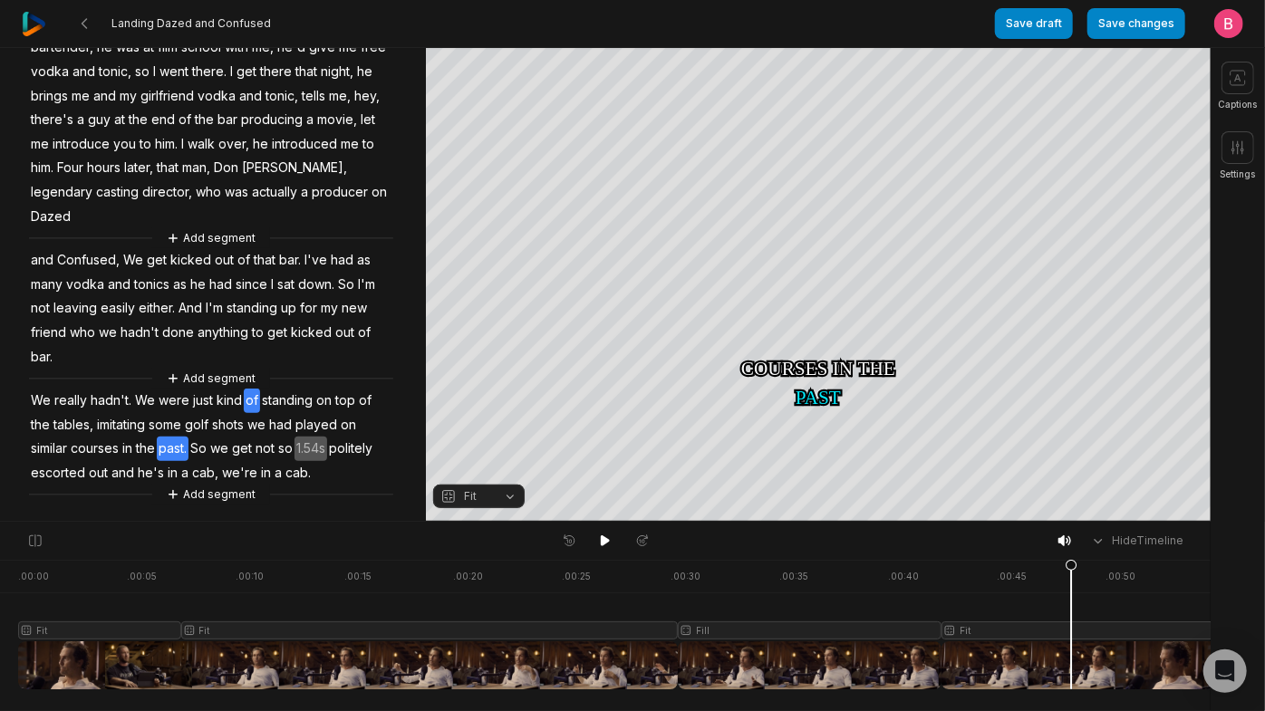
click at [377, 306] on div "Add segment Could you tell that story, the Dazed and Confused story of leaning …" at bounding box center [213, 211] width 426 height 585
click at [92, 459] on div "Add segment Could you tell that story, the Dazed and Confused story of leaning …" at bounding box center [213, 211] width 426 height 585
click at [275, 469] on div "Add segment Could you tell that story, the Dazed and Confused story of leaning …" at bounding box center [213, 211] width 426 height 585
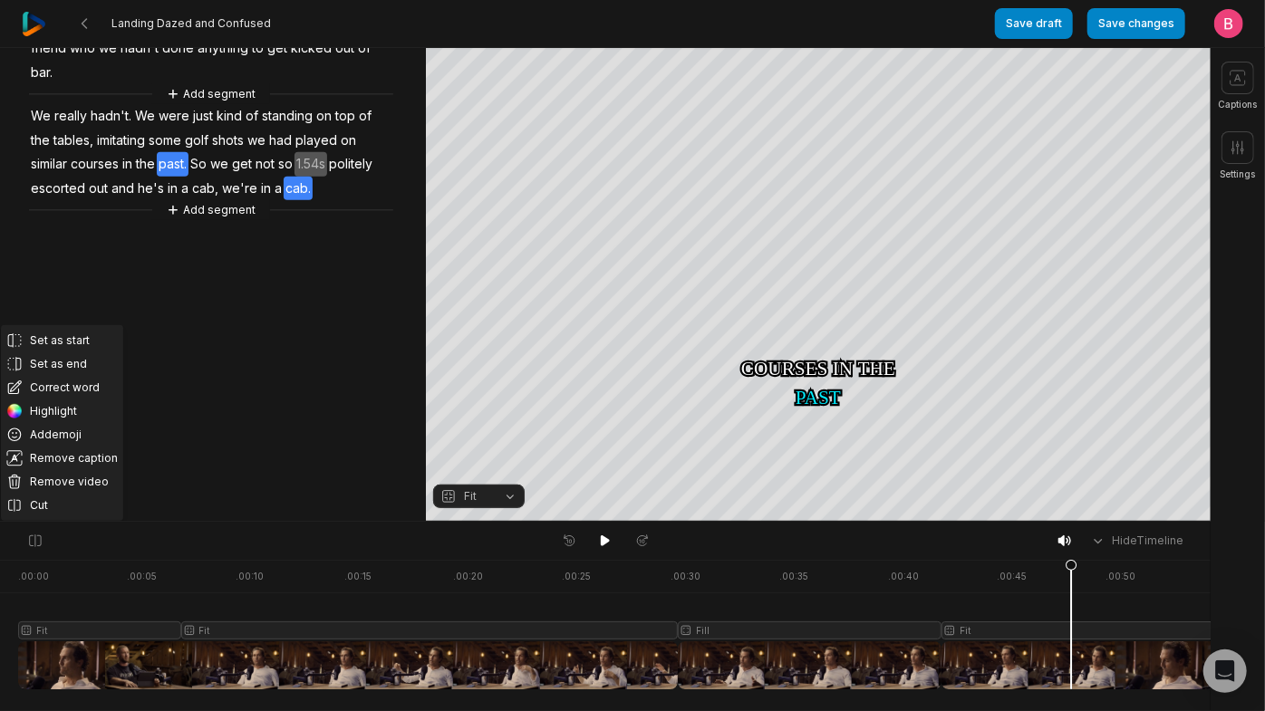
click at [208, 177] on span "we" at bounding box center [219, 164] width 22 height 24
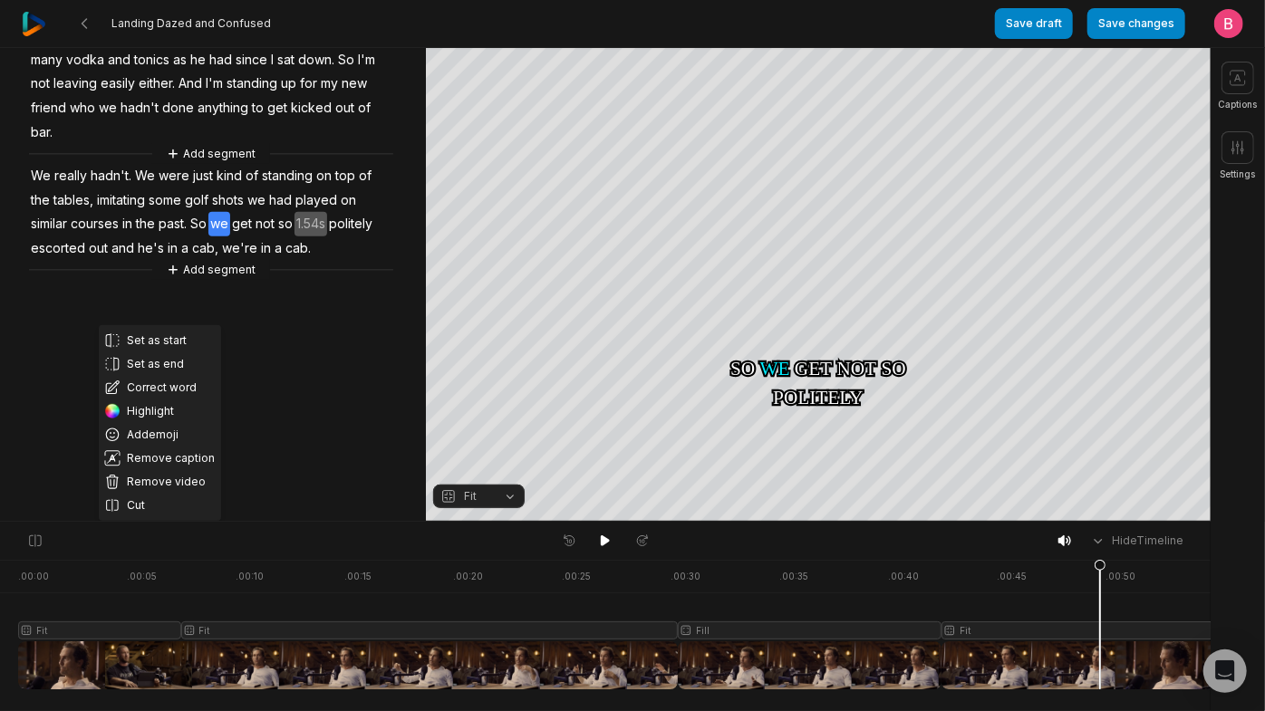
click at [121, 237] on span "courses" at bounding box center [95, 224] width 52 height 24
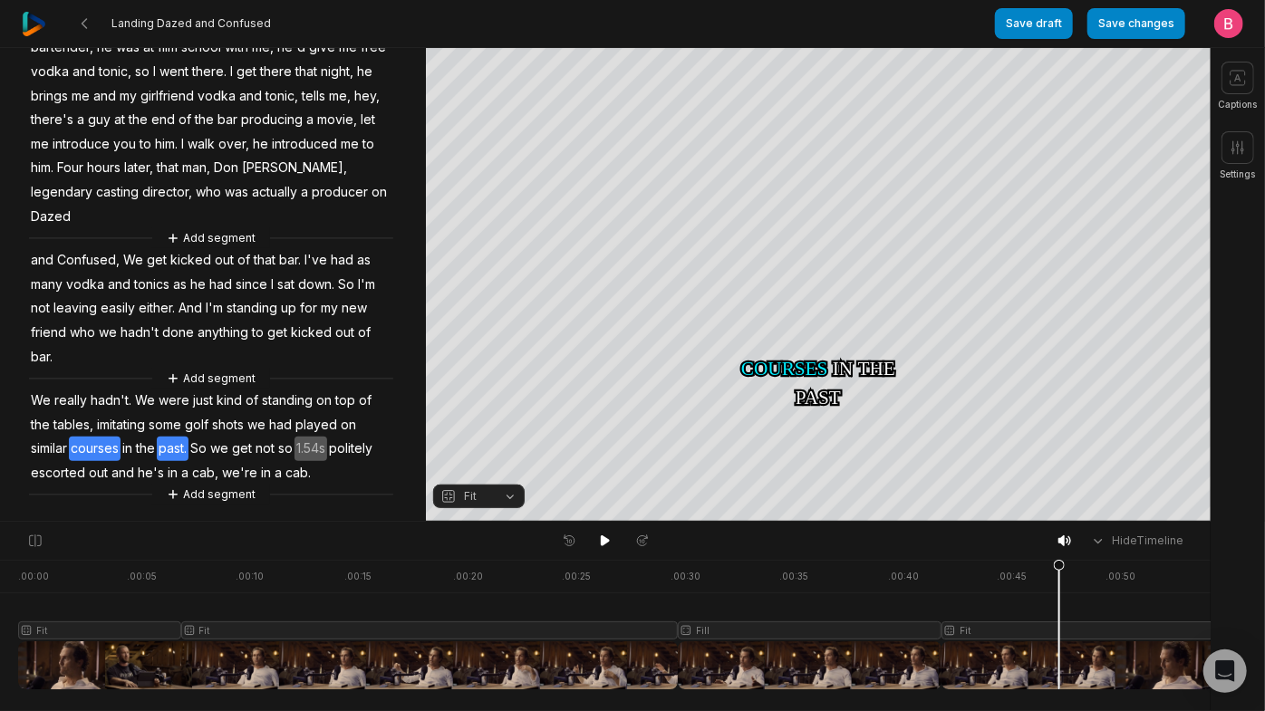
click at [157, 437] on span "past." at bounding box center [173, 449] width 32 height 24
click at [121, 437] on span "courses" at bounding box center [95, 449] width 52 height 24
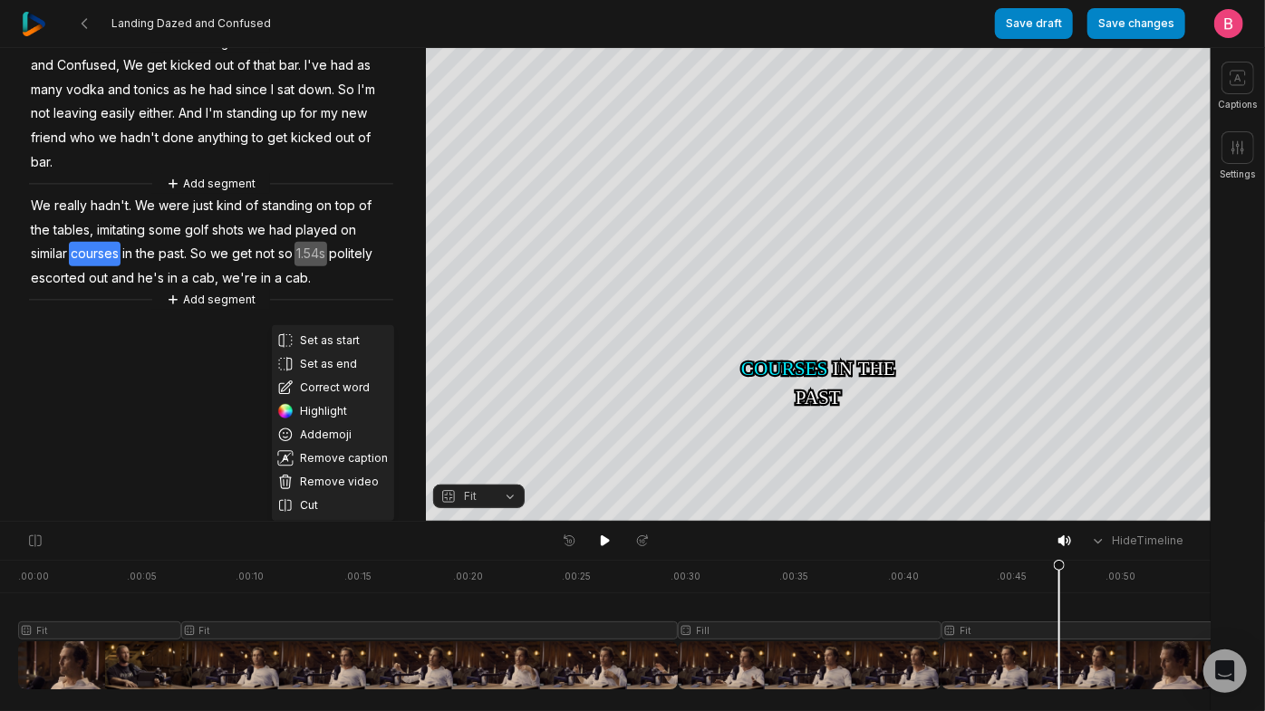
click at [188, 266] on span "So" at bounding box center [198, 254] width 20 height 24
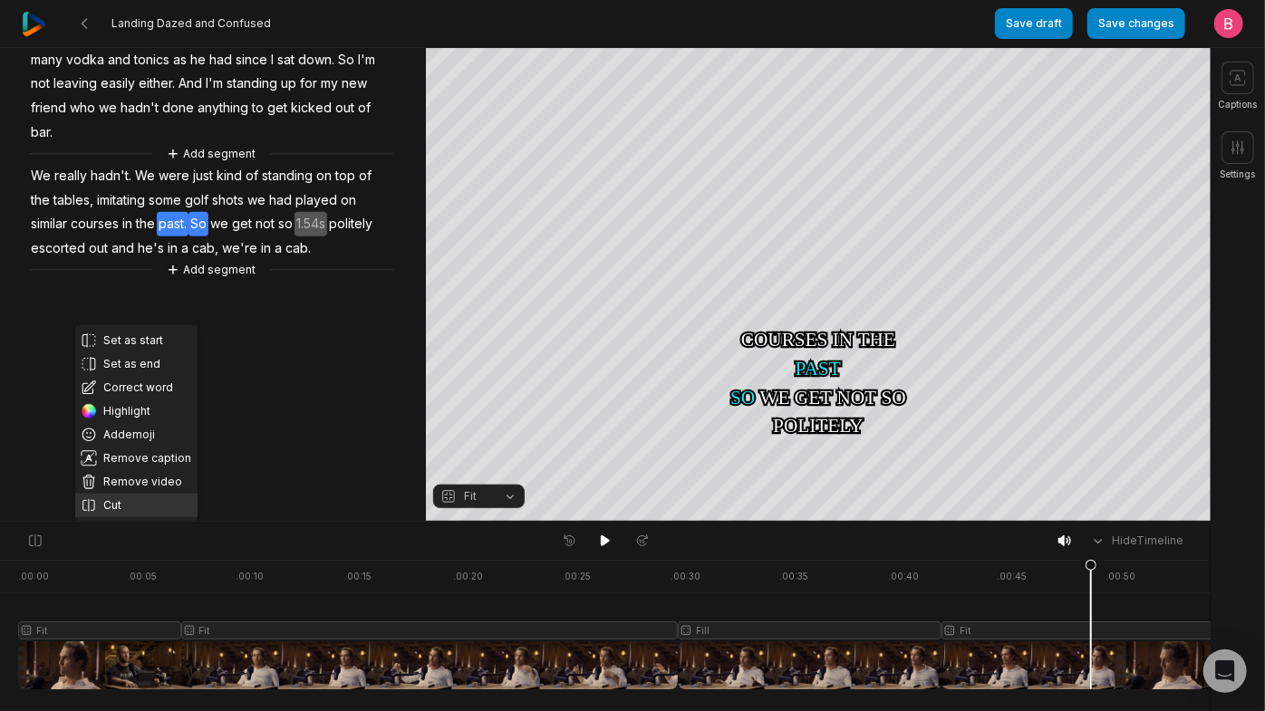
click at [130, 494] on button "Cut" at bounding box center [136, 506] width 122 height 24
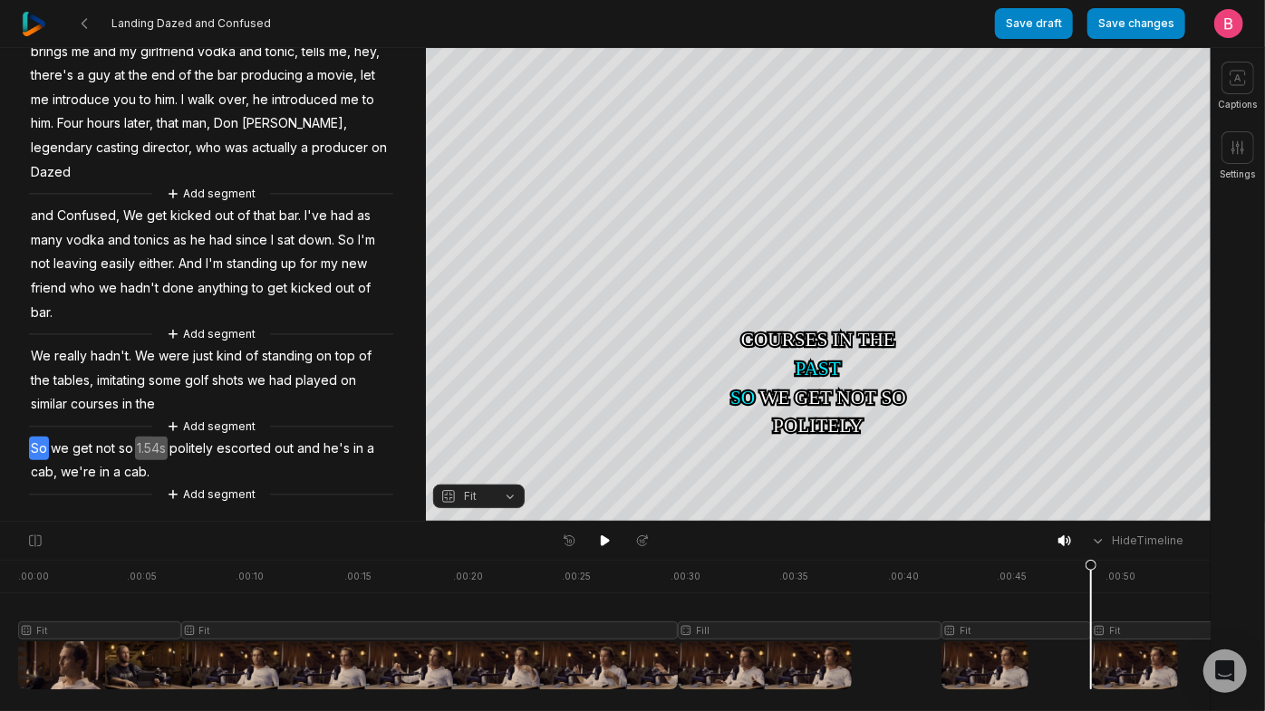
click at [40, 451] on span "So" at bounding box center [39, 449] width 20 height 24
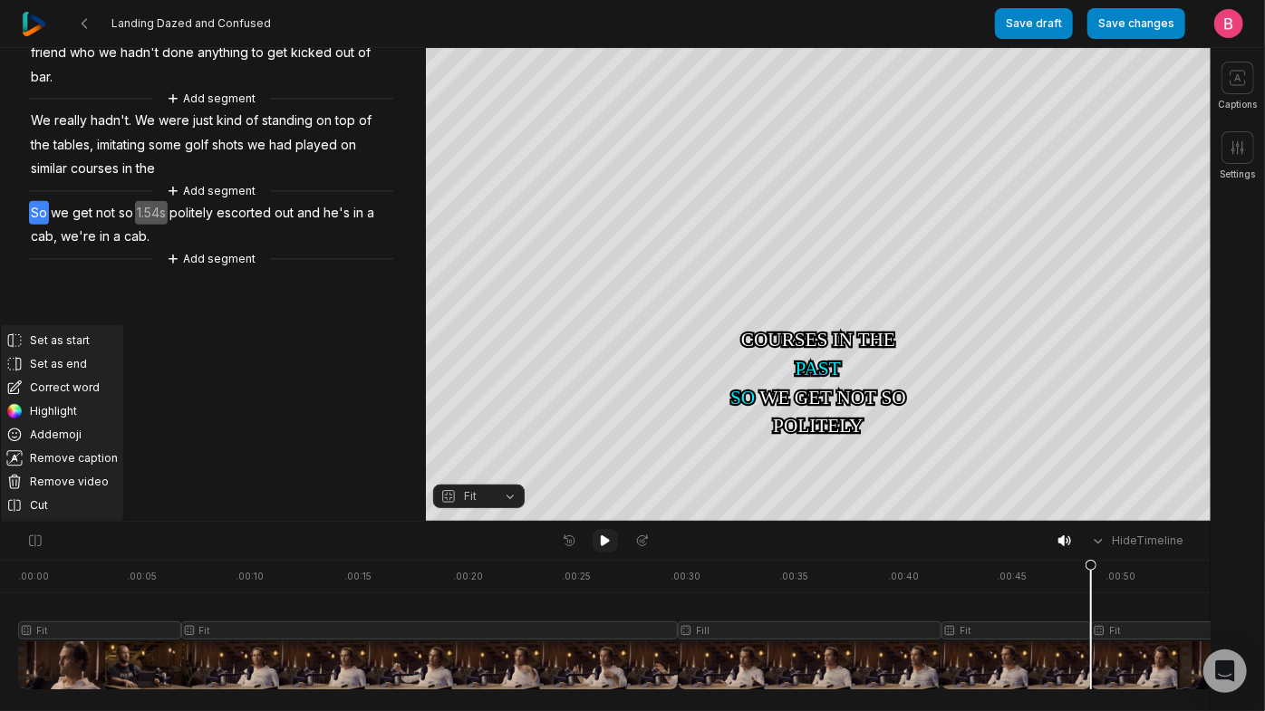
click at [601, 546] on icon at bounding box center [605, 541] width 9 height 11
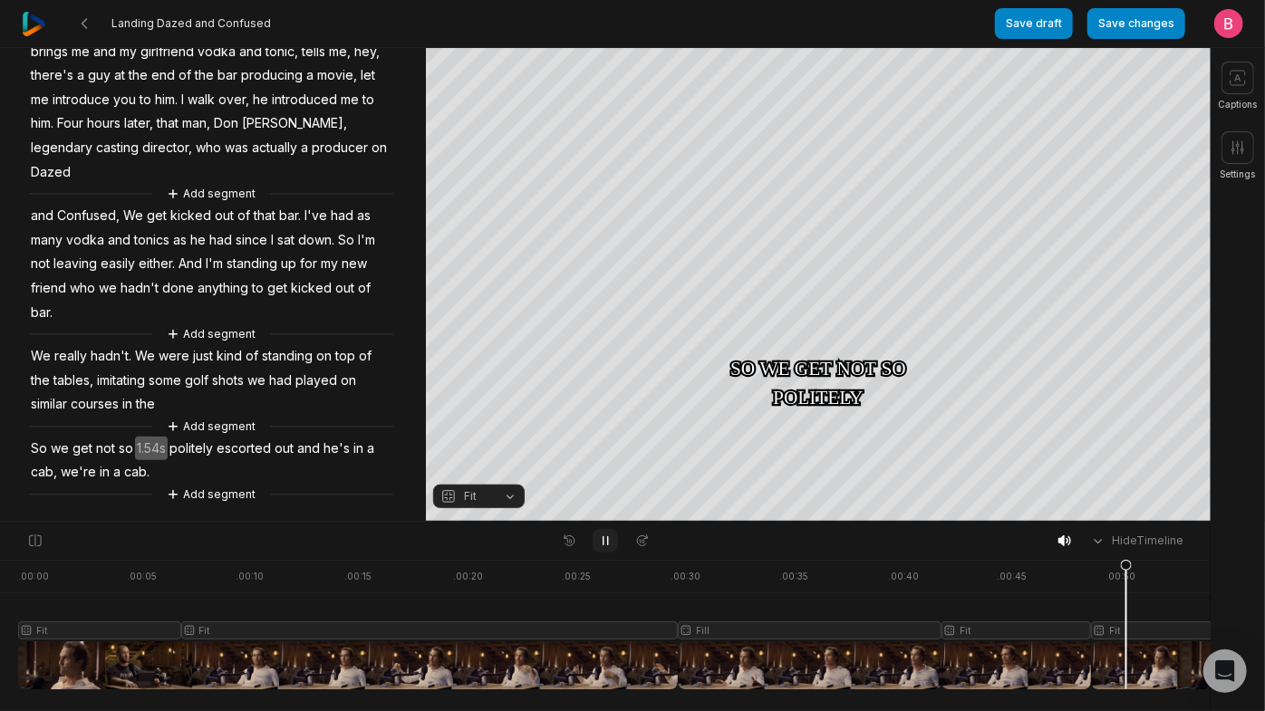
click at [605, 547] on icon at bounding box center [605, 541] width 14 height 14
click at [838, 65] on button "Crop" at bounding box center [818, 57] width 72 height 29
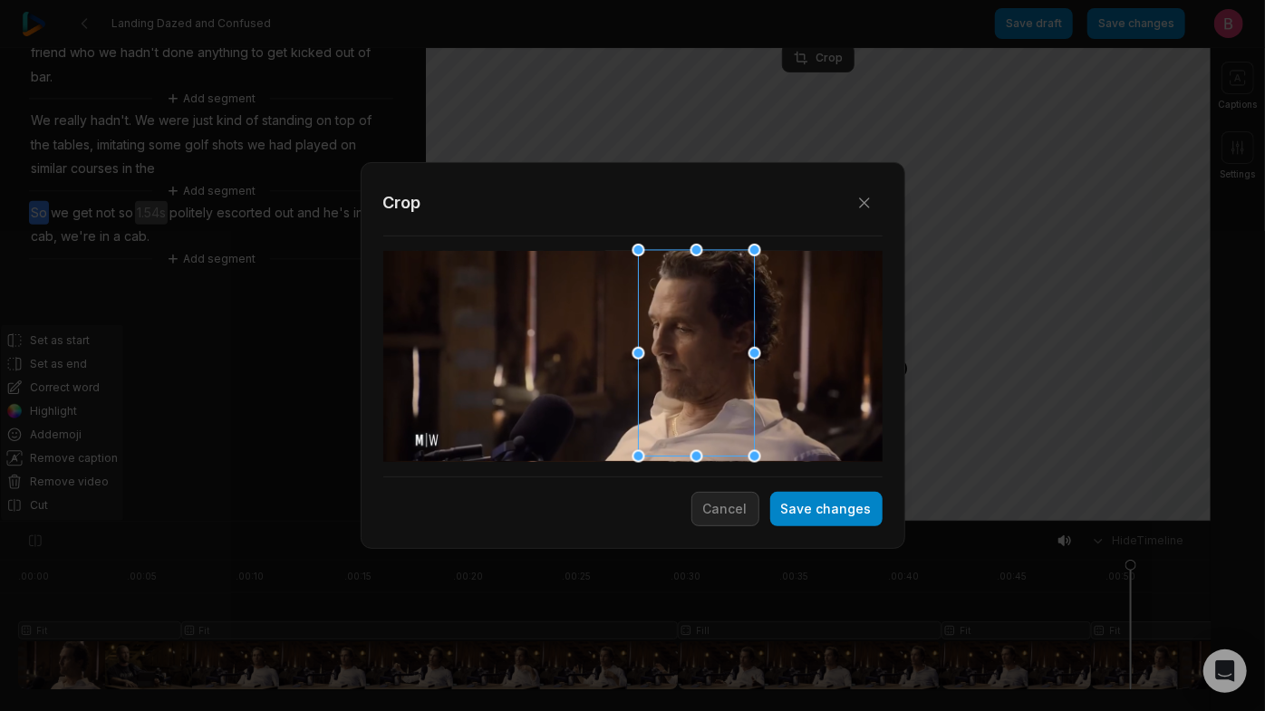
drag, startPoint x: 720, startPoint y: 352, endPoint x: 689, endPoint y: 360, distance: 32.7
click at [689, 360] on div at bounding box center [691, 354] width 116 height 207
click at [778, 527] on button "Save changes" at bounding box center [826, 509] width 112 height 34
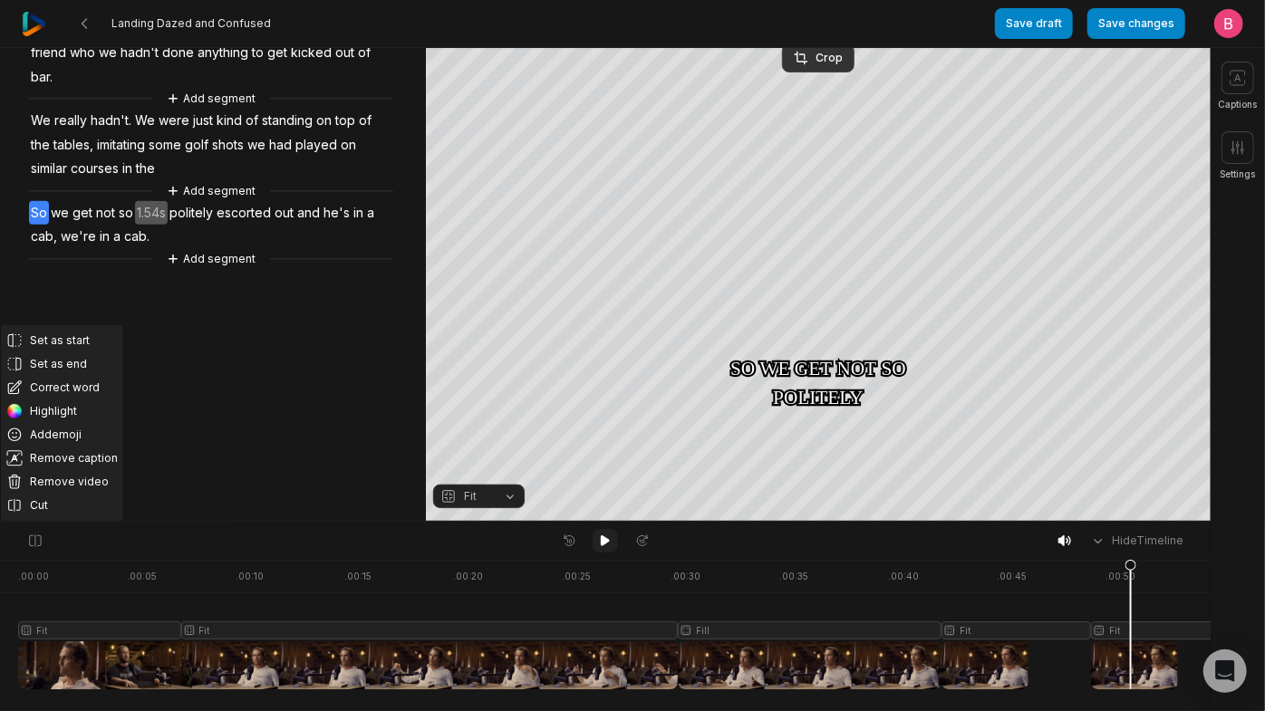
click at [604, 546] on icon at bounding box center [605, 541] width 9 height 11
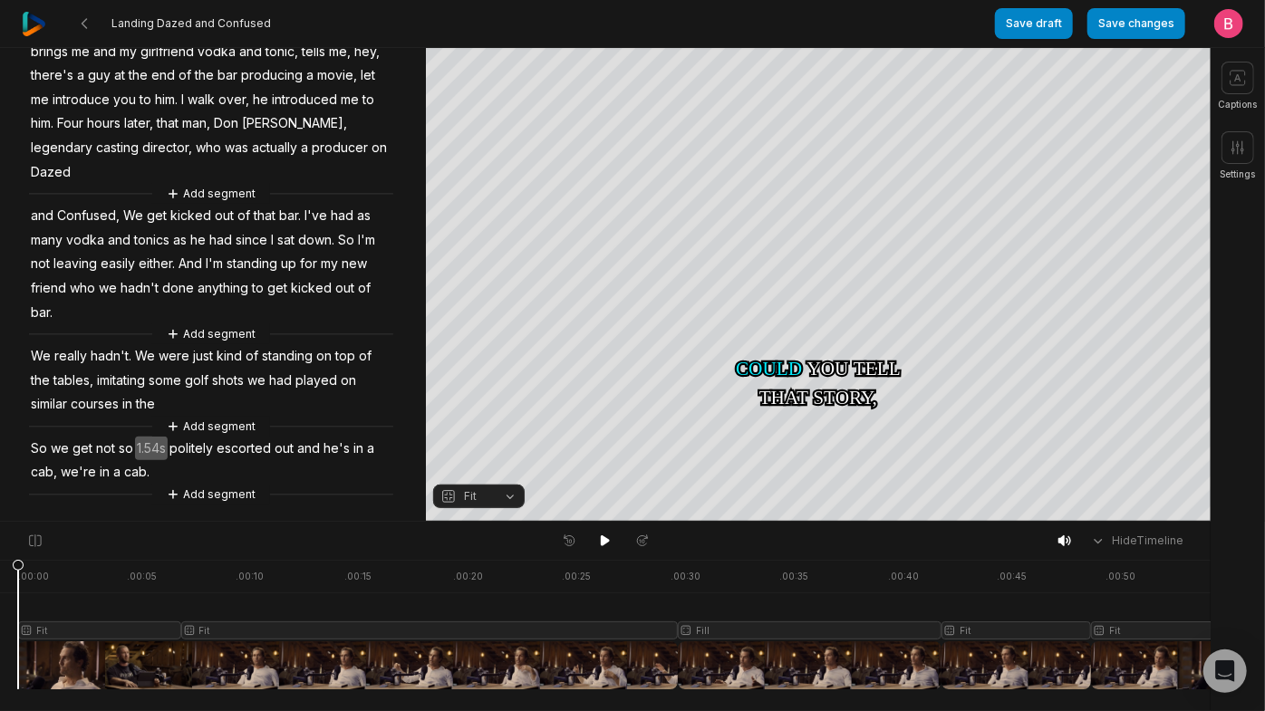
scroll to position [566, 0]
click at [1179, 621] on div at bounding box center [631, 625] width 1226 height 130
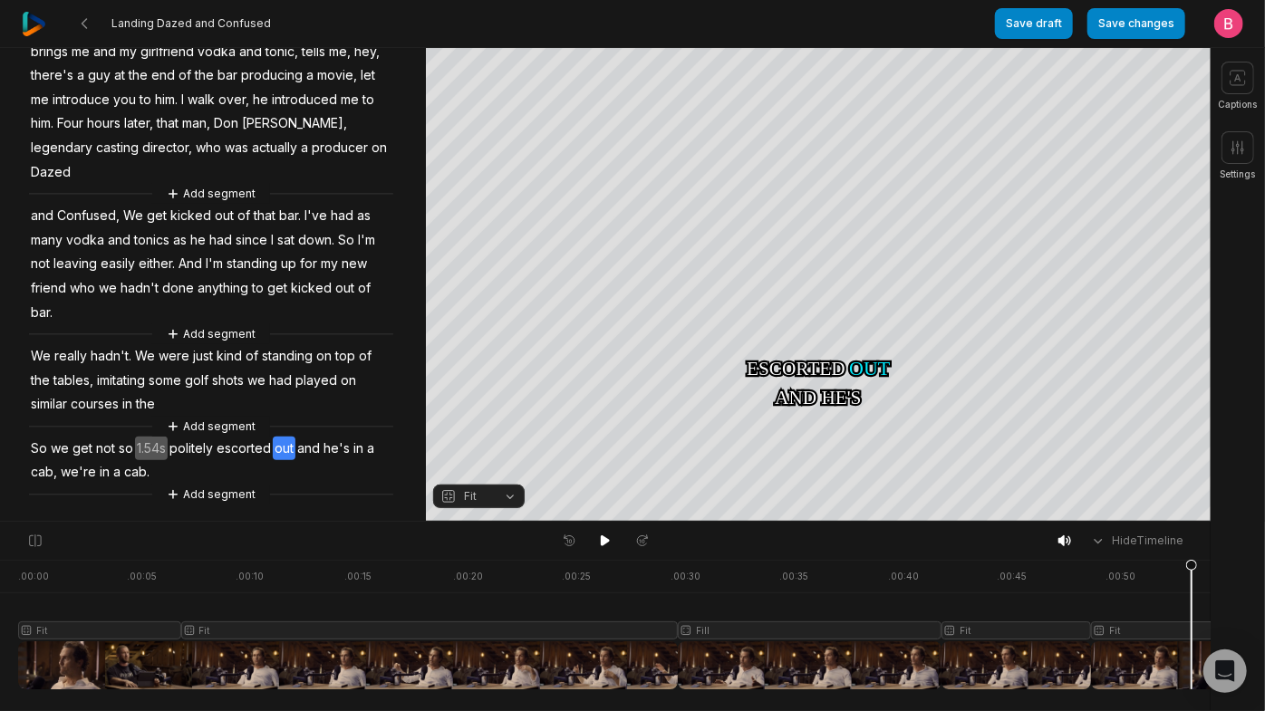
click at [1196, 623] on div at bounding box center [631, 625] width 1226 height 130
click at [616, 541] on button at bounding box center [605, 541] width 25 height 24
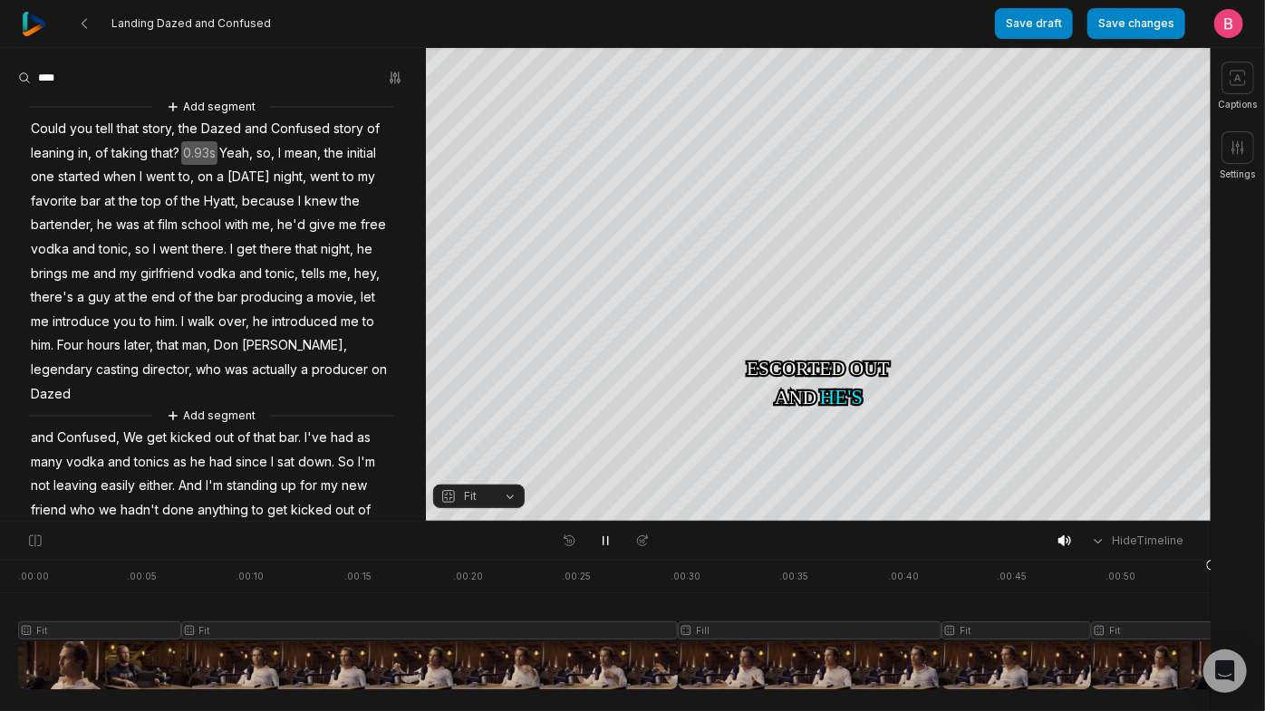
scroll to position [566, 0]
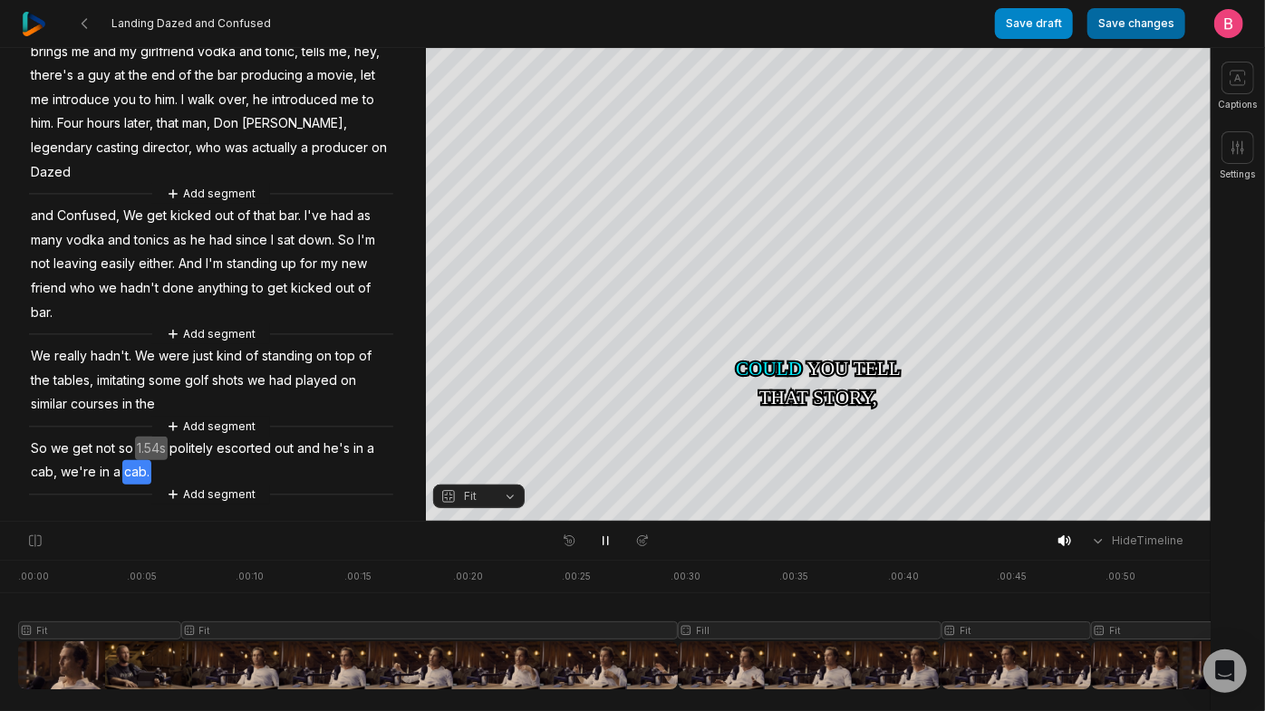
click at [1116, 22] on button "Save changes" at bounding box center [1136, 23] width 98 height 31
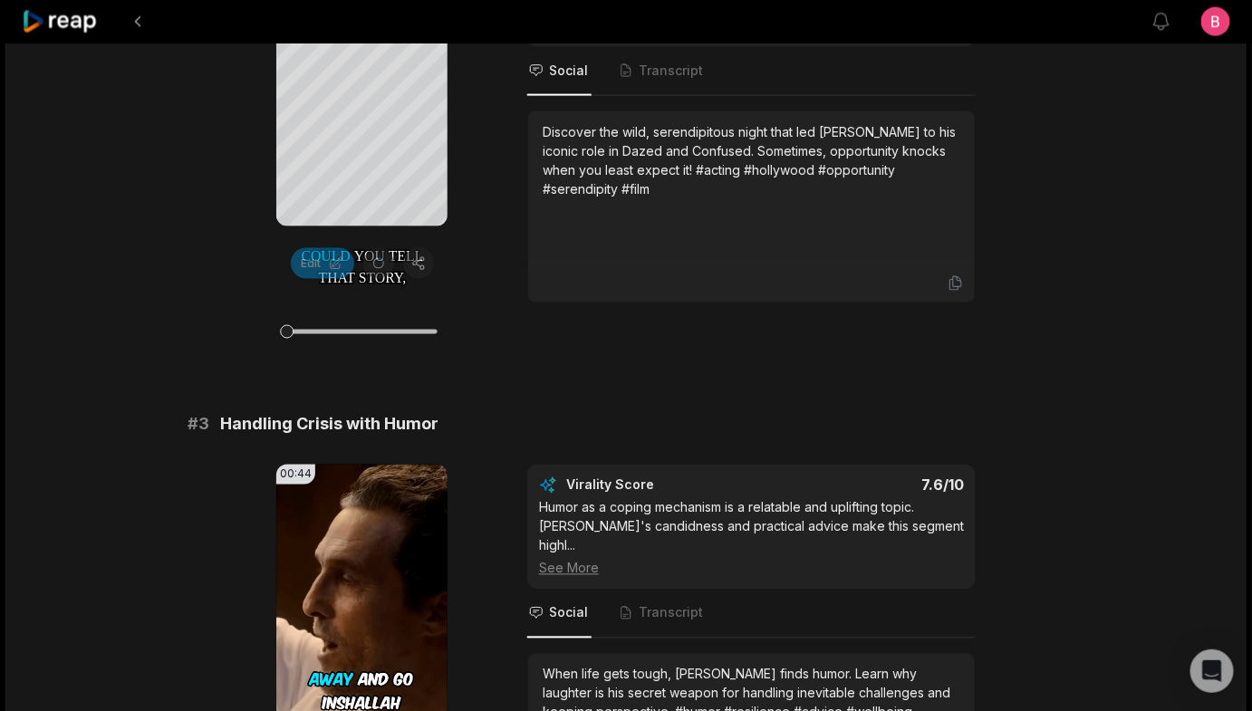
scroll to position [659, 0]
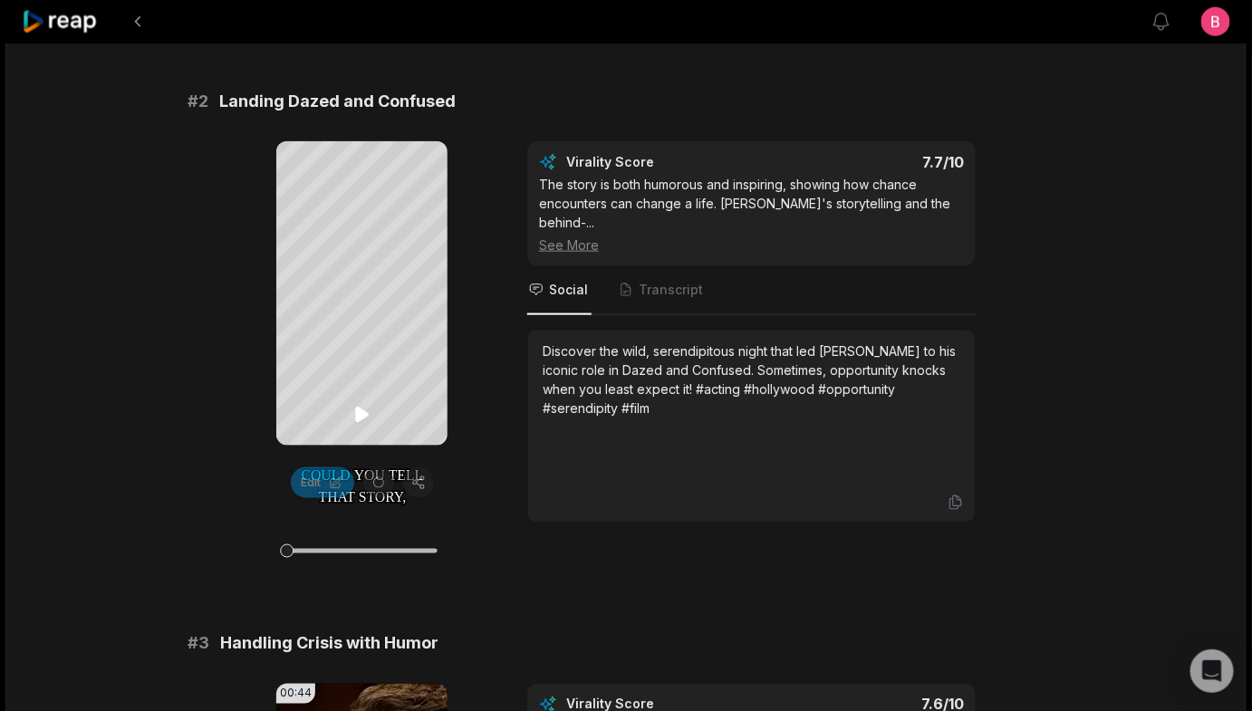
click at [364, 407] on icon at bounding box center [363, 415] width 22 height 22
click at [415, 552] on div at bounding box center [362, 551] width 150 height 5
click at [406, 553] on div at bounding box center [362, 551] width 150 height 5
click at [363, 412] on icon at bounding box center [363, 415] width 22 height 22
click at [363, 412] on icon at bounding box center [362, 414] width 14 height 15
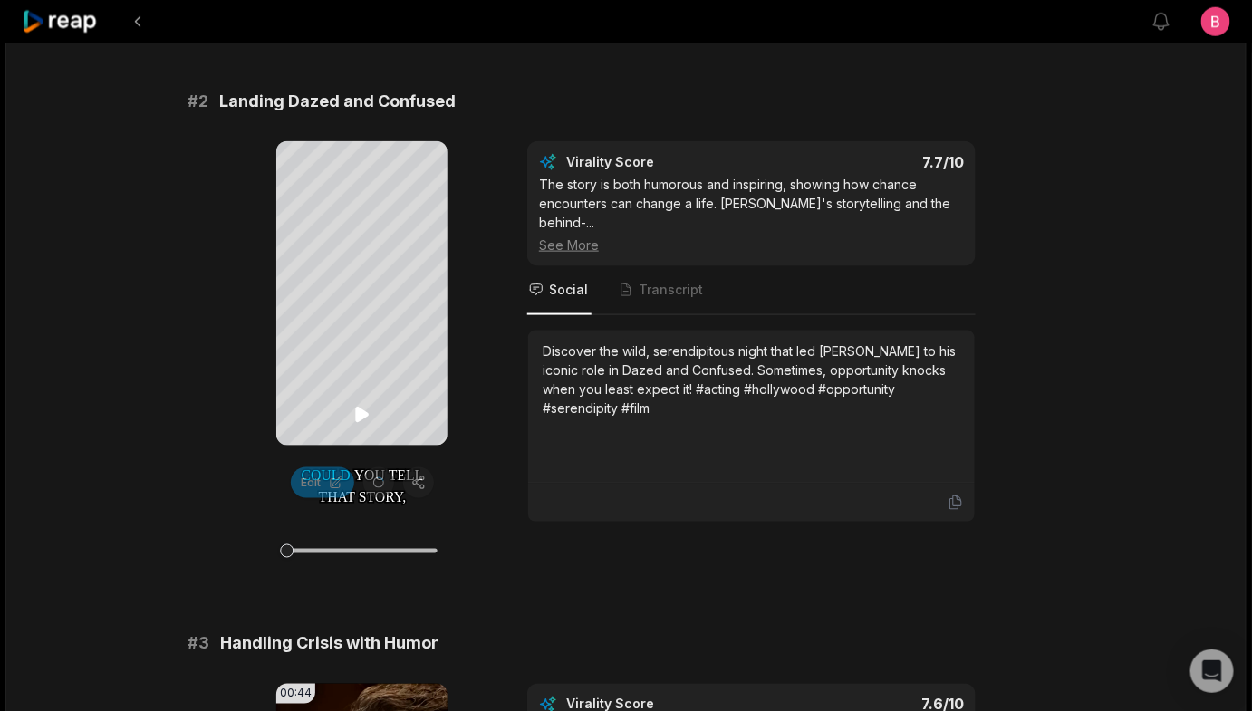
click at [362, 412] on icon at bounding box center [362, 414] width 14 height 15
click at [367, 420] on icon at bounding box center [363, 415] width 22 height 22
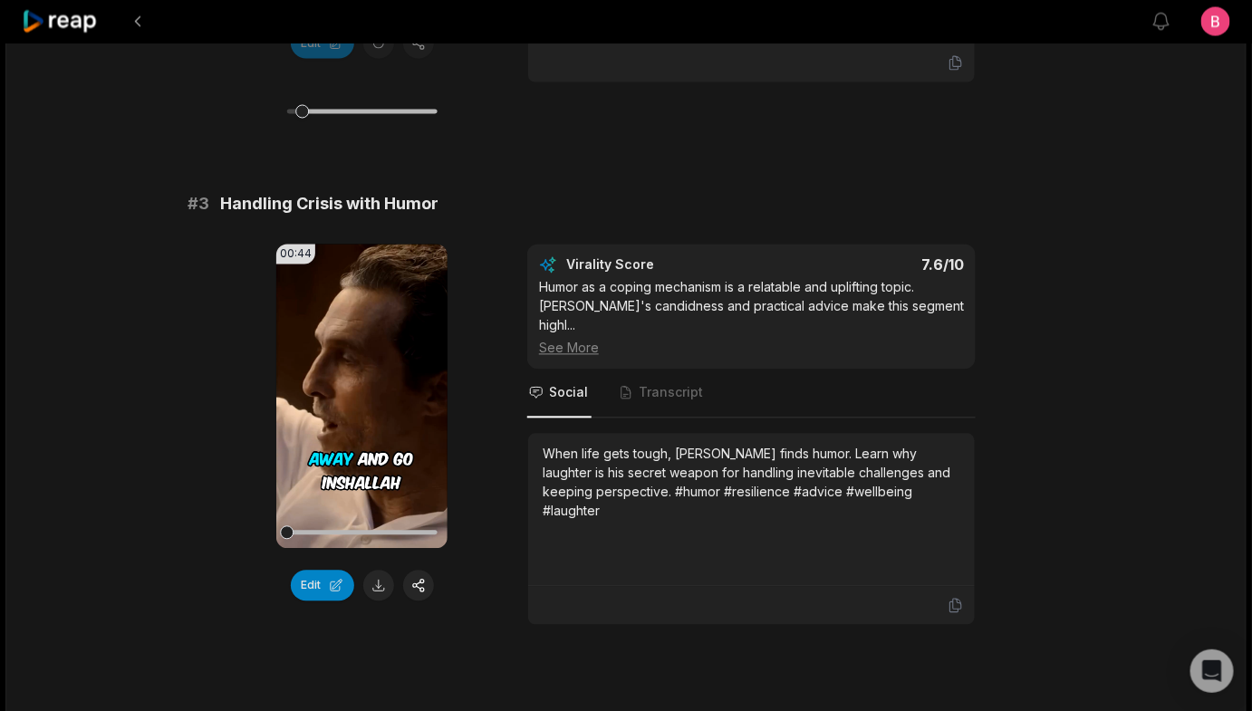
scroll to position [1318, 0]
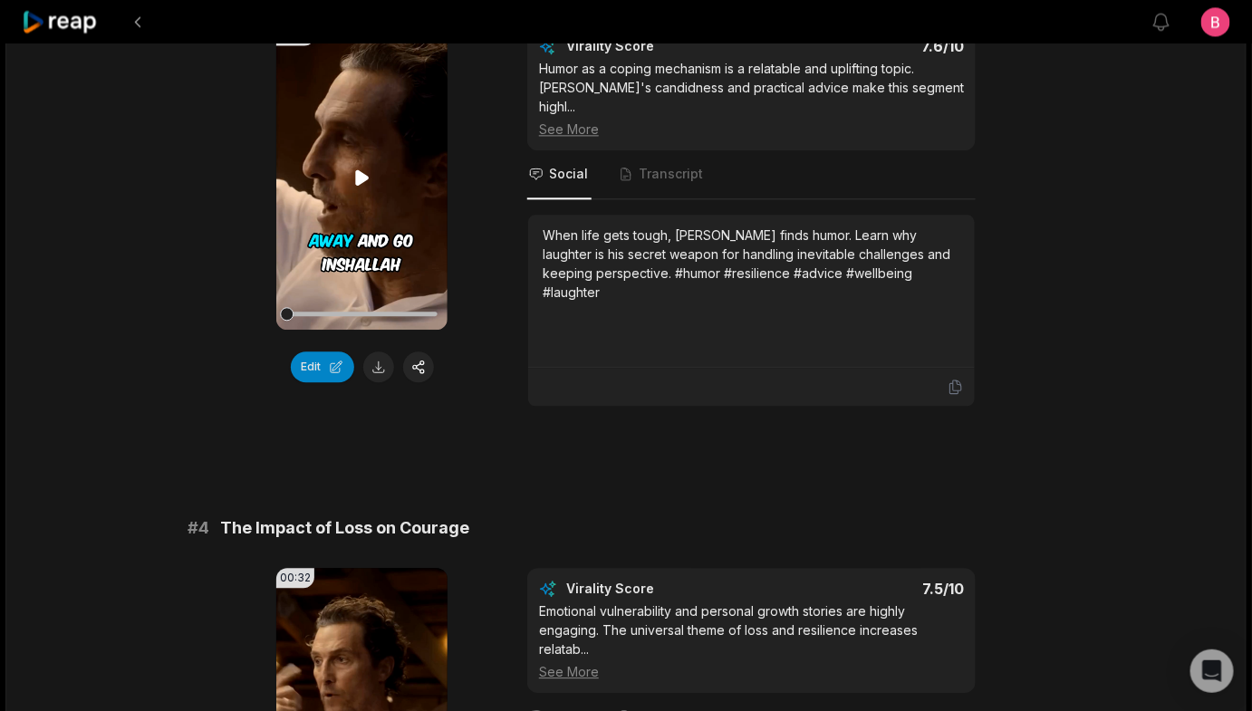
click at [359, 185] on icon at bounding box center [362, 176] width 14 height 15
click at [308, 382] on button "Edit" at bounding box center [322, 367] width 63 height 31
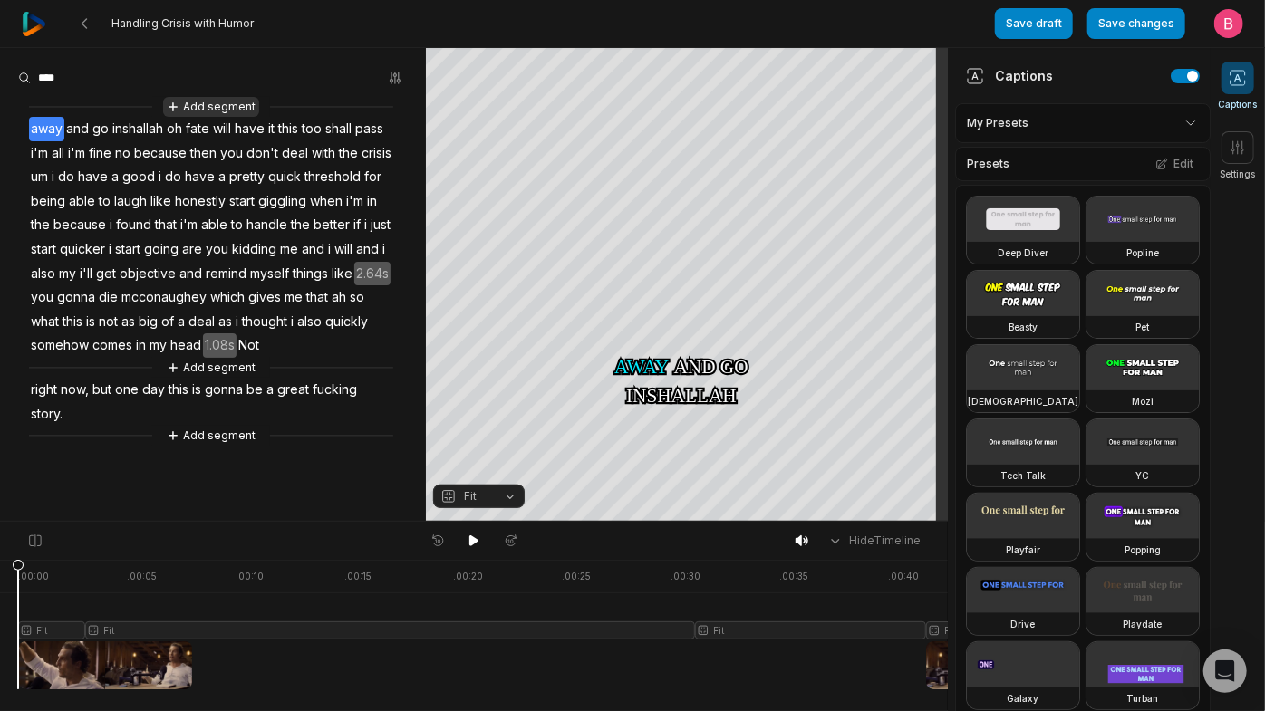
click at [196, 113] on button "Add segment" at bounding box center [211, 107] width 96 height 20
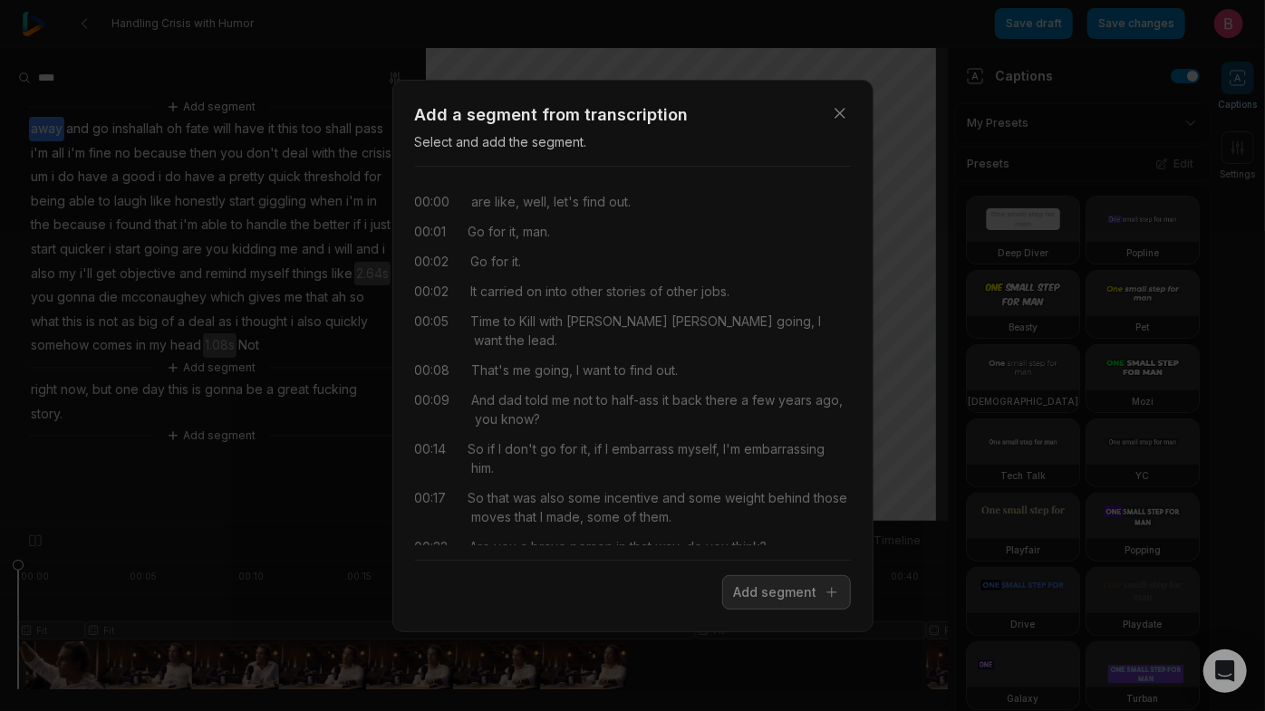
scroll to position [2007, 0]
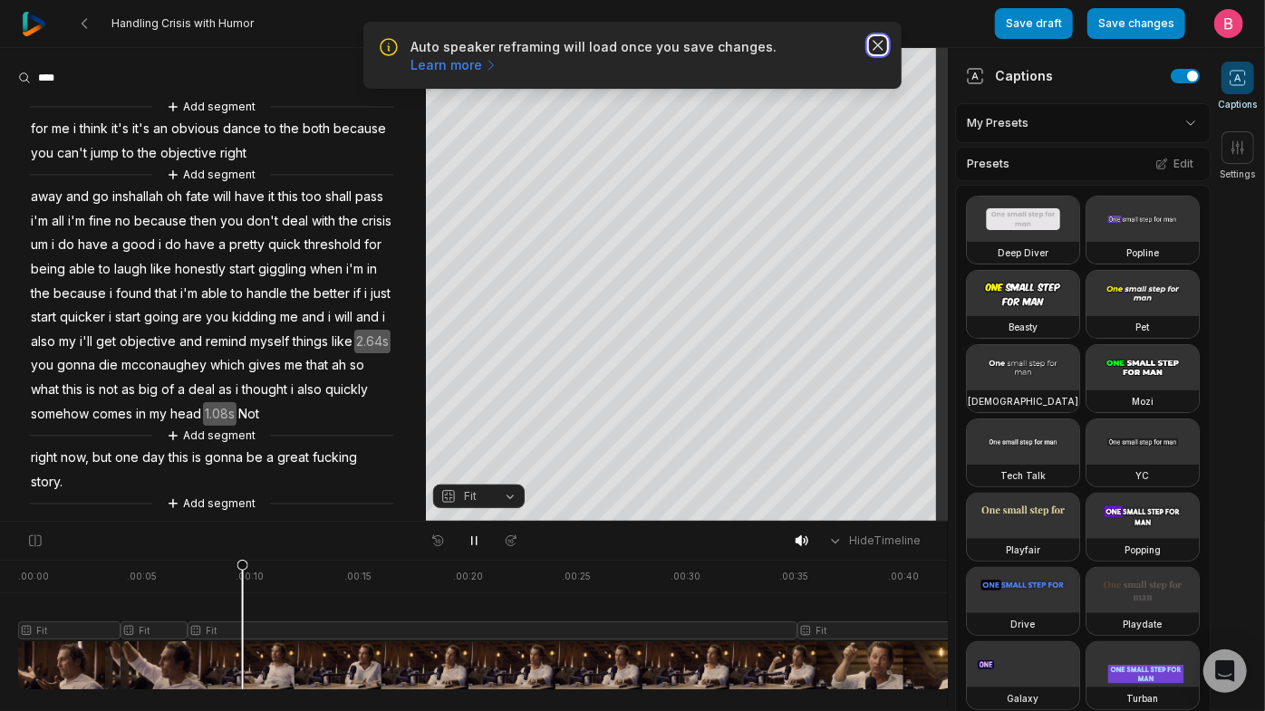
click at [872, 54] on icon "button" at bounding box center [878, 45] width 18 height 18
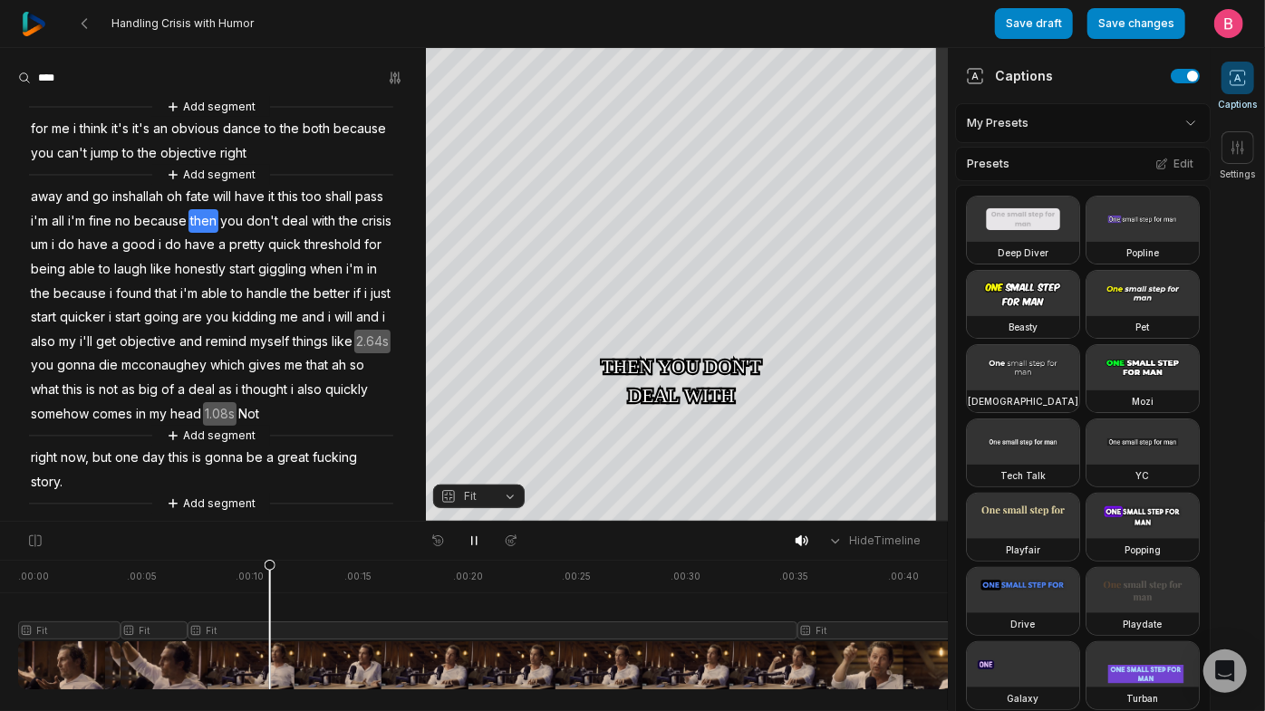
click at [38, 140] on span "for" at bounding box center [39, 129] width 21 height 24
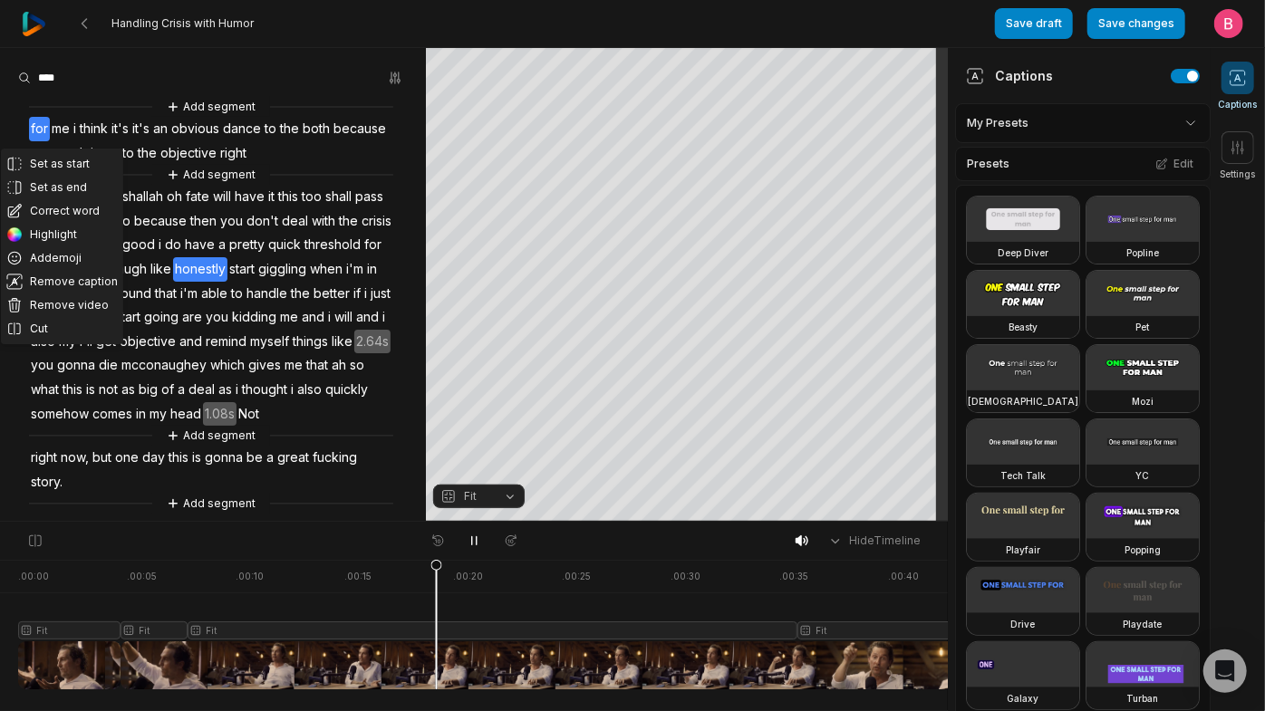
scroll to position [272, 0]
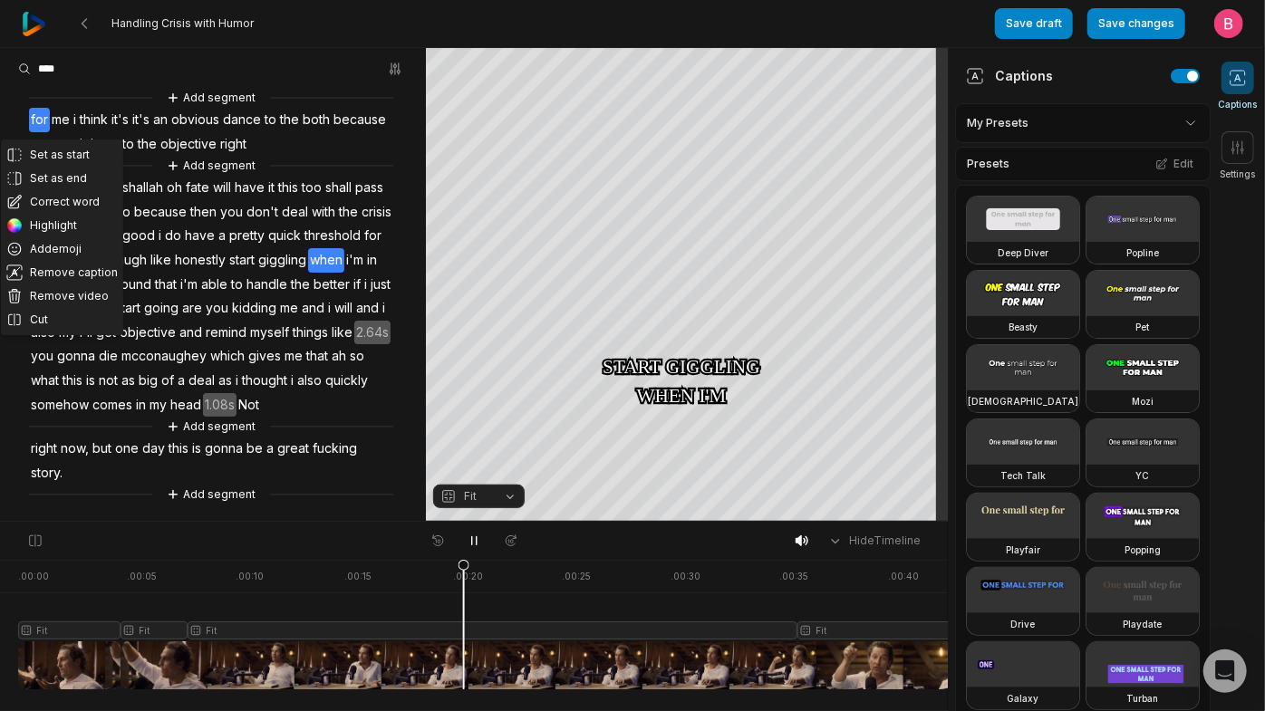
click at [1237, 82] on icon at bounding box center [1238, 77] width 6 height 7
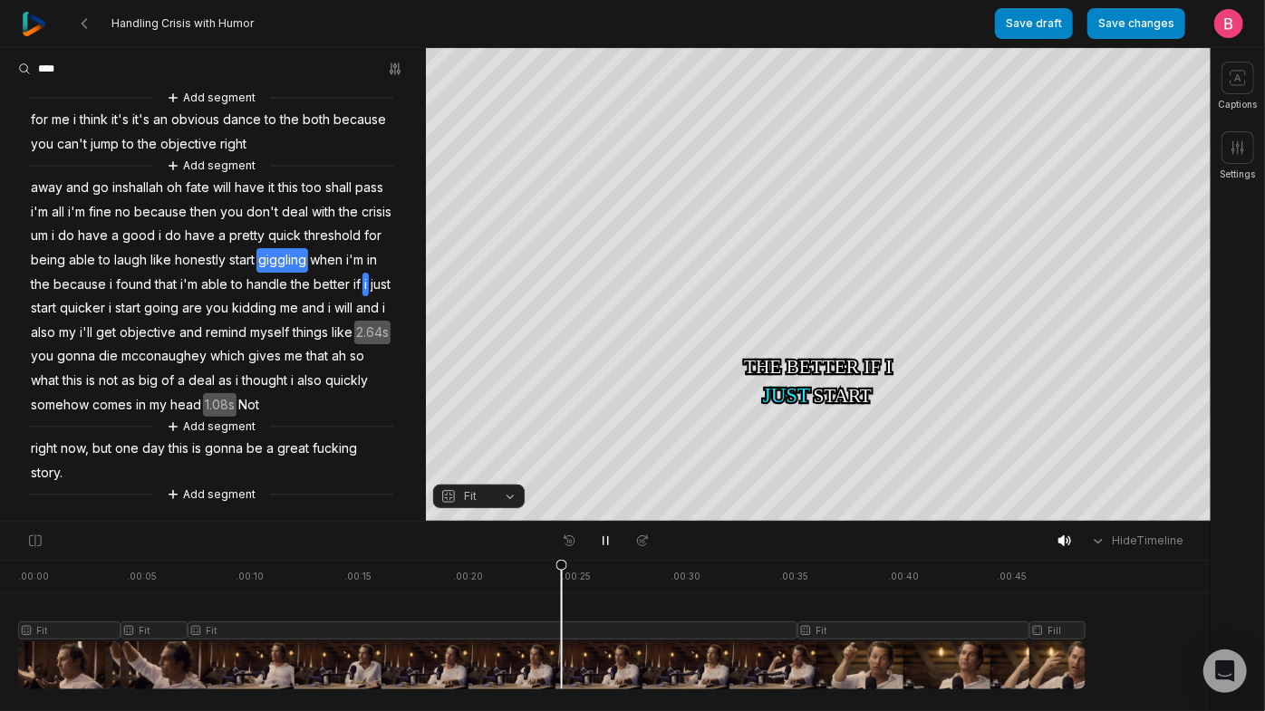
click at [256, 248] on span "giggling" at bounding box center [282, 260] width 52 height 24
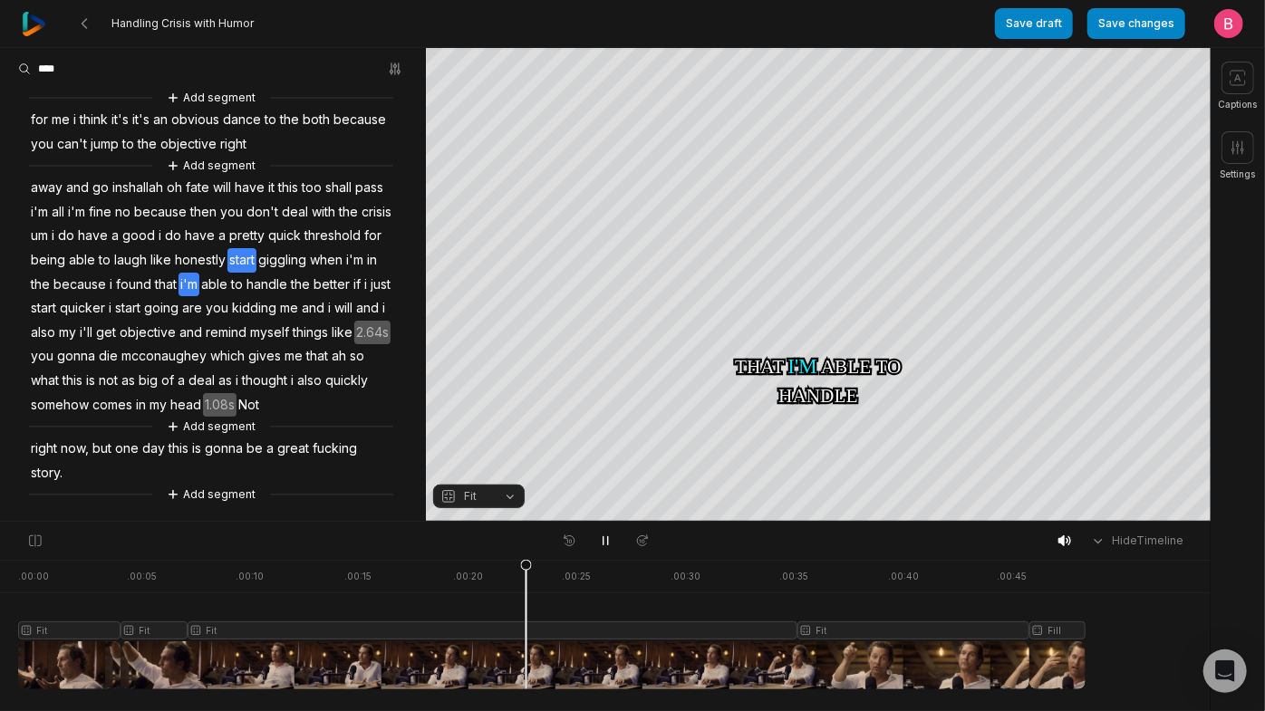
click at [256, 248] on span "start" at bounding box center [241, 260] width 29 height 24
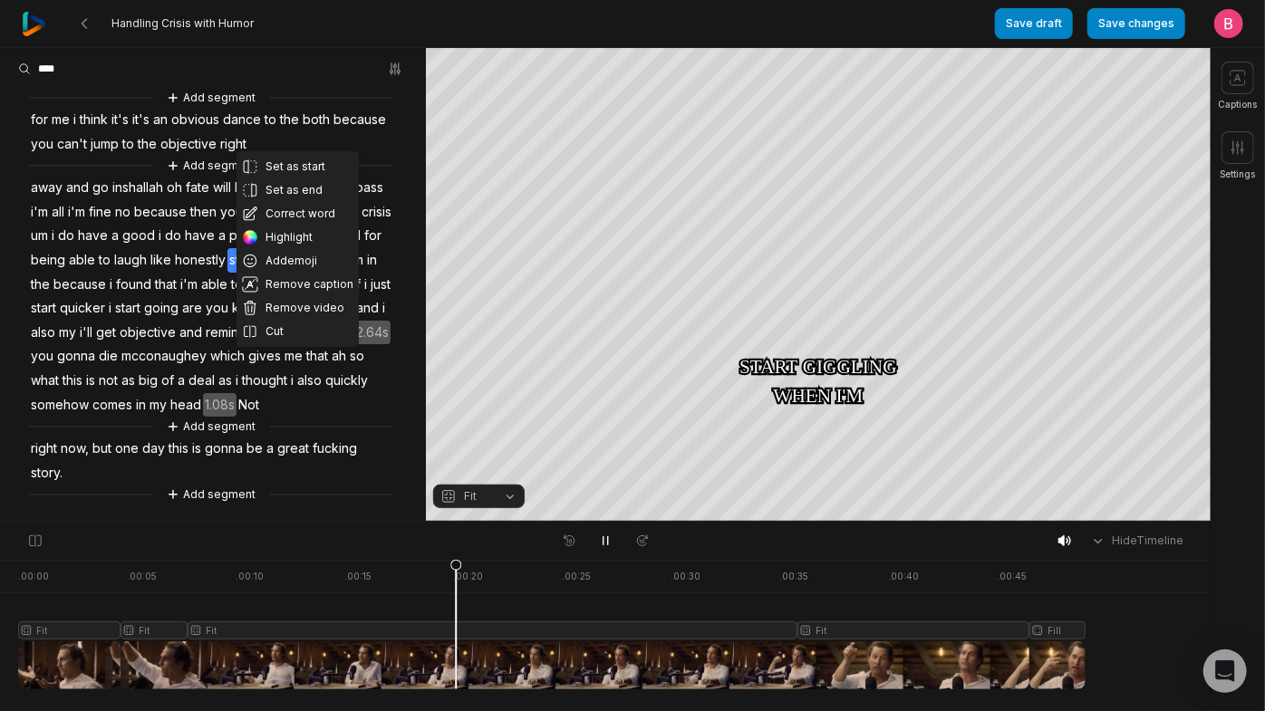
click at [308, 248] on span "when" at bounding box center [326, 260] width 36 height 24
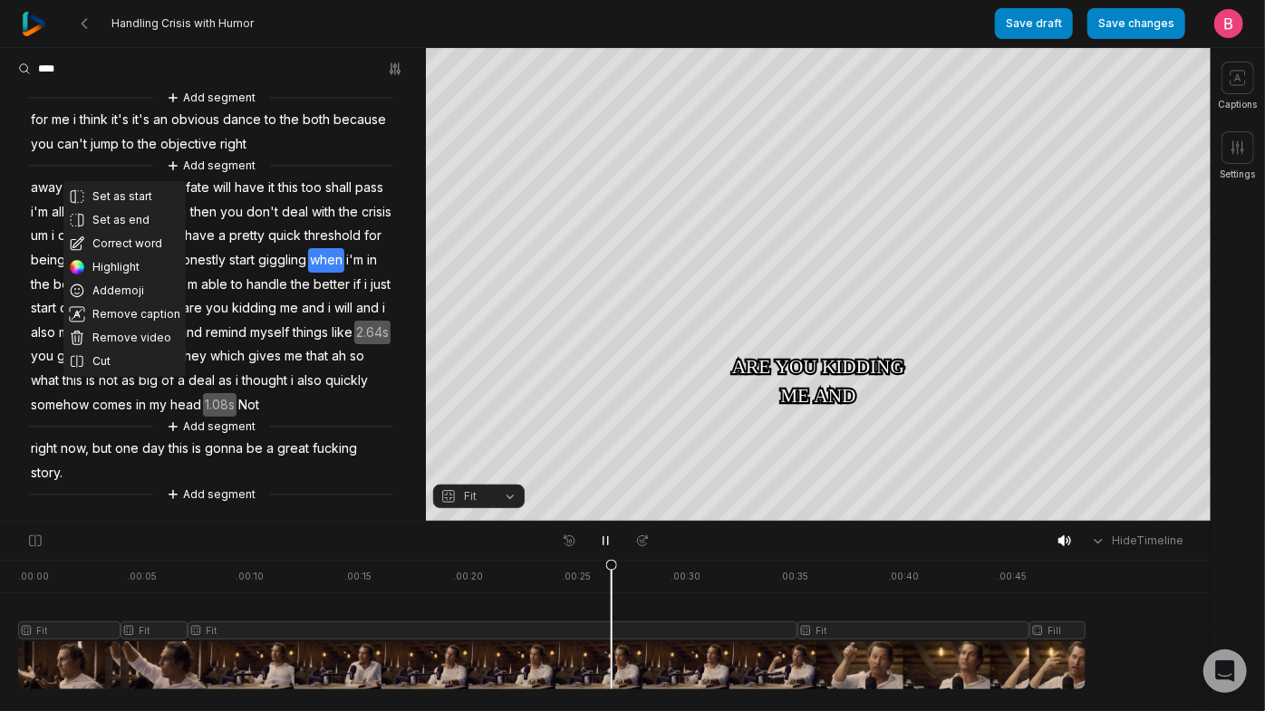
click at [409, 263] on div "Set as start Set as end Correct word Highlight Add emoji Remove caption Remove …" at bounding box center [213, 296] width 426 height 417
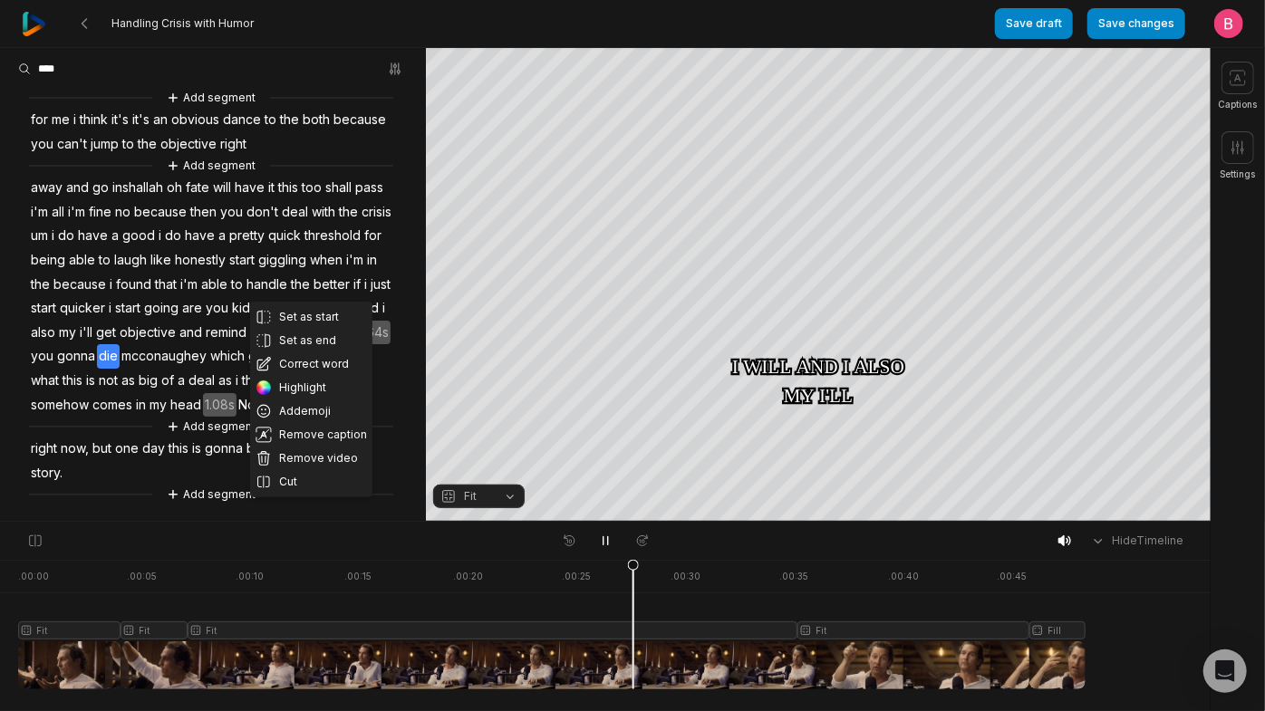
click at [380, 341] on div "Set as start Set as end Correct word Highlight Add emoji Remove caption Remove …" at bounding box center [213, 296] width 426 height 417
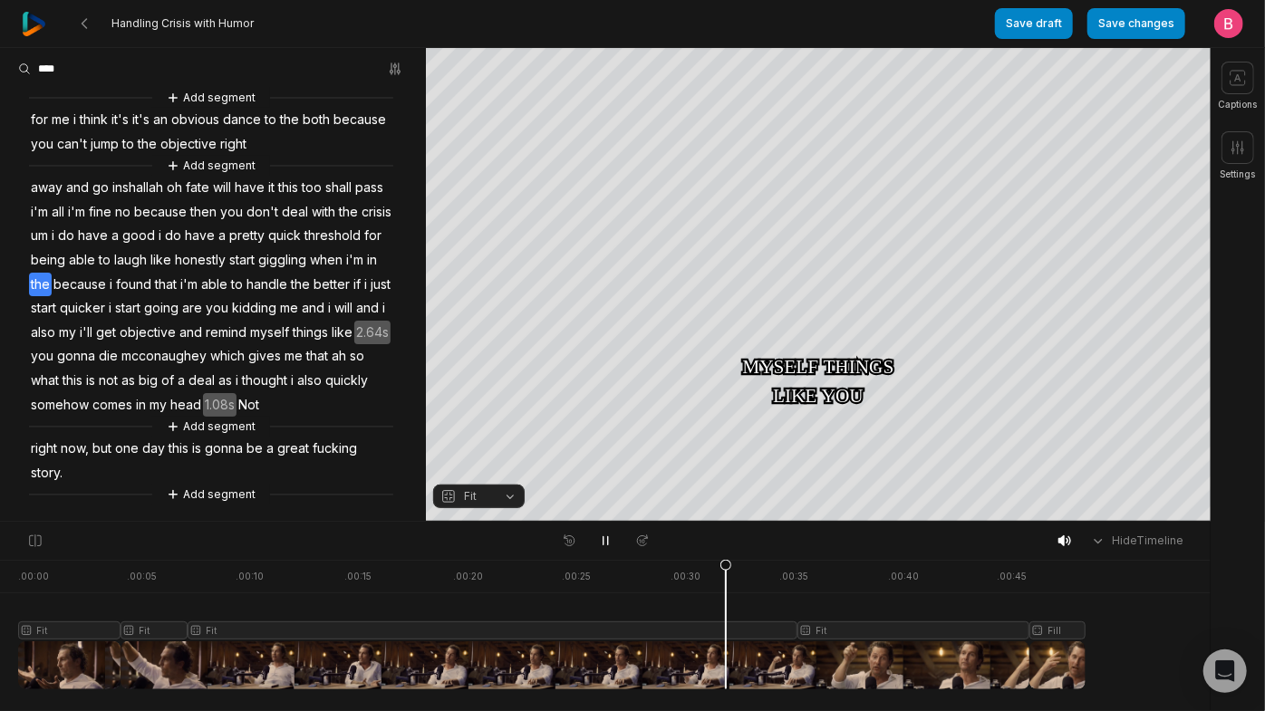
click at [108, 273] on span "because" at bounding box center [80, 285] width 56 height 24
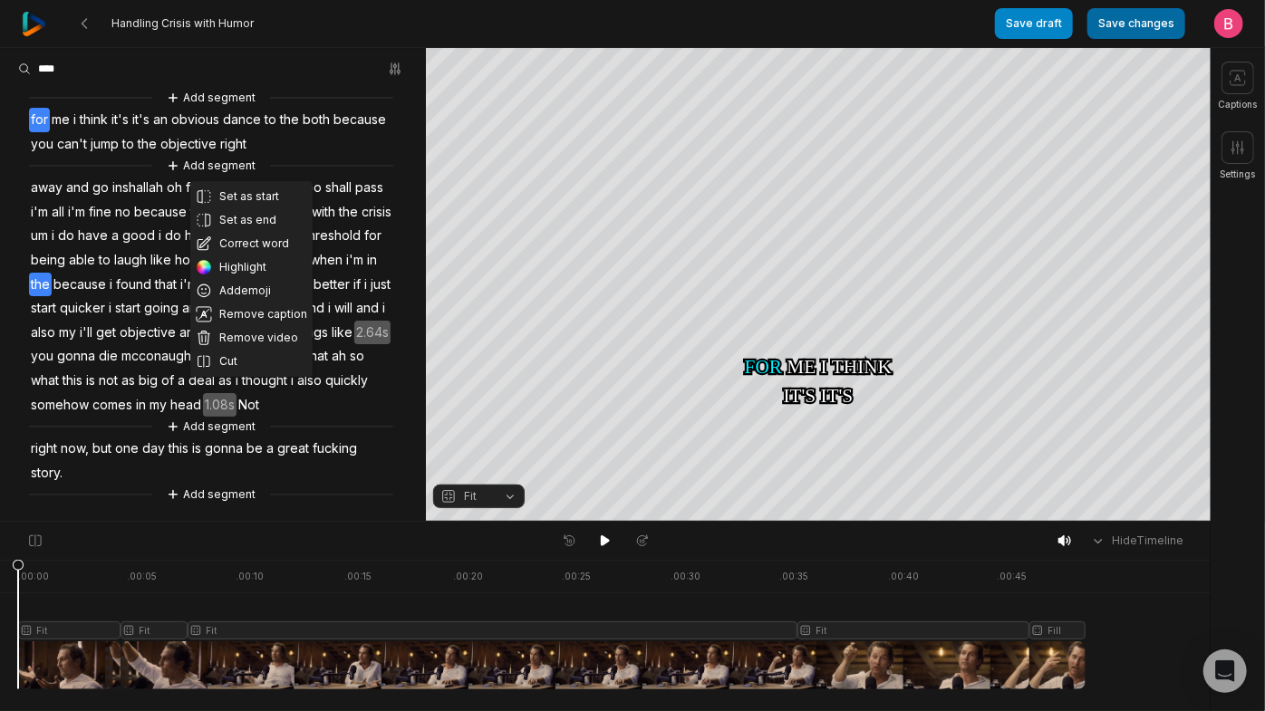
click at [1114, 27] on button "Save changes" at bounding box center [1136, 23] width 98 height 31
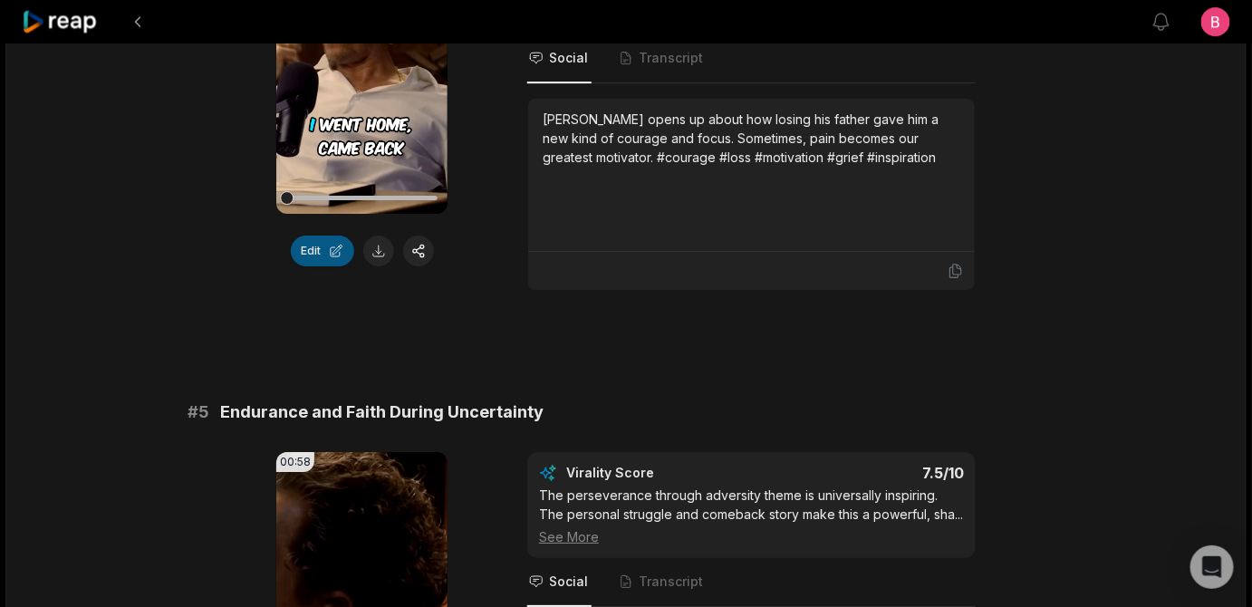
click at [314, 266] on button "Edit" at bounding box center [322, 251] width 63 height 31
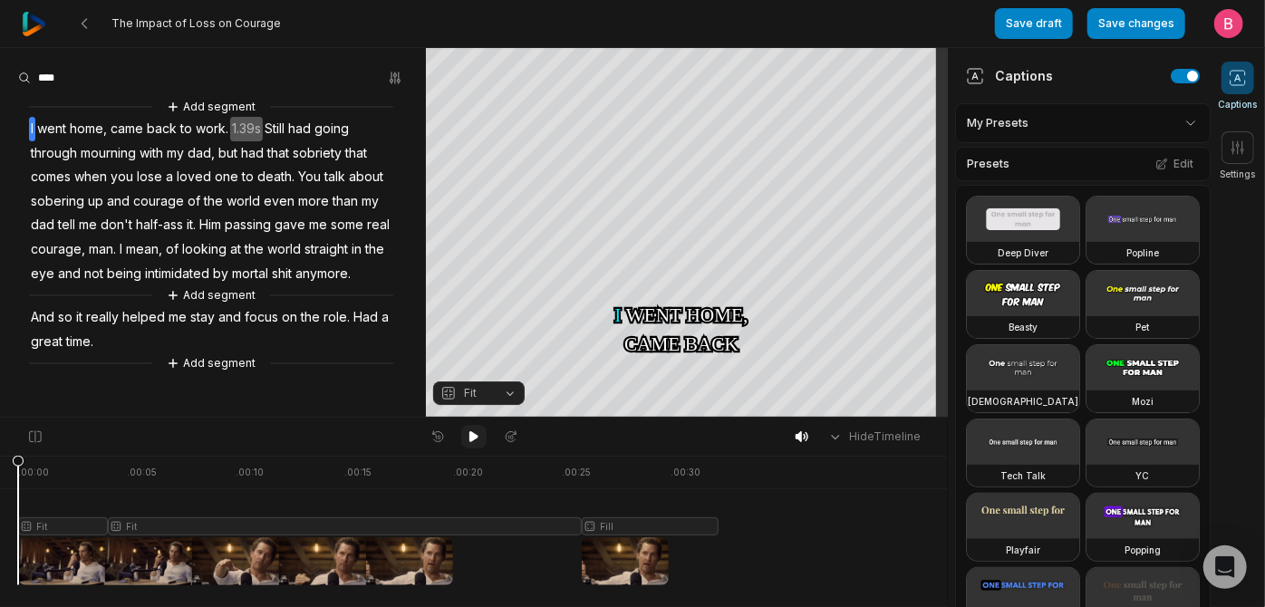
click at [475, 444] on icon at bounding box center [474, 437] width 14 height 14
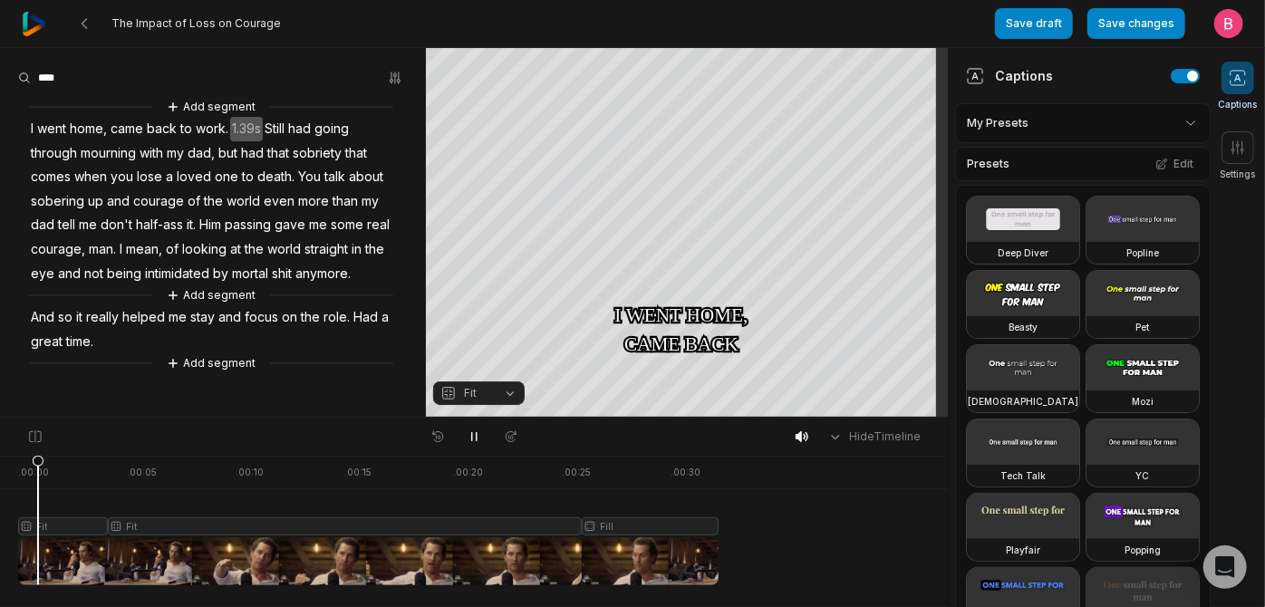
click at [1232, 82] on icon at bounding box center [1238, 78] width 18 height 18
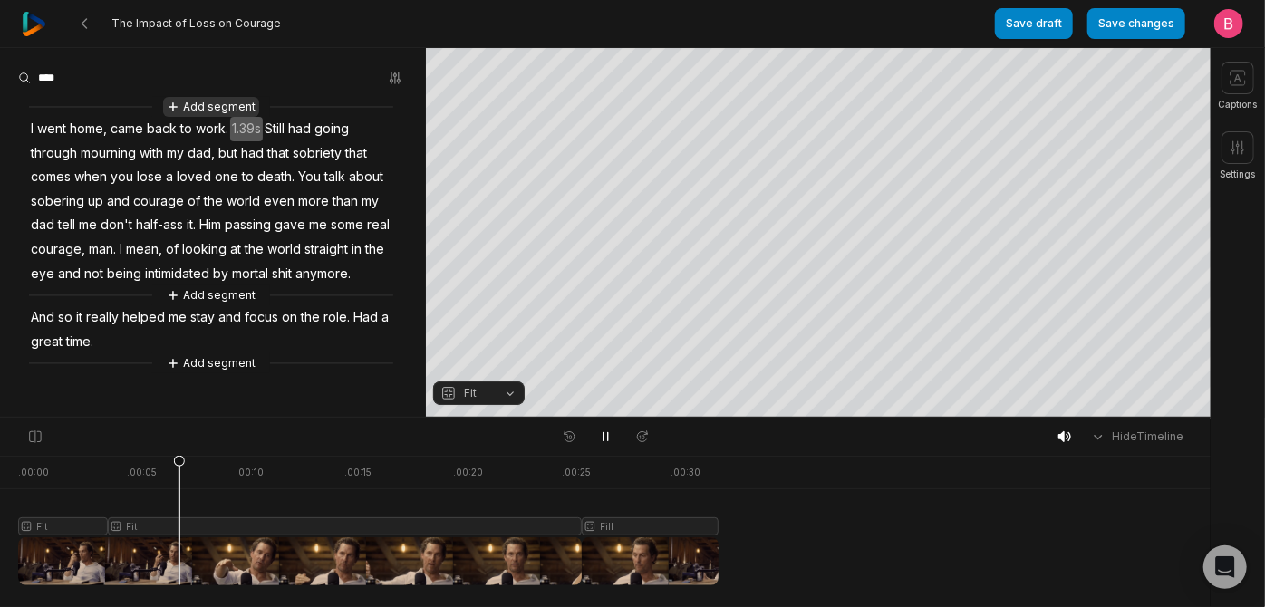
click at [214, 111] on button "Add segment" at bounding box center [211, 107] width 96 height 20
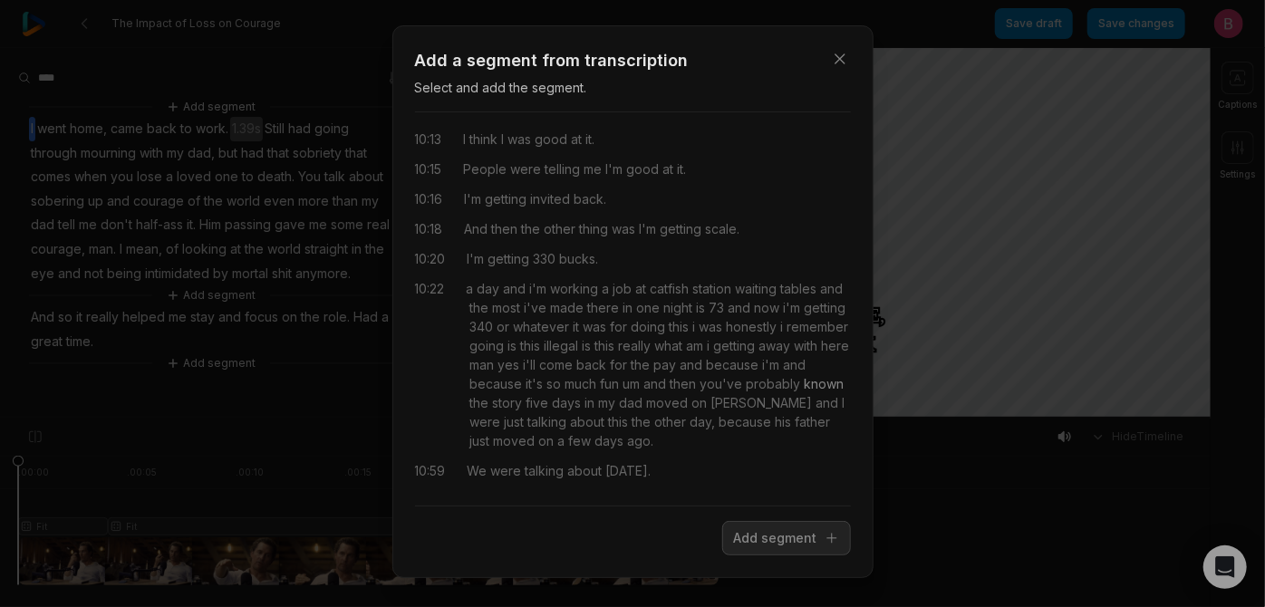
scroll to position [8146, 0]
click at [831, 50] on icon "button" at bounding box center [840, 59] width 18 height 18
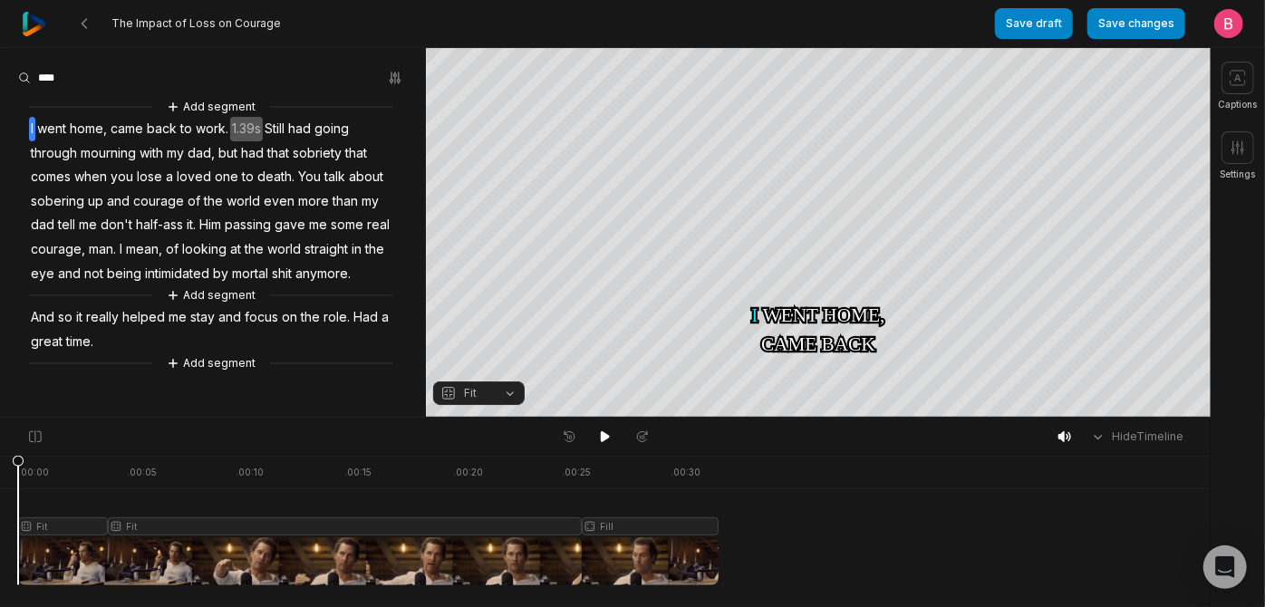
scroll to position [140, 0]
click at [198, 373] on button "Add segment" at bounding box center [211, 363] width 96 height 20
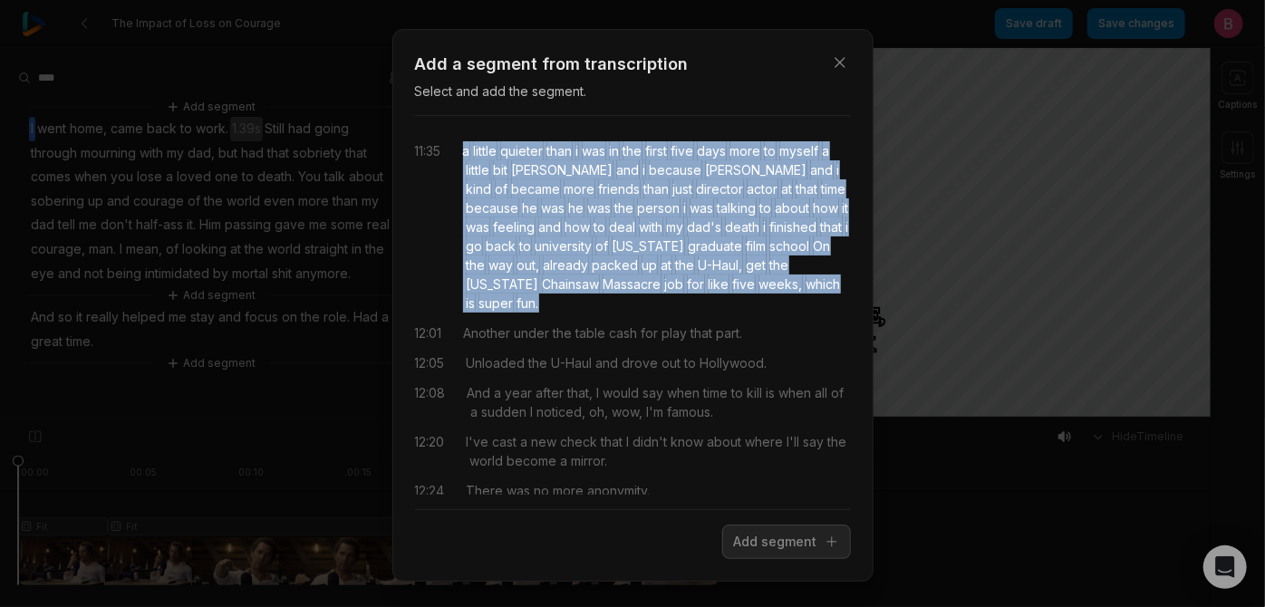
drag, startPoint x: 726, startPoint y: 426, endPoint x: 473, endPoint y: 188, distance: 346.8
click at [473, 188] on div "11:35 a little quieter than i was in the first five days more to myself a littl…" at bounding box center [633, 226] width 436 height 171
click at [733, 559] on button "Add segment" at bounding box center [786, 542] width 129 height 34
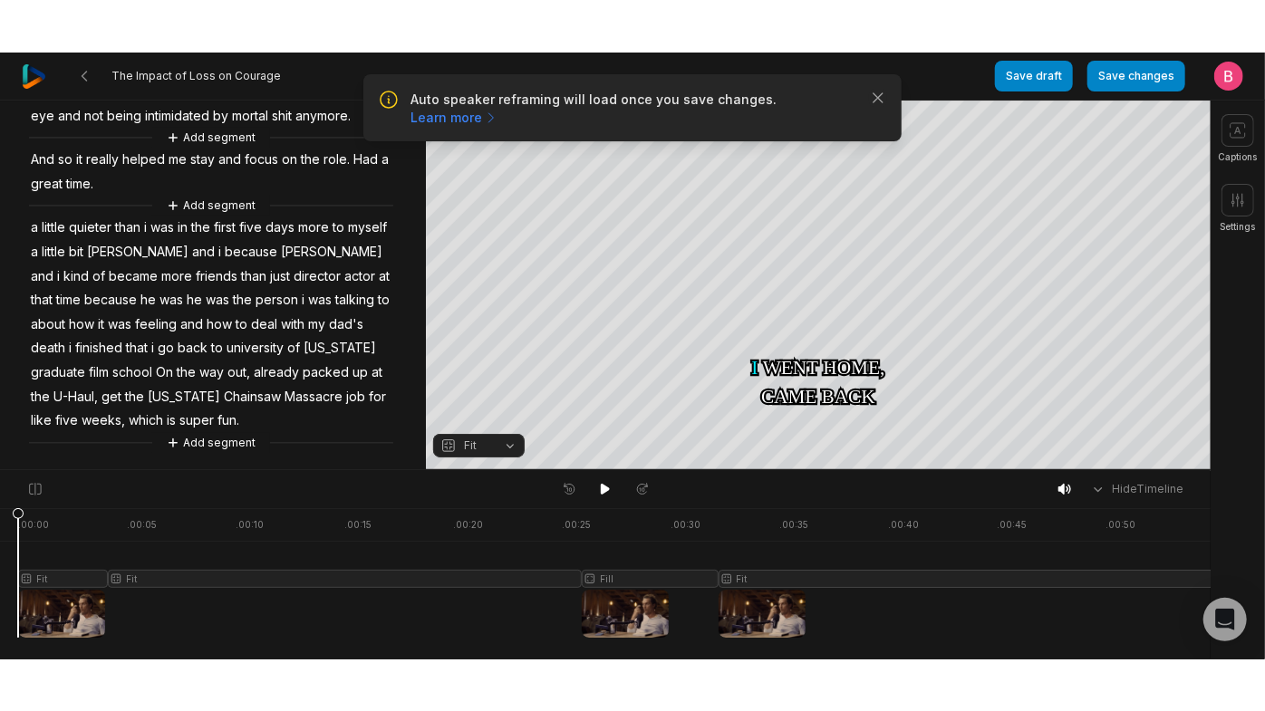
scroll to position [277, 0]
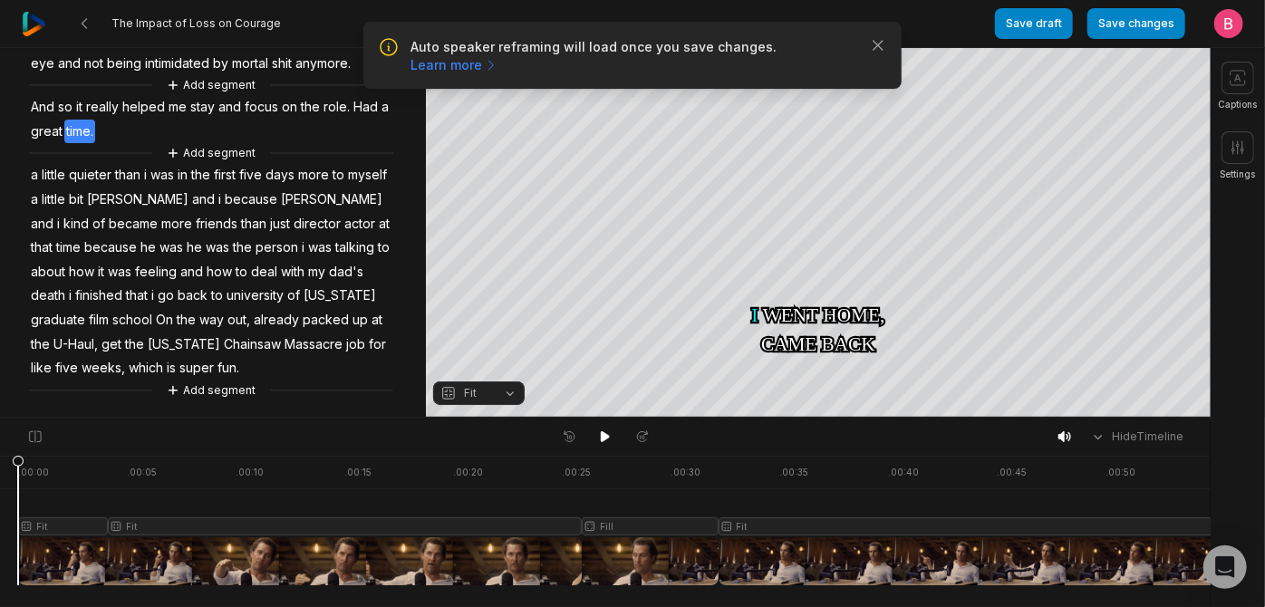
click at [95, 144] on span "time." at bounding box center [79, 132] width 31 height 24
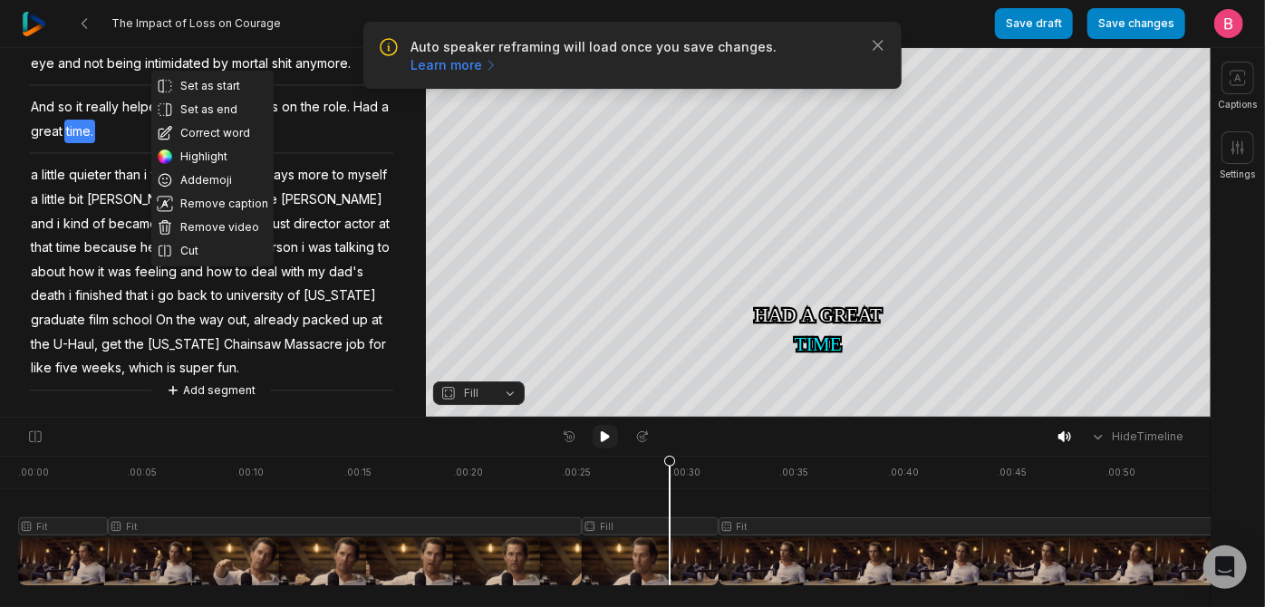
click at [606, 444] on icon at bounding box center [605, 437] width 14 height 14
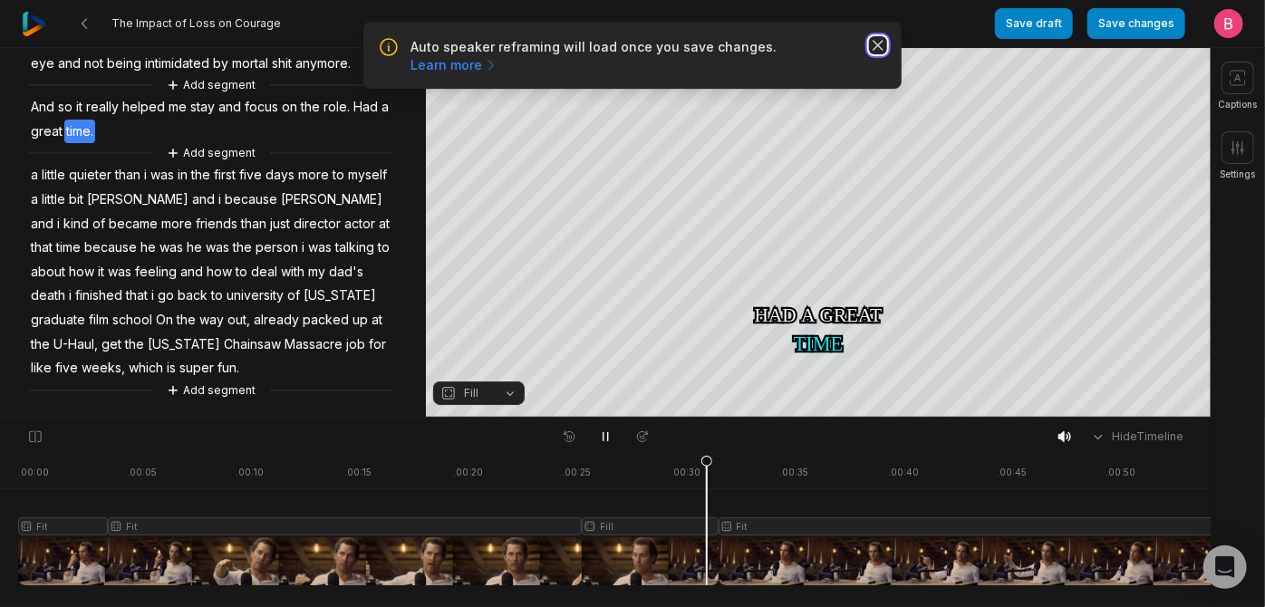
click at [874, 54] on icon "button" at bounding box center [878, 45] width 18 height 18
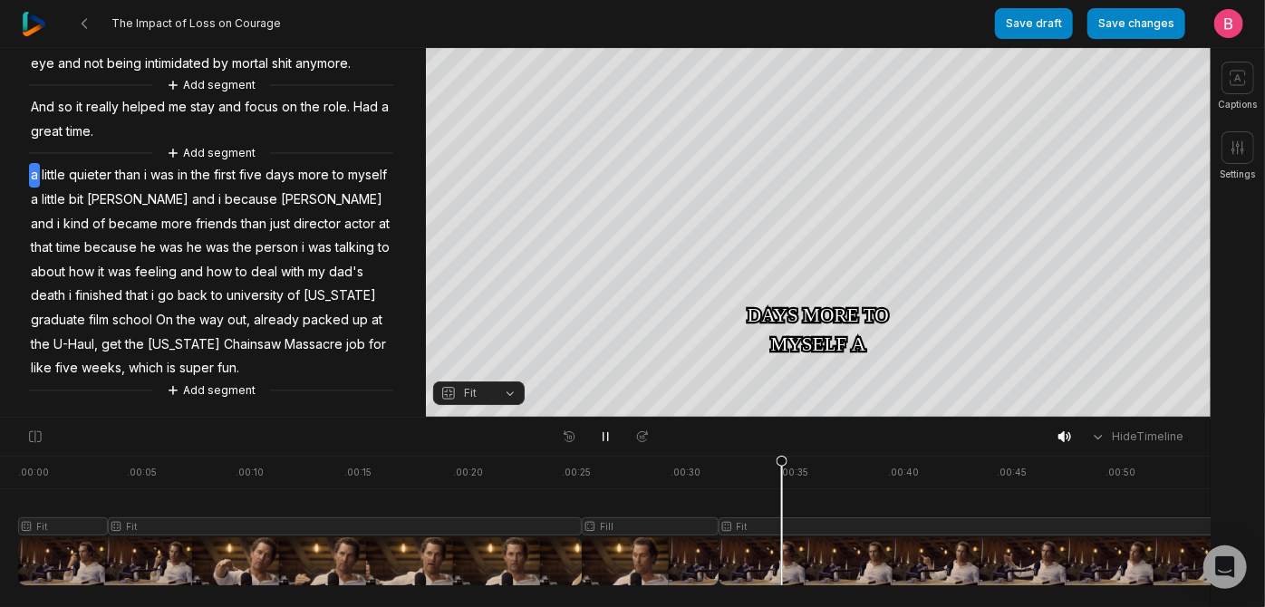
click at [40, 188] on span "a" at bounding box center [34, 175] width 11 height 24
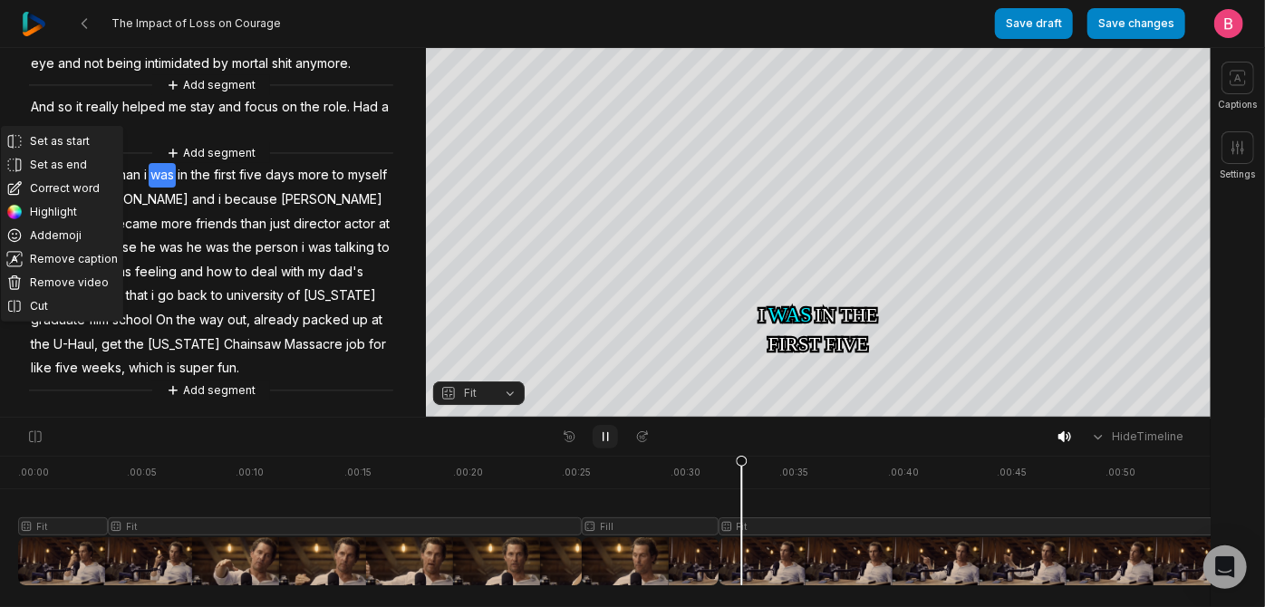
click at [602, 439] on icon at bounding box center [605, 437] width 14 height 14
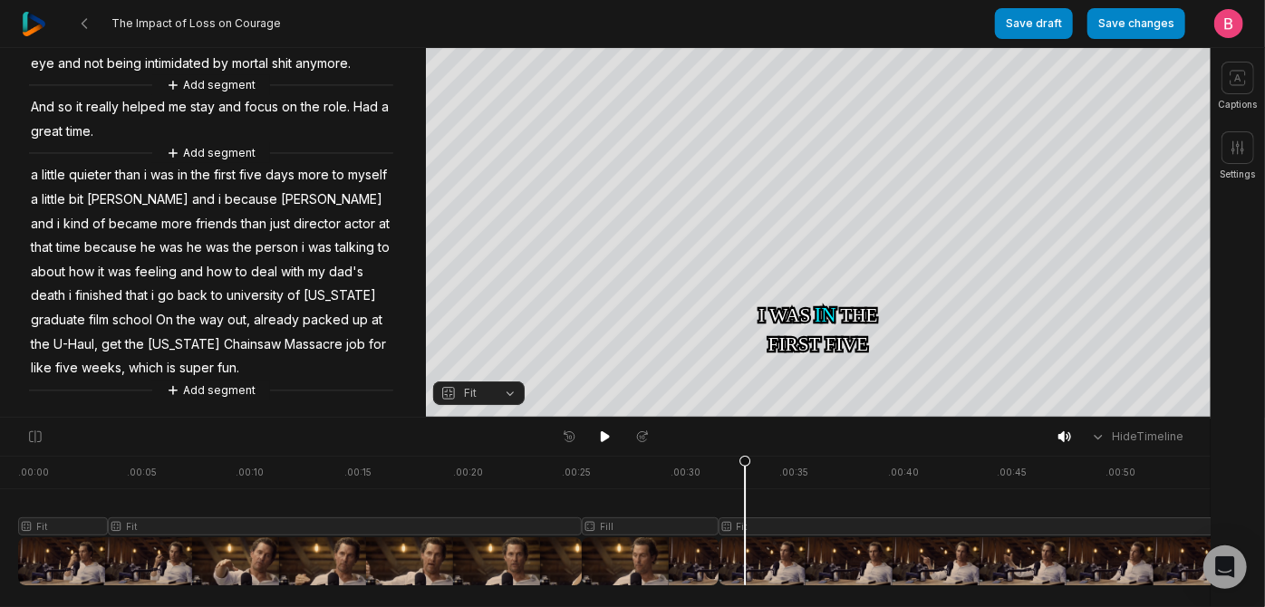
click at [40, 188] on span "a" at bounding box center [34, 175] width 11 height 24
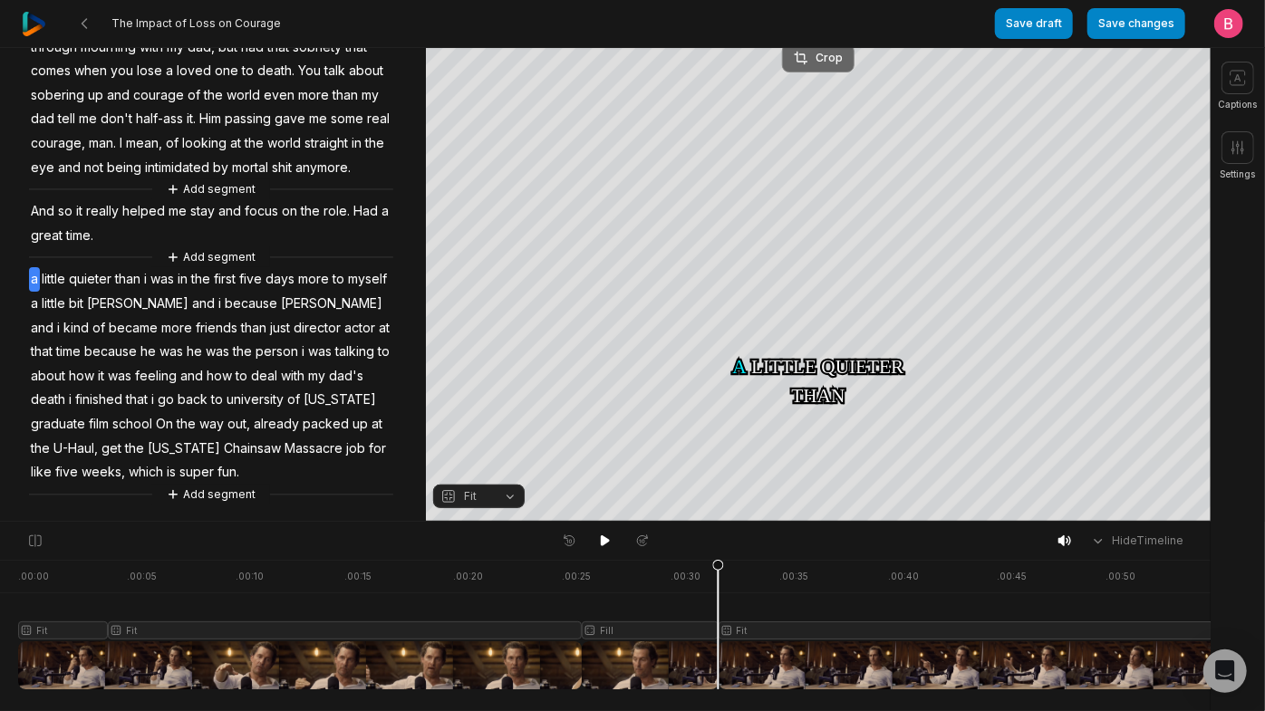
click at [825, 56] on div "Crop" at bounding box center [818, 58] width 49 height 16
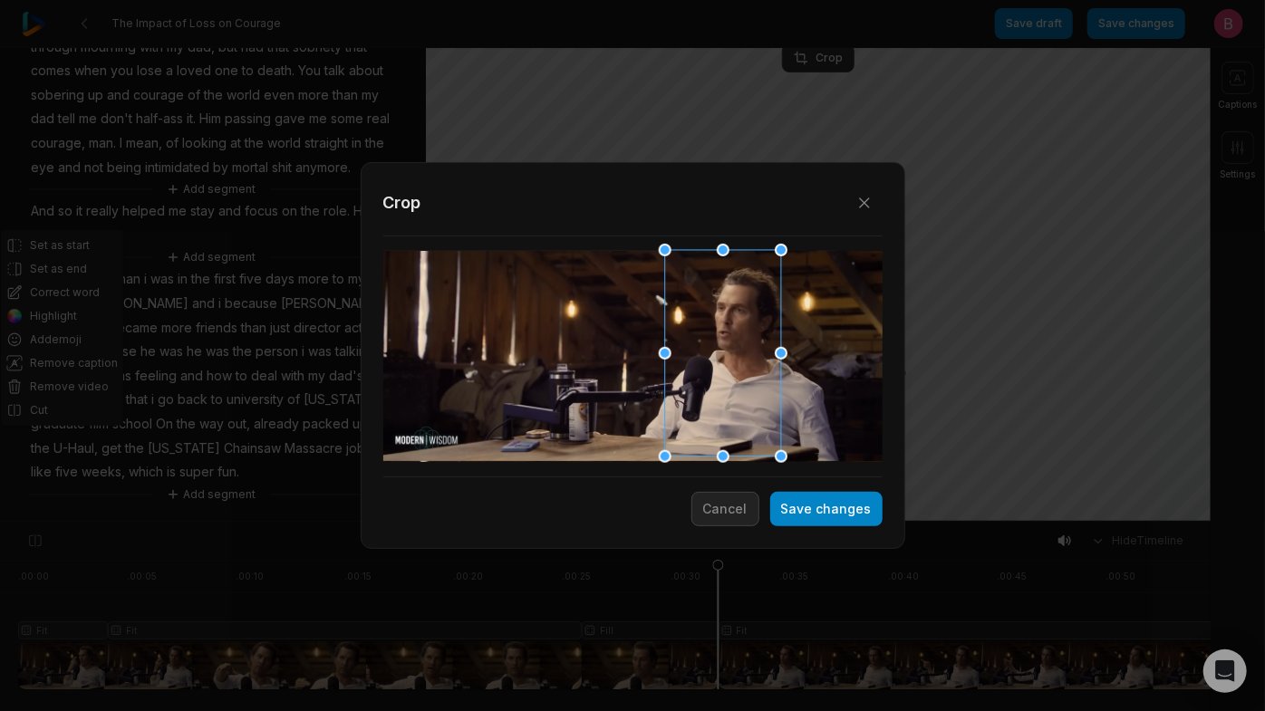
drag, startPoint x: 645, startPoint y: 354, endPoint x: 735, endPoint y: 353, distance: 89.7
click at [735, 353] on div at bounding box center [717, 354] width 116 height 207
click at [804, 507] on button "Save changes" at bounding box center [826, 509] width 112 height 34
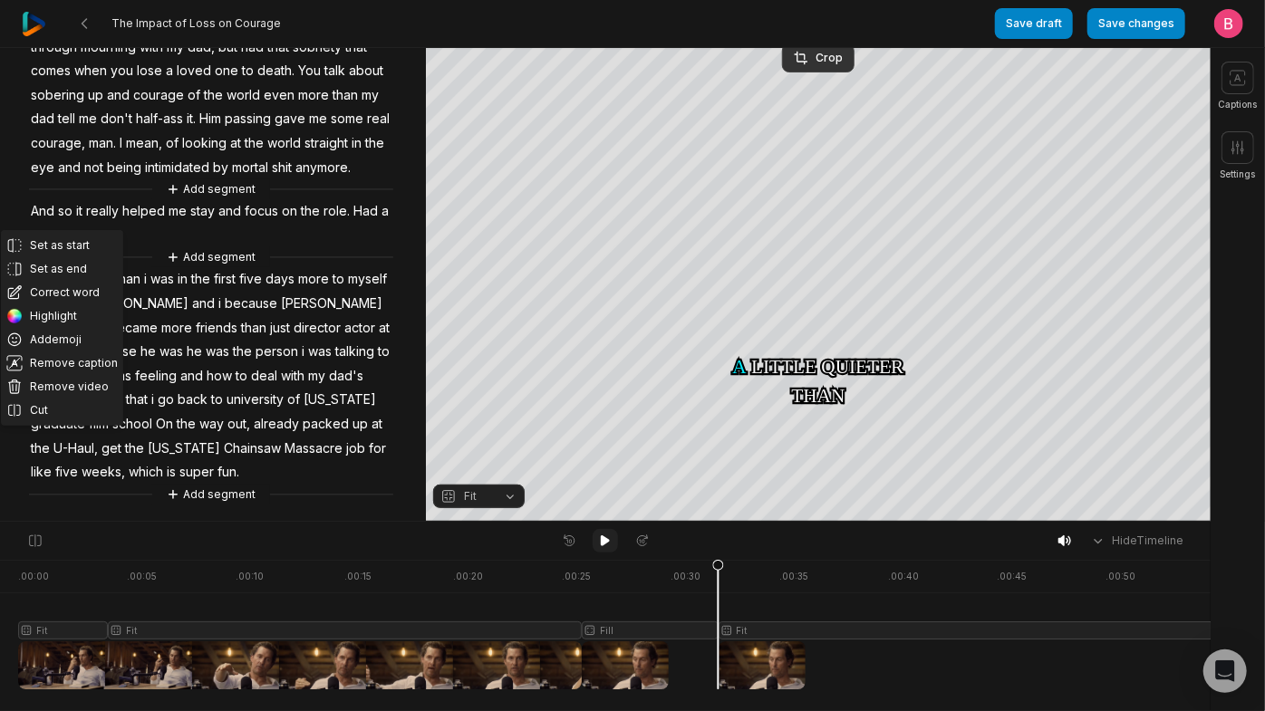
click at [604, 546] on icon at bounding box center [605, 541] width 9 height 11
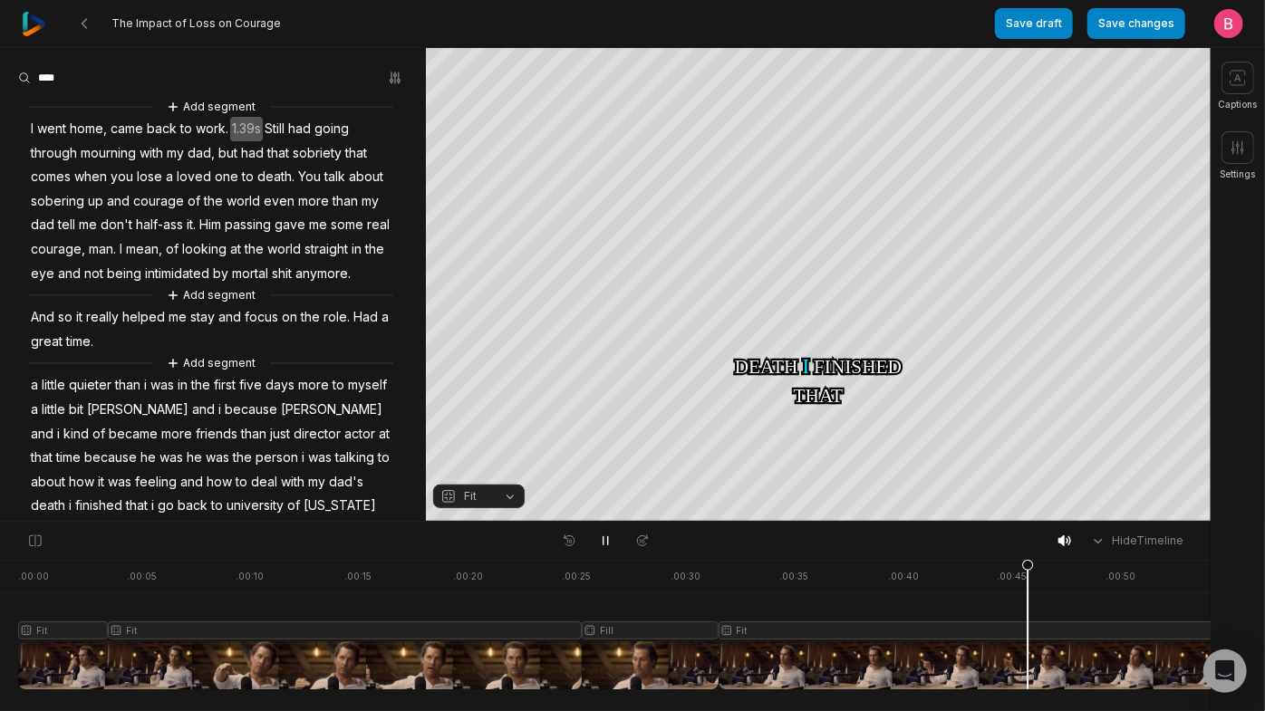
scroll to position [392, 0]
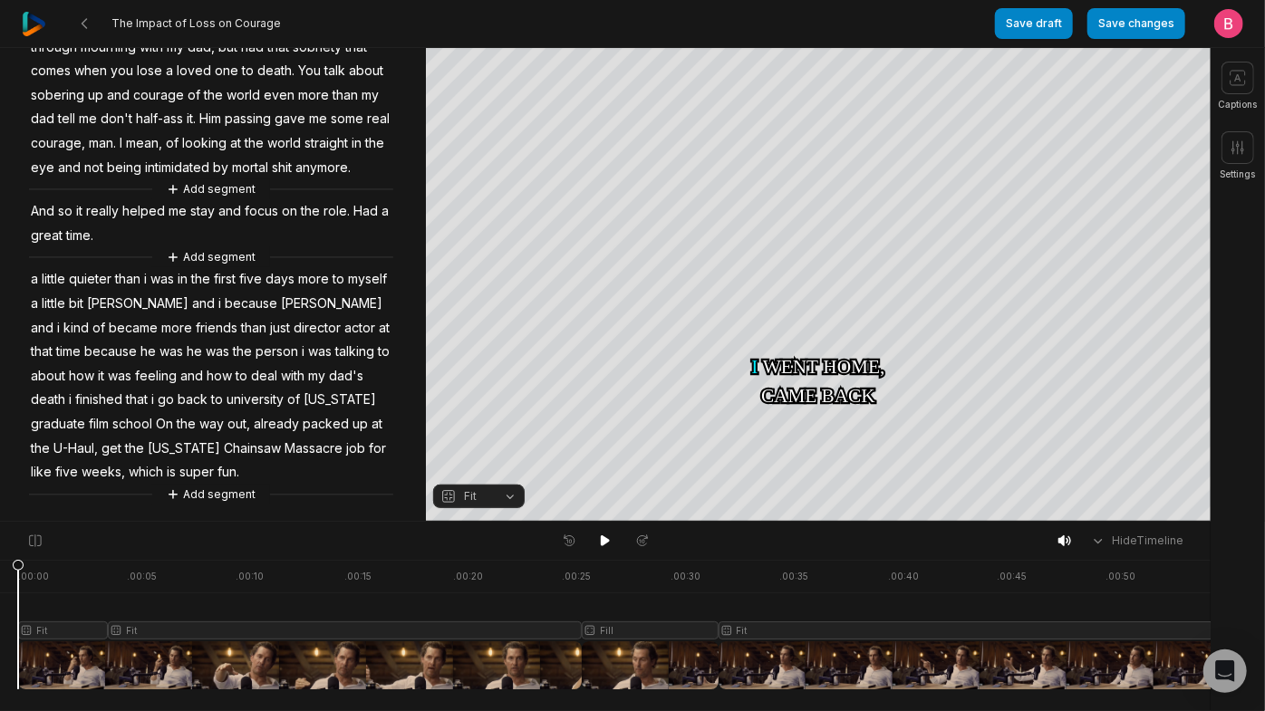
click at [254, 340] on span "person" at bounding box center [277, 352] width 46 height 24
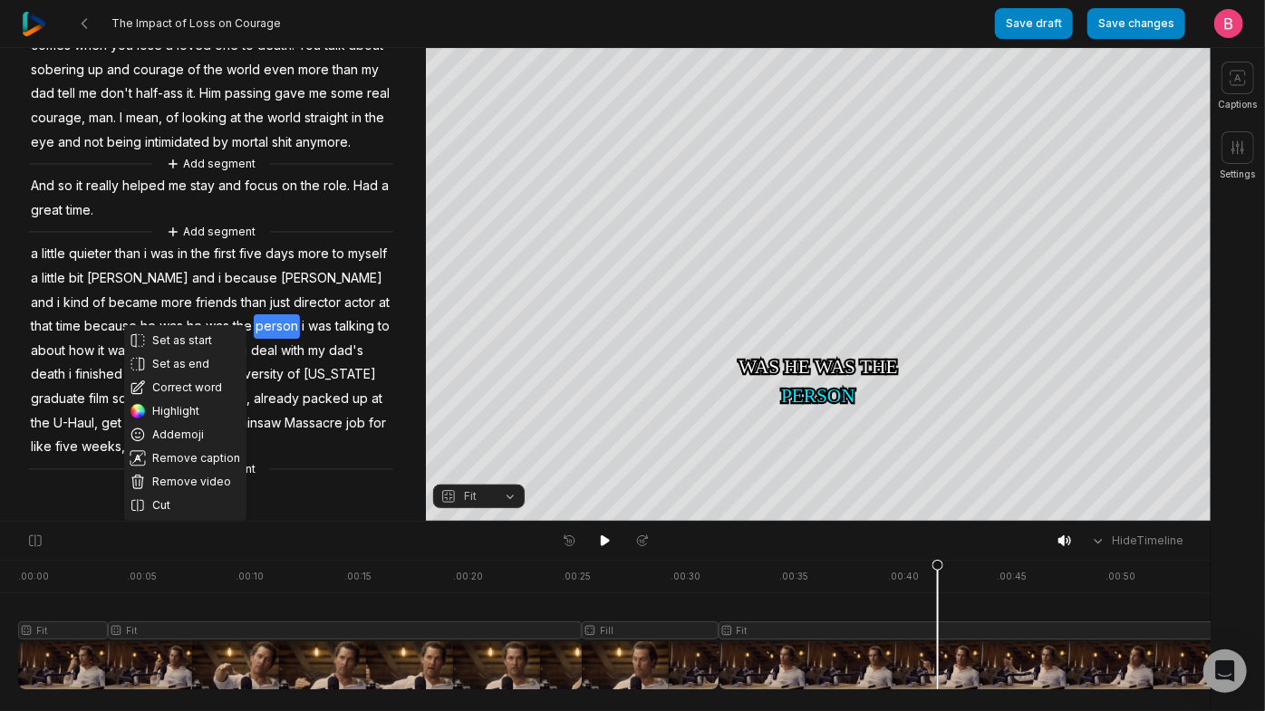
click at [590, 541] on div at bounding box center [605, 541] width 100 height 24
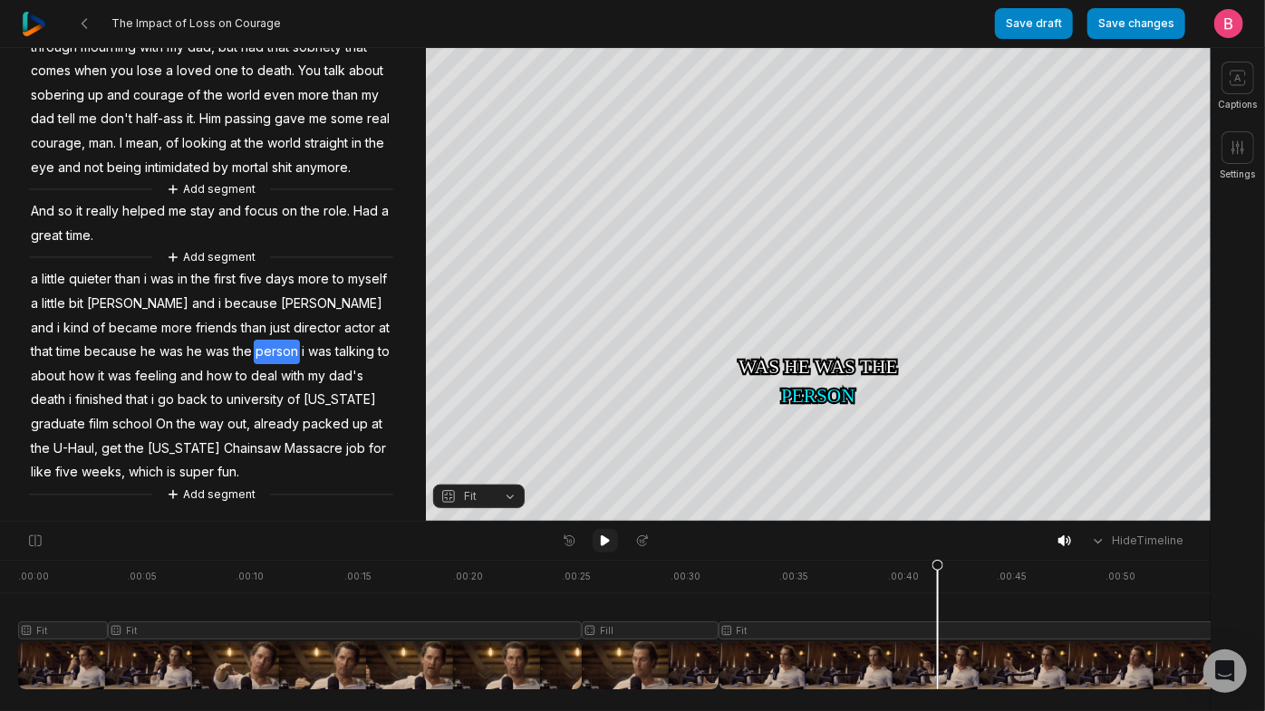
click at [604, 546] on icon at bounding box center [605, 541] width 9 height 11
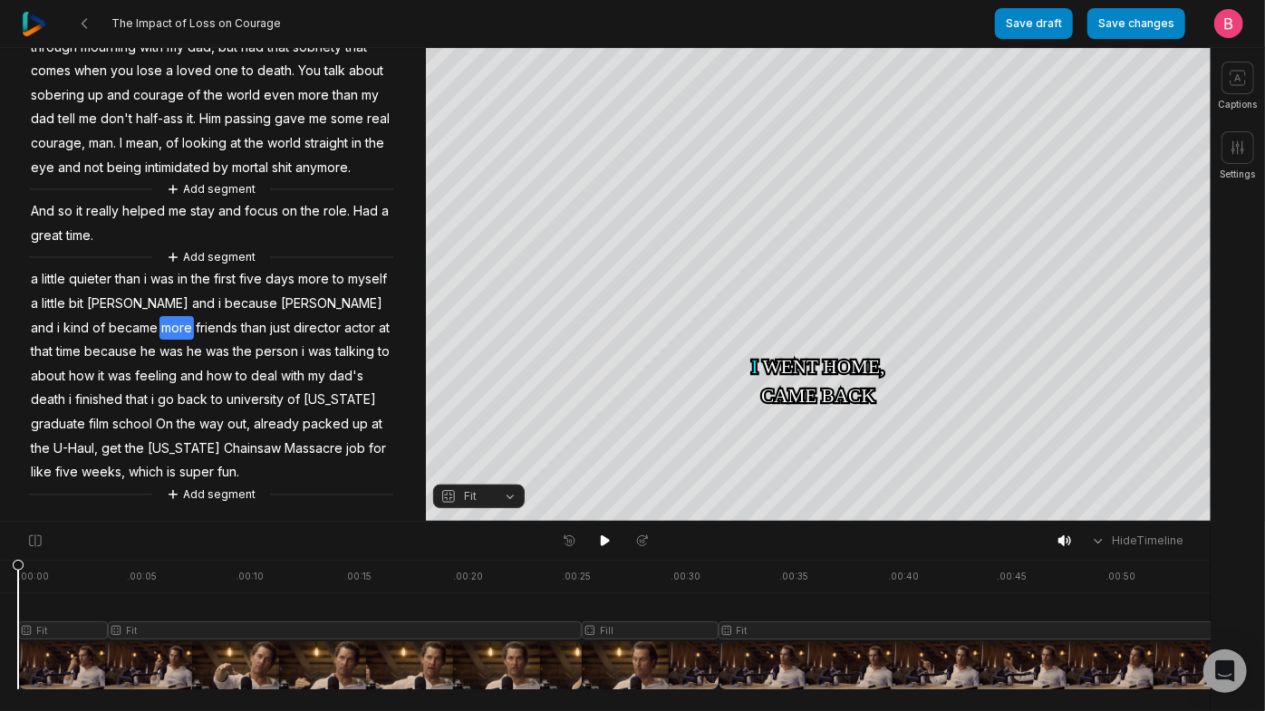
click at [194, 316] on span "more" at bounding box center [176, 328] width 34 height 24
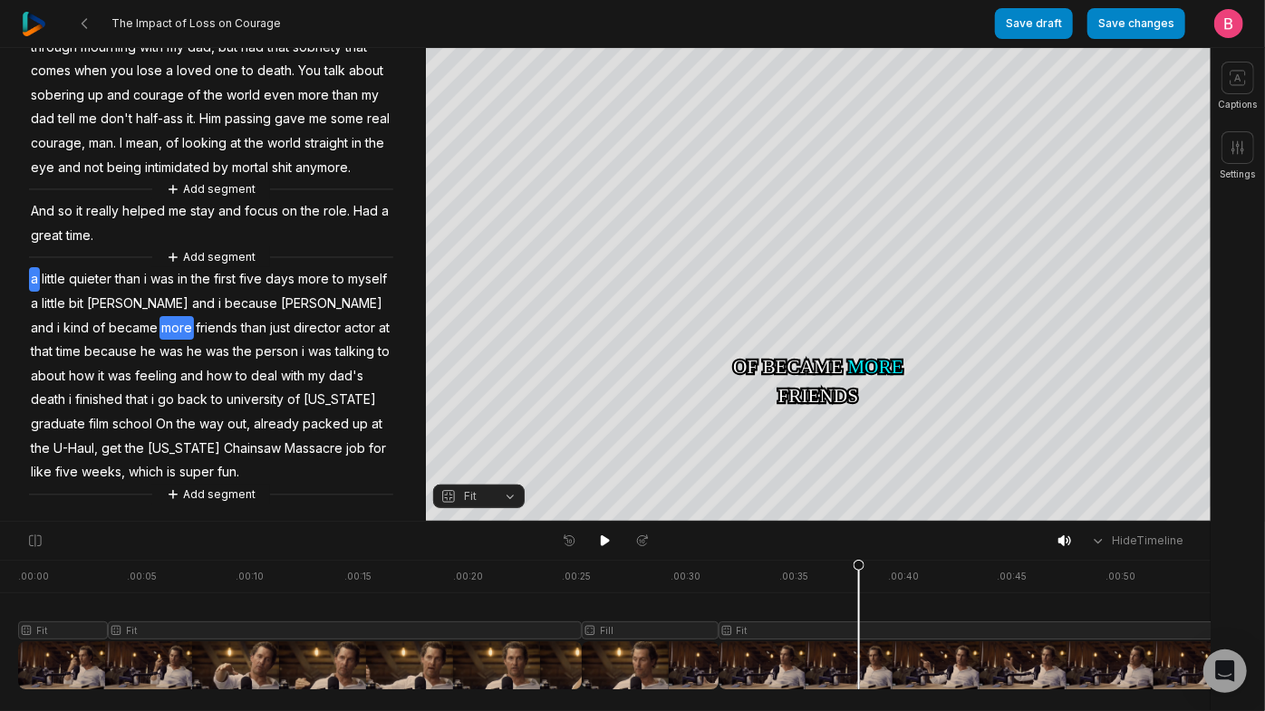
click at [51, 267] on span "little" at bounding box center [53, 279] width 27 height 24
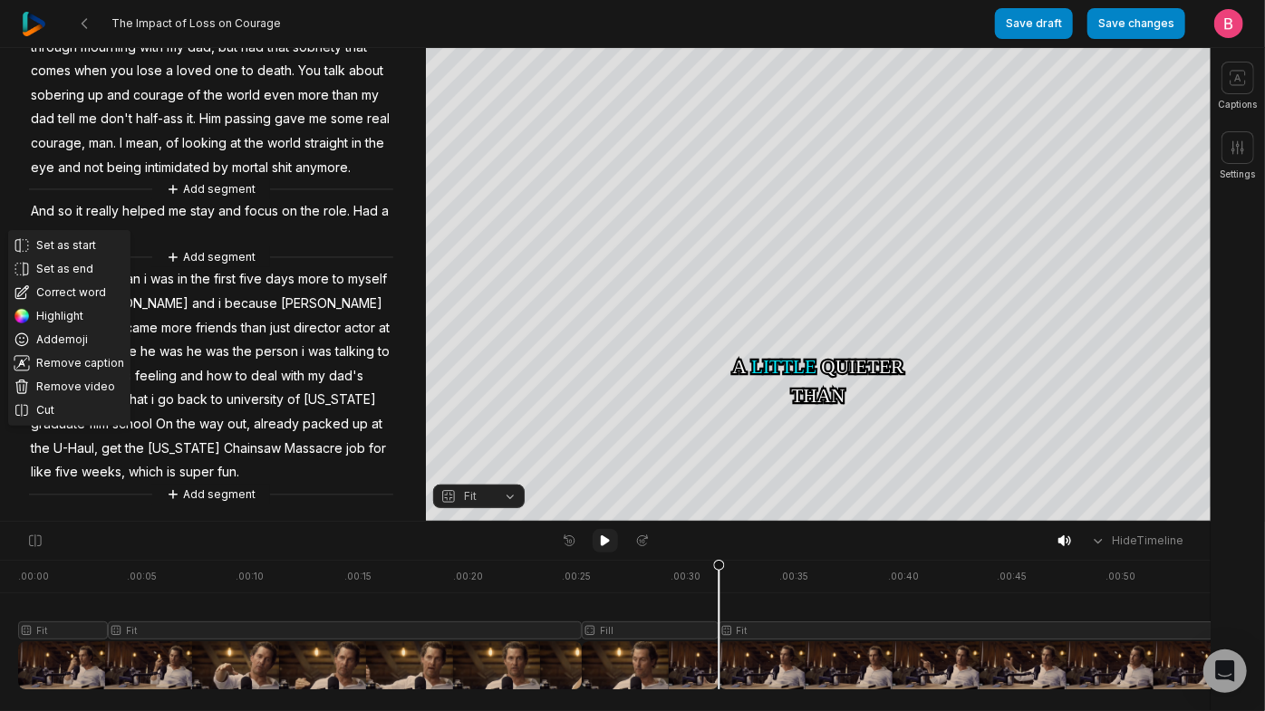
click at [600, 548] on icon at bounding box center [605, 541] width 14 height 14
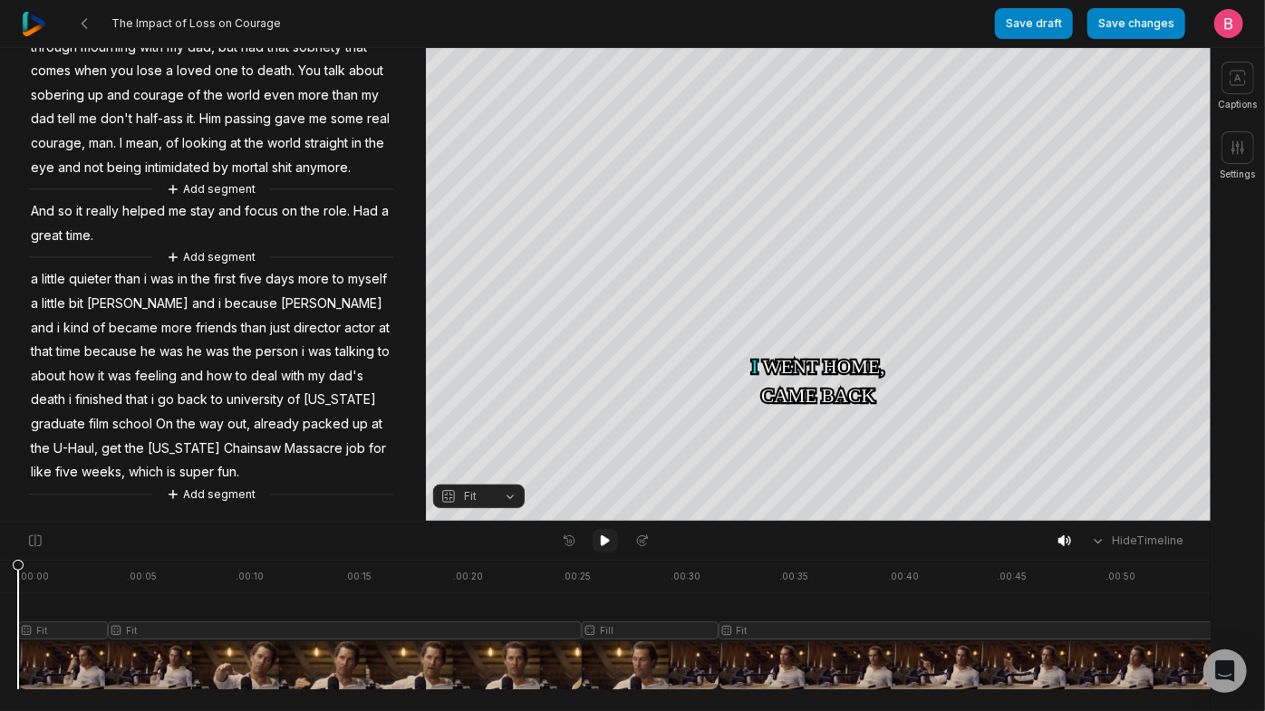
click at [609, 544] on icon at bounding box center [605, 541] width 14 height 14
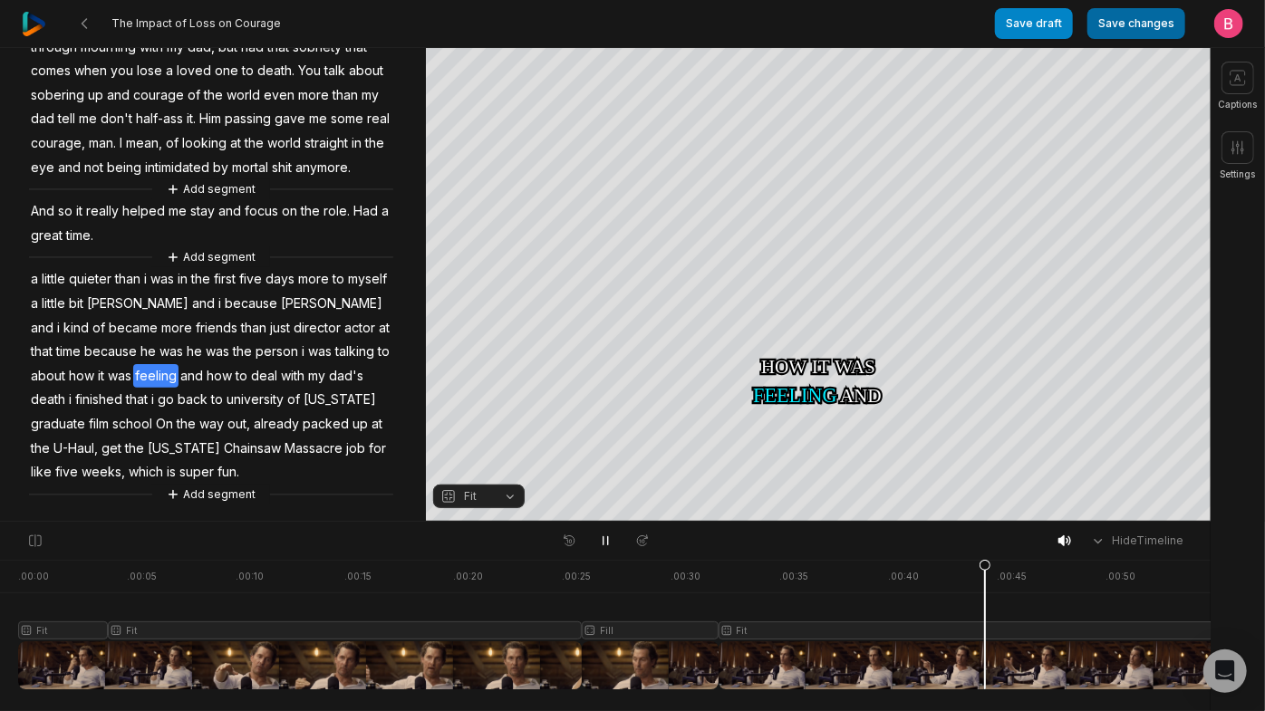
click at [1089, 29] on button "Save changes" at bounding box center [1136, 23] width 98 height 31
